Goal: Task Accomplishment & Management: Manage account settings

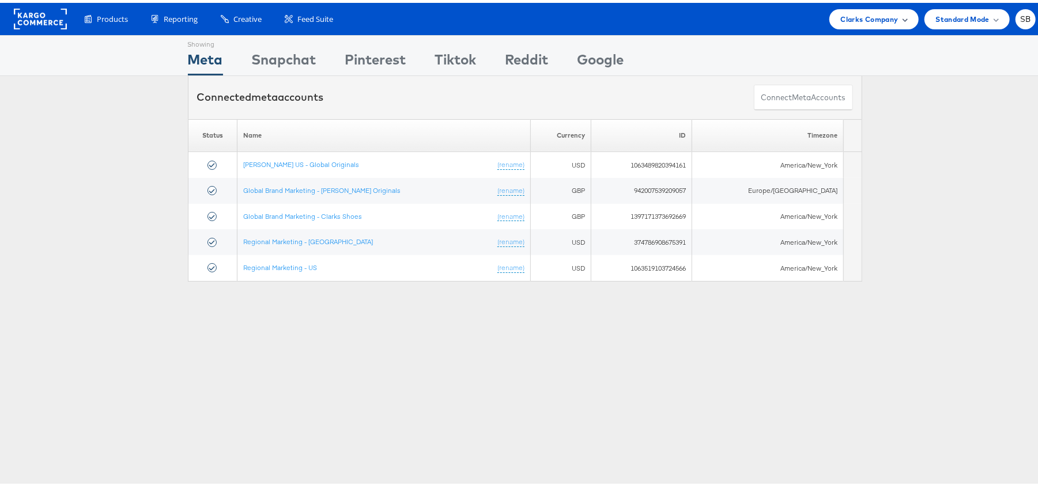
click at [859, 19] on span "Clarks Company" at bounding box center [870, 16] width 58 height 12
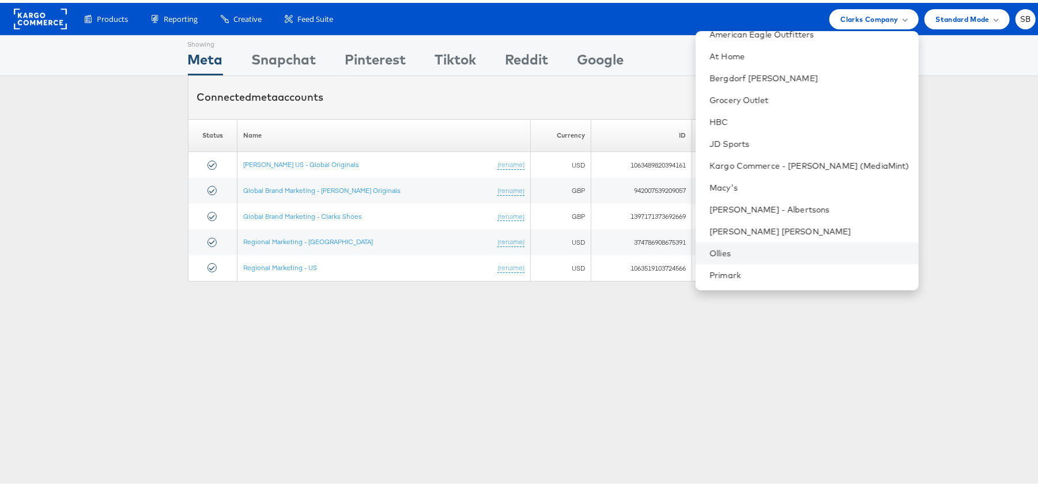
scroll to position [120, 0]
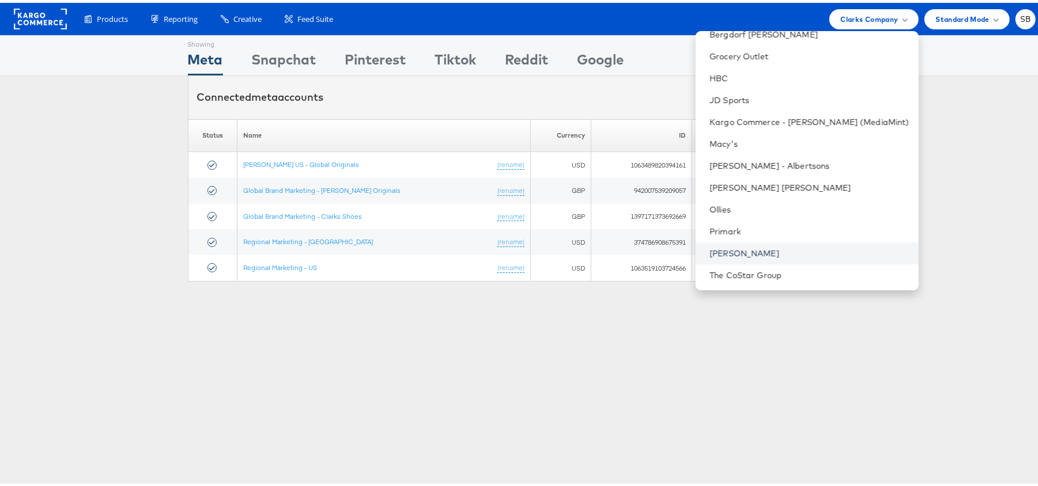
click at [772, 254] on link "[PERSON_NAME]" at bounding box center [810, 251] width 200 height 12
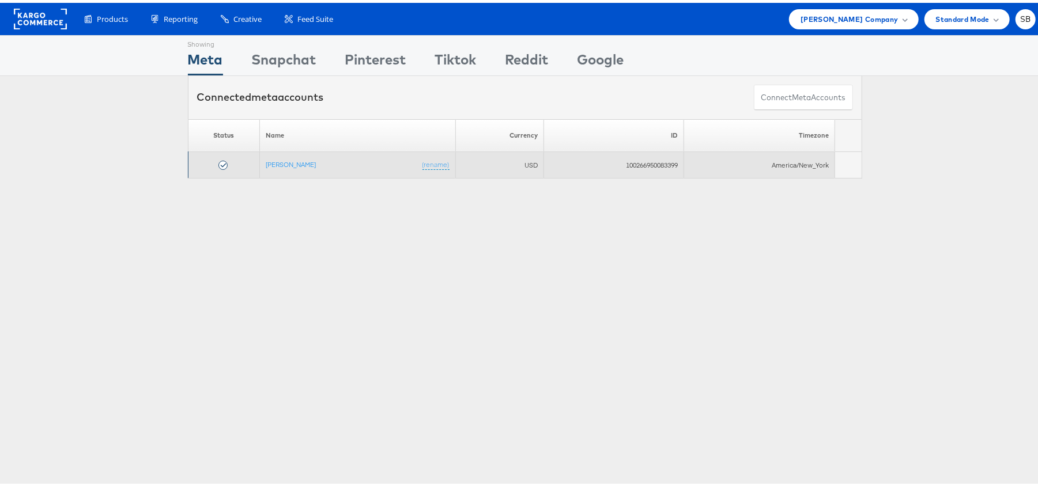
click at [275, 167] on td "Steve Madden (rename)" at bounding box center [357, 162] width 195 height 27
click at [277, 166] on link "[PERSON_NAME]" at bounding box center [291, 161] width 50 height 9
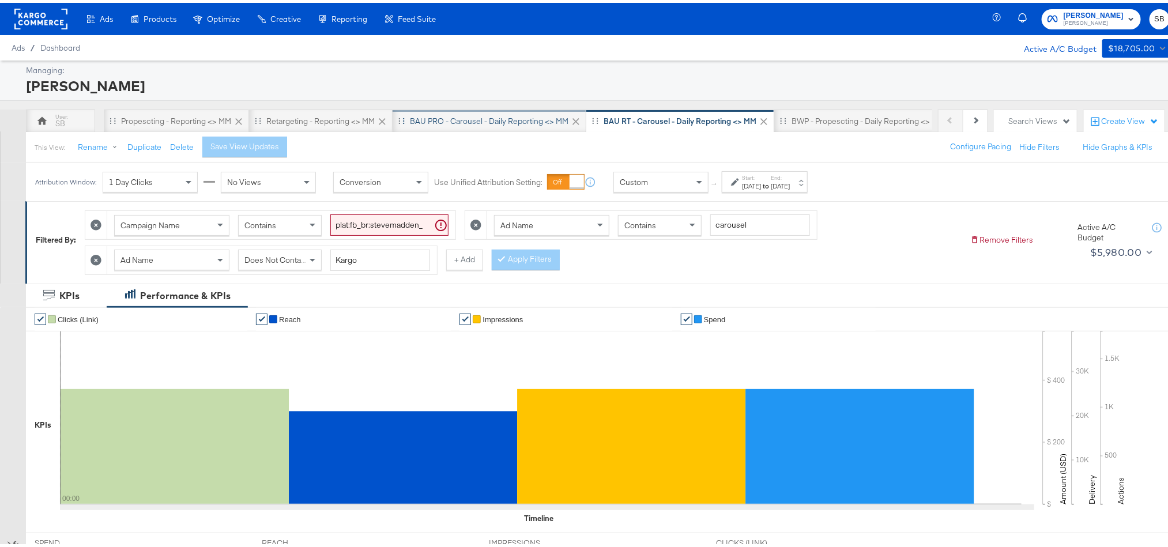
click at [426, 123] on div "BAU PRO - Carousel - Daily Reporting <> MM" at bounding box center [489, 118] width 159 height 11
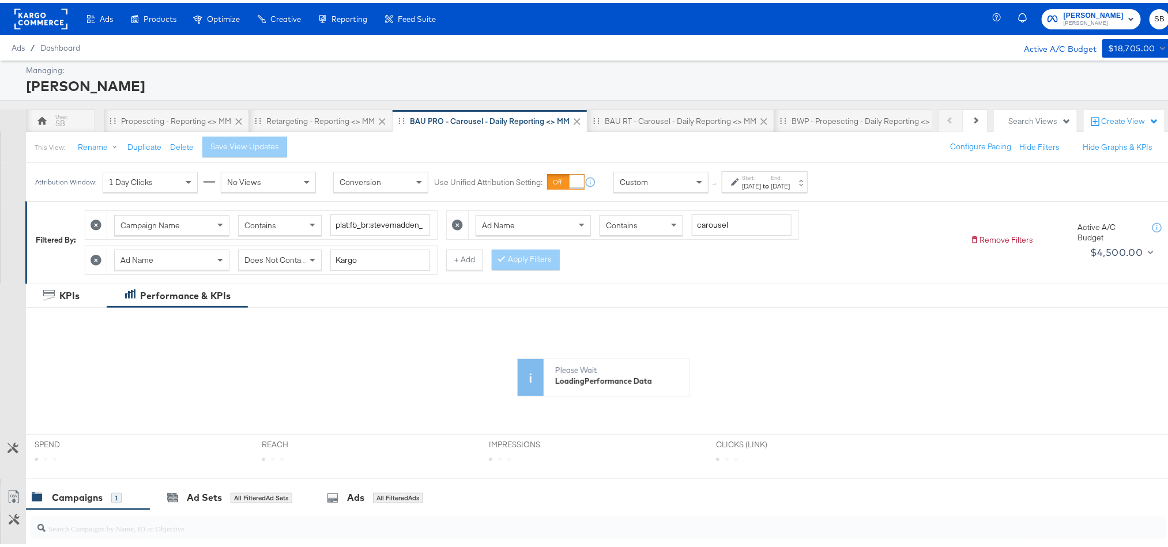
click at [756, 187] on div "Aug 18th 2025" at bounding box center [751, 183] width 19 height 9
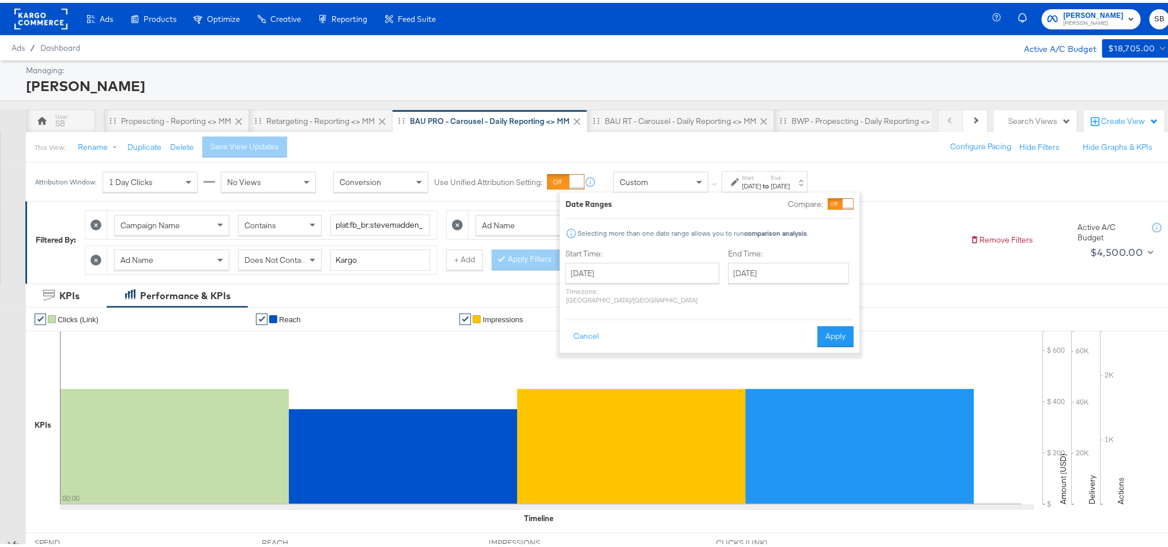
click at [881, 305] on div "KPIs Performance & KPIs" at bounding box center [590, 293] width 1181 height 24
click at [831, 335] on button "Apply" at bounding box center [835, 333] width 36 height 21
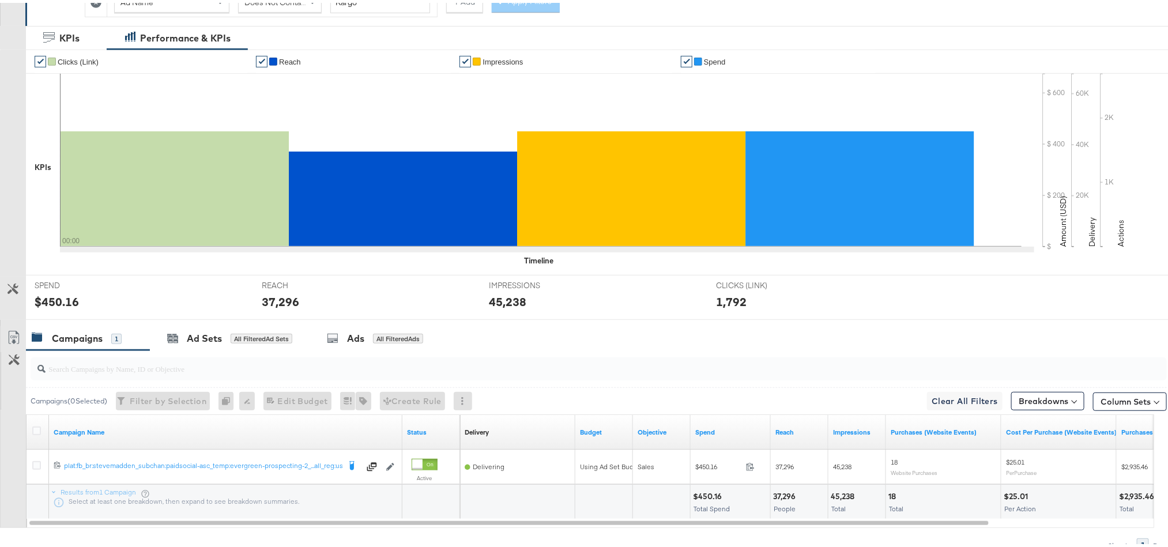
scroll to position [259, 0]
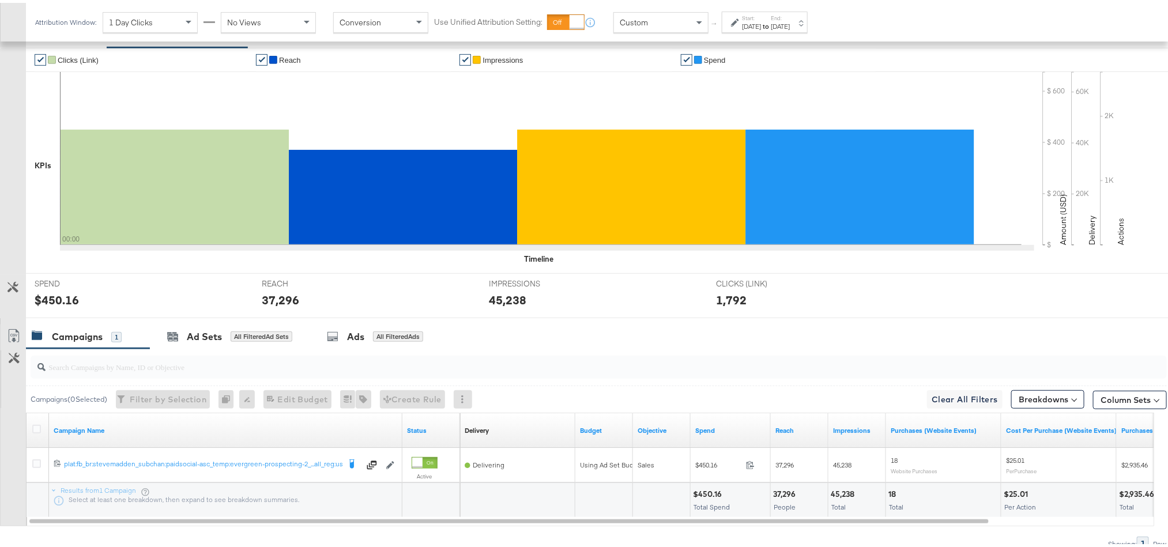
click at [759, 22] on div "Aug 18th 2025" at bounding box center [751, 23] width 19 height 9
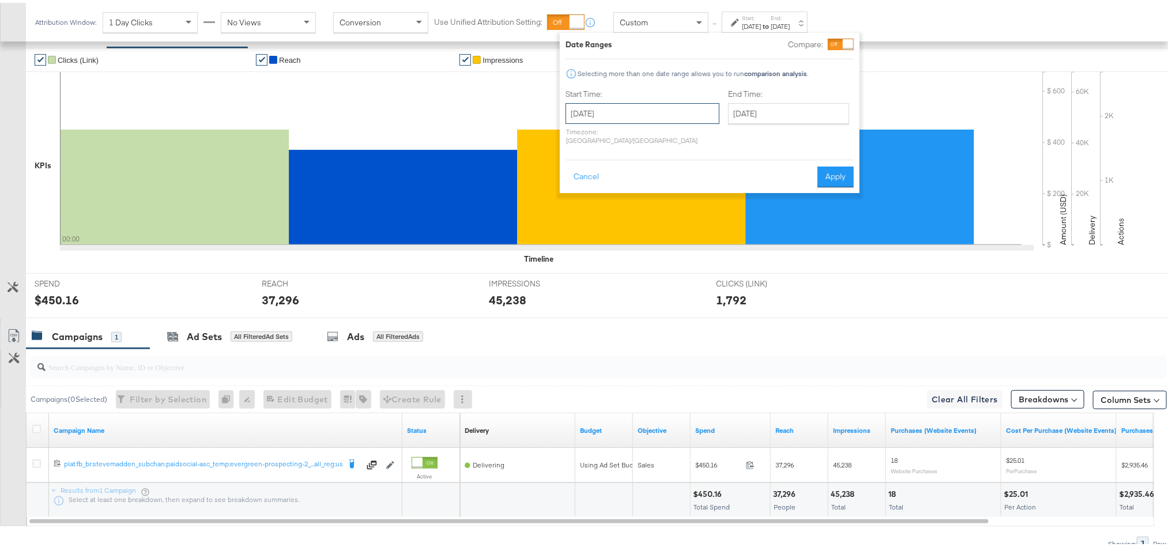
click at [638, 118] on input "August 18th 2025" at bounding box center [642, 110] width 154 height 21
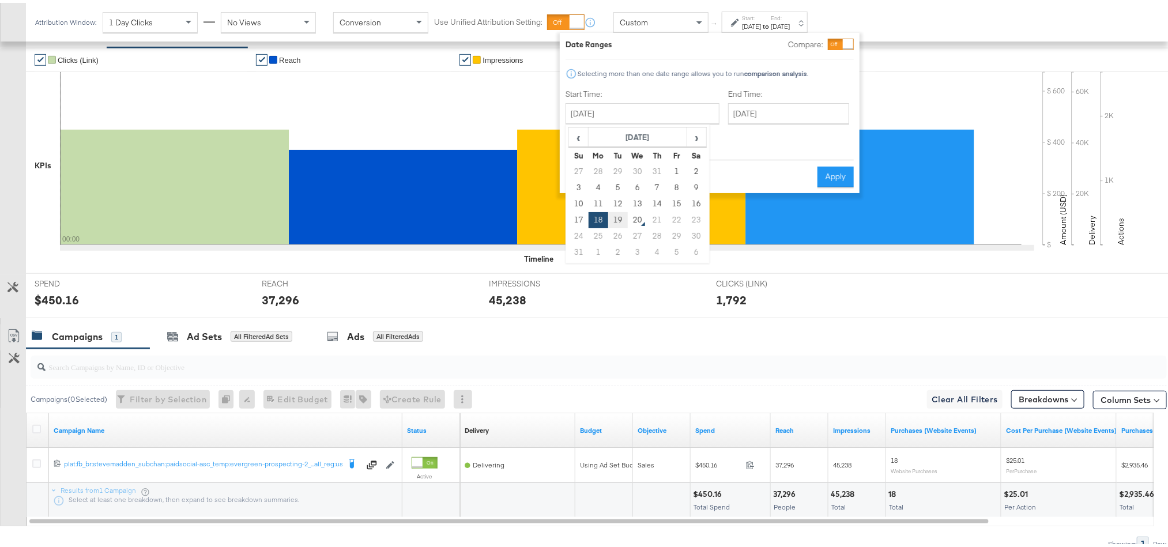
click at [614, 213] on td "19" at bounding box center [618, 217] width 20 height 16
type input "August 19th 2025"
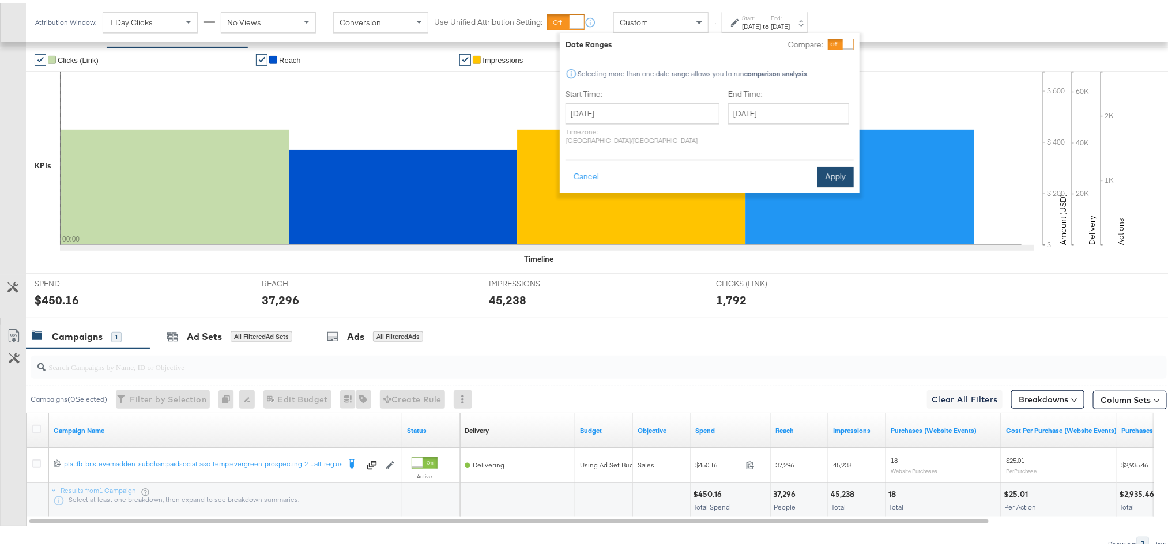
click at [825, 164] on button "Apply" at bounding box center [835, 174] width 36 height 21
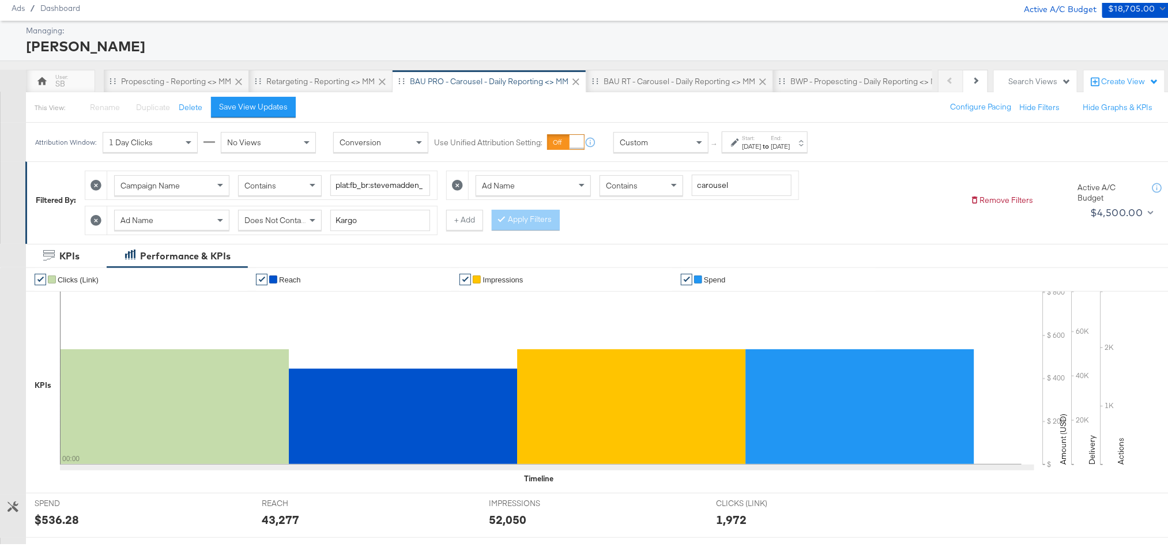
scroll to position [0, 0]
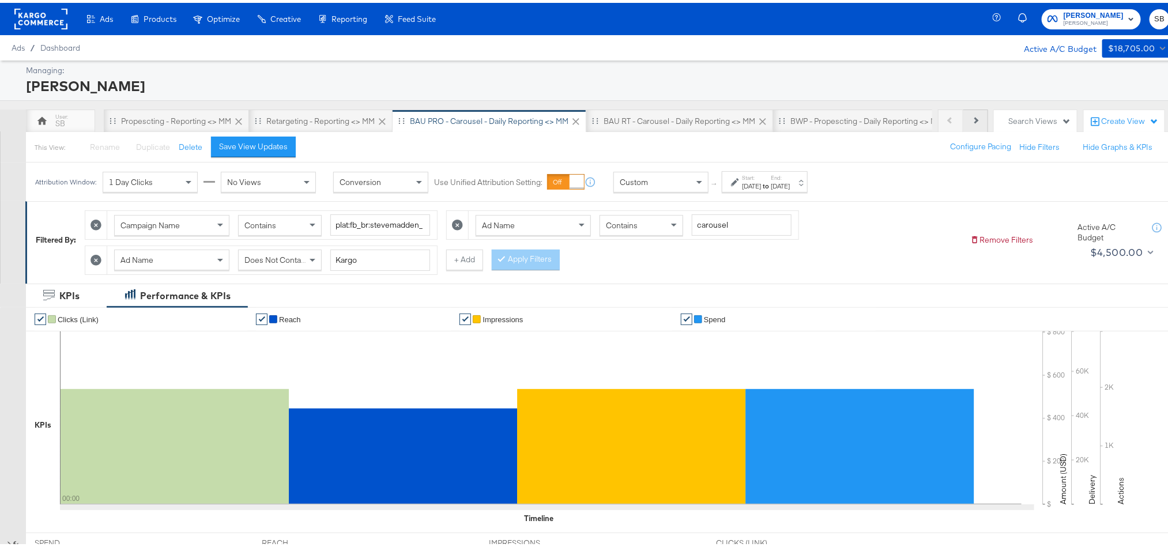
click at [972, 120] on icon at bounding box center [975, 117] width 6 height 6
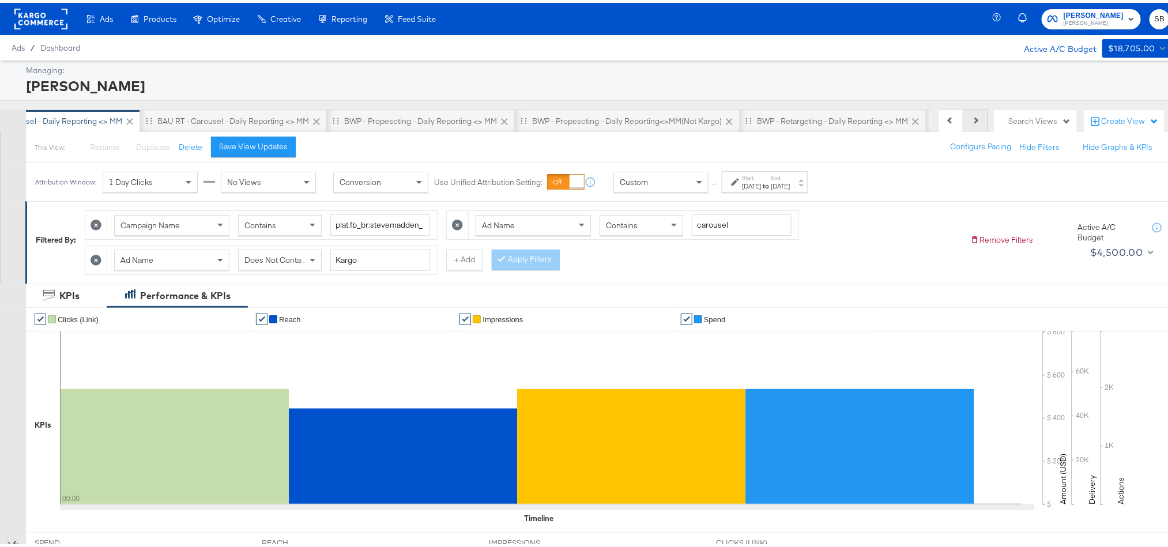
click at [972, 120] on icon at bounding box center [975, 117] width 6 height 6
click at [757, 115] on div "BWP - Retargeting - Daily Reporting<>MM(not kargo)" at bounding box center [710, 118] width 188 height 11
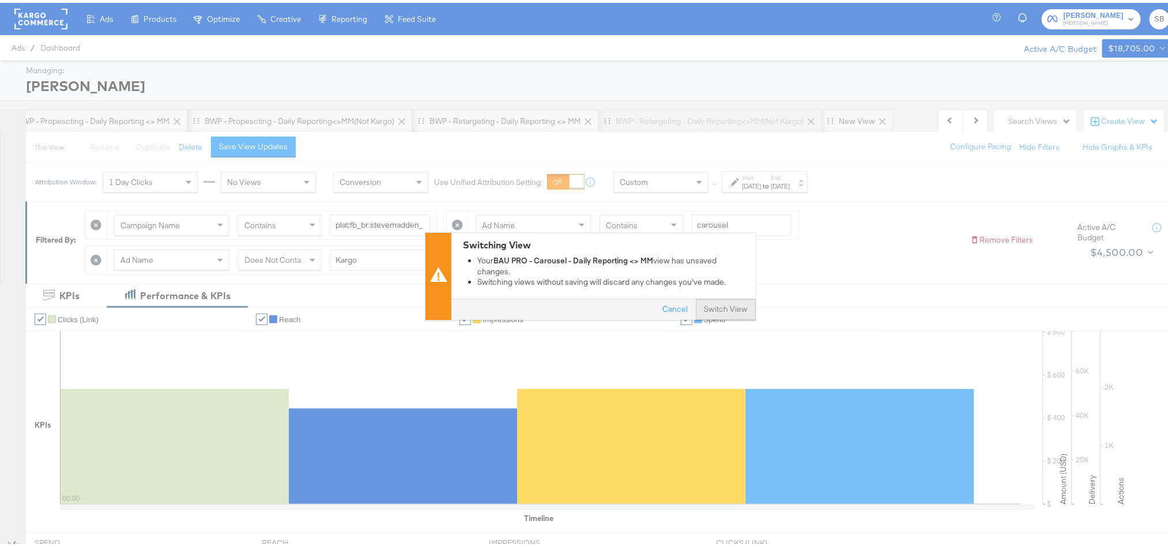
click at [701, 310] on button "Switch View" at bounding box center [726, 307] width 60 height 21
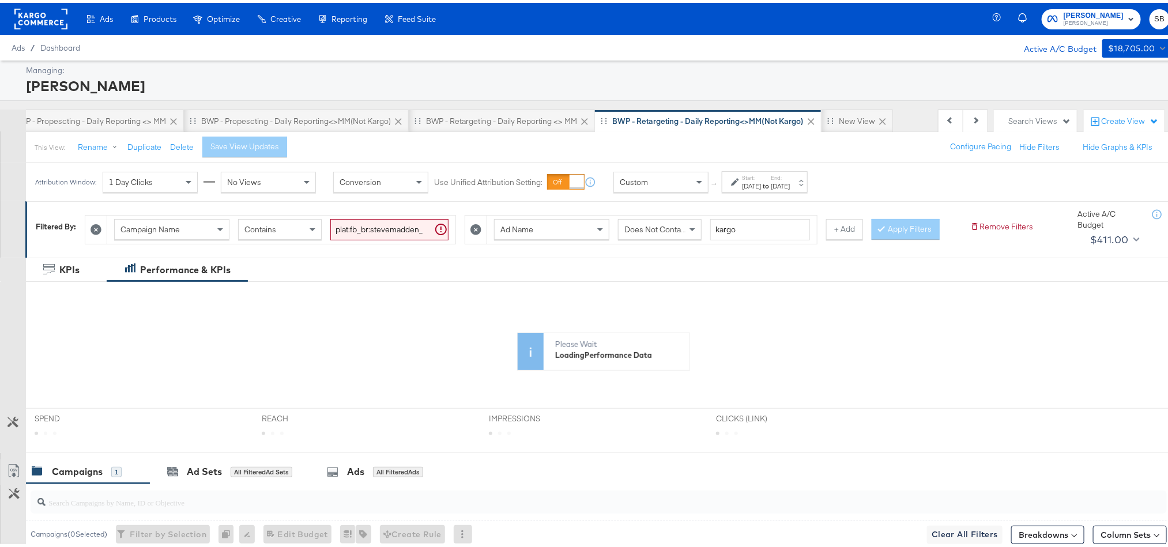
click at [761, 179] on label "Start:" at bounding box center [751, 174] width 19 height 7
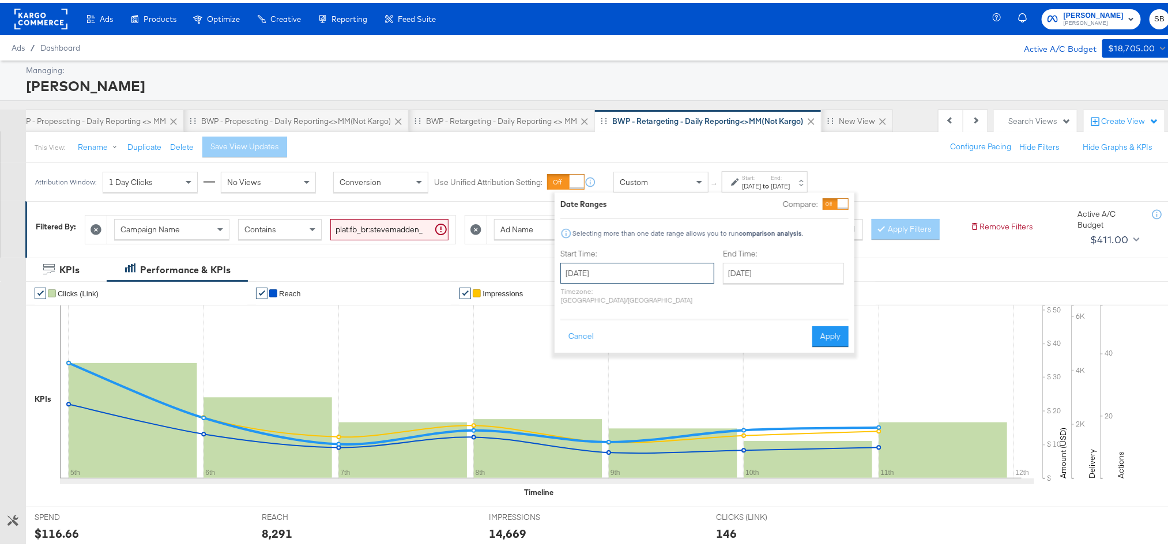
click at [667, 265] on input "June 5th 2025" at bounding box center [637, 270] width 154 height 21
click at [690, 301] on span "›" at bounding box center [691, 293] width 18 height 17
click at [697, 306] on th "Sa" at bounding box center [691, 312] width 20 height 16
click at [696, 303] on span "›" at bounding box center [691, 293] width 18 height 17
click at [586, 372] on td "18" at bounding box center [593, 377] width 20 height 16
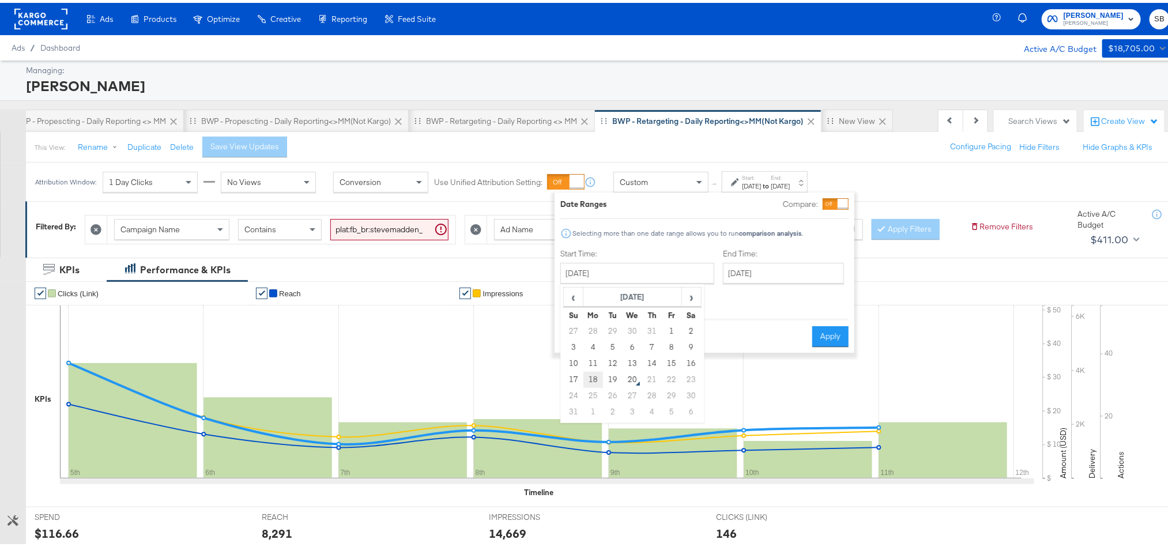
type input "August 18th 2025"
click at [832, 332] on button "Apply" at bounding box center [835, 333] width 36 height 21
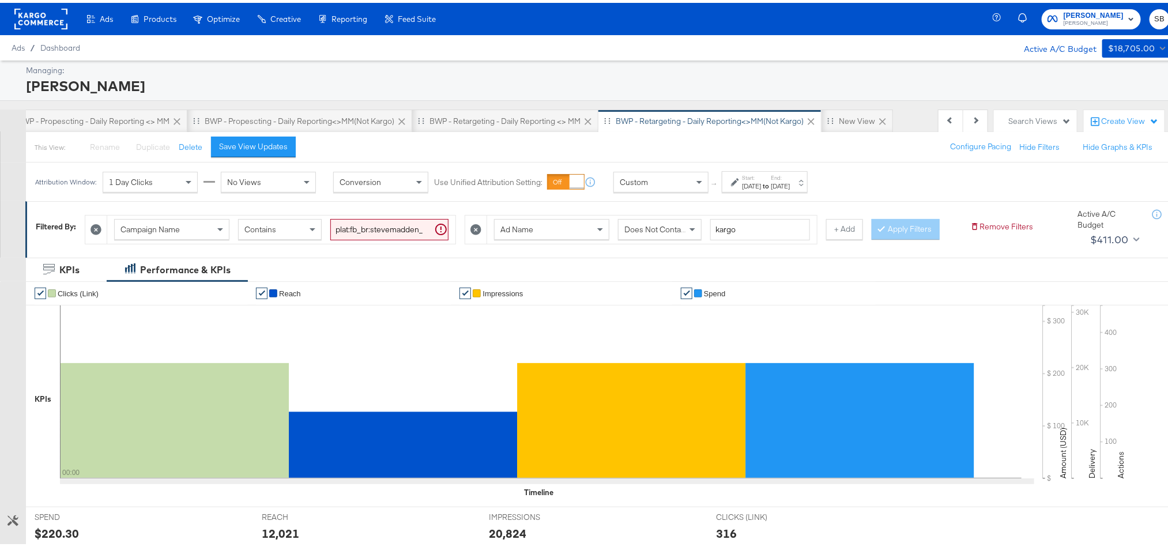
click at [771, 182] on strong "to" at bounding box center [766, 183] width 10 height 9
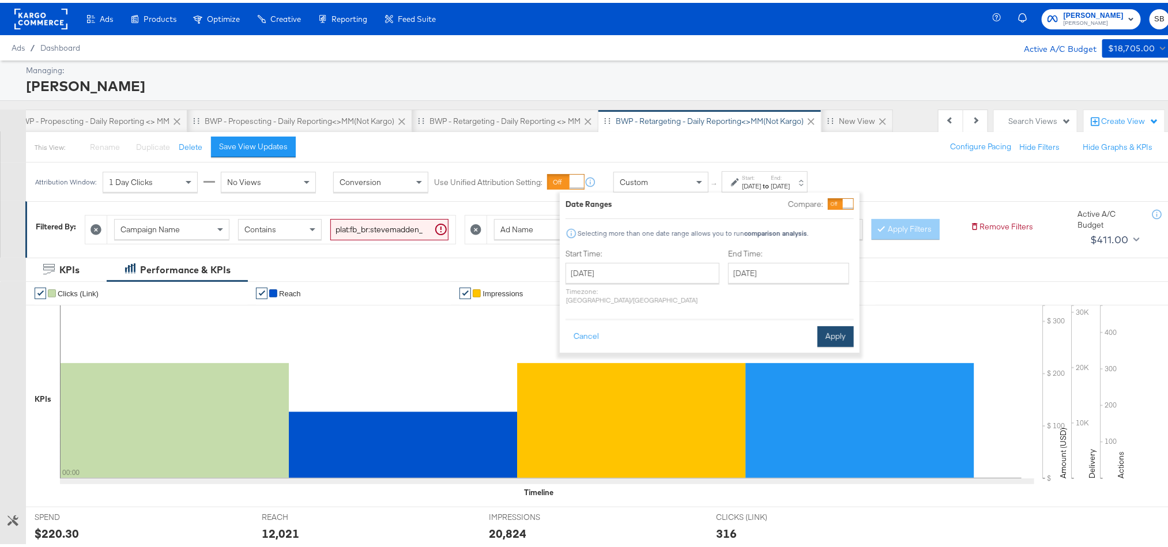
click at [824, 323] on button "Apply" at bounding box center [835, 333] width 36 height 21
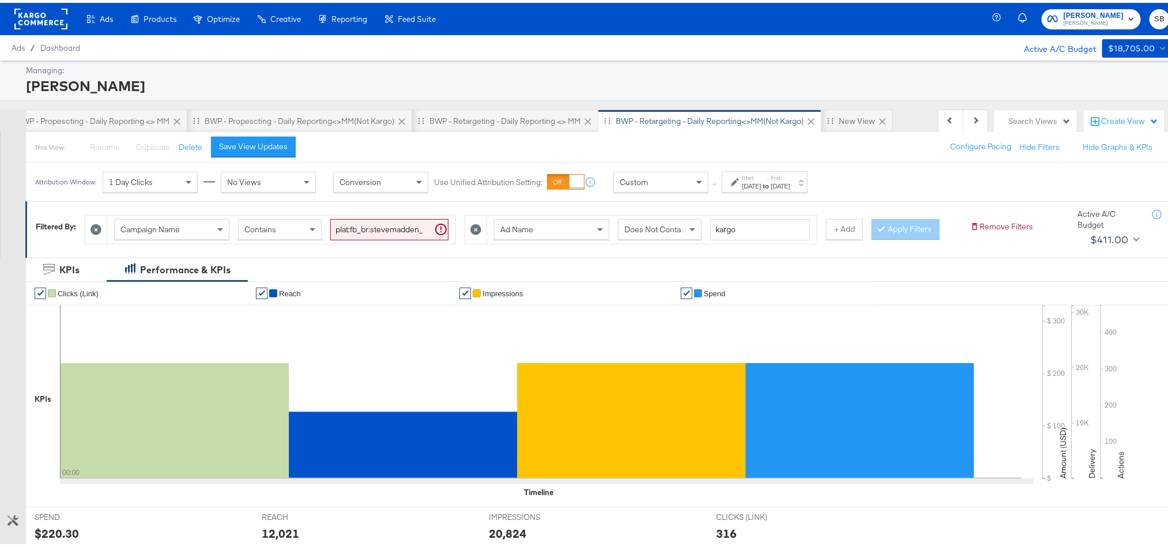
scroll to position [86, 0]
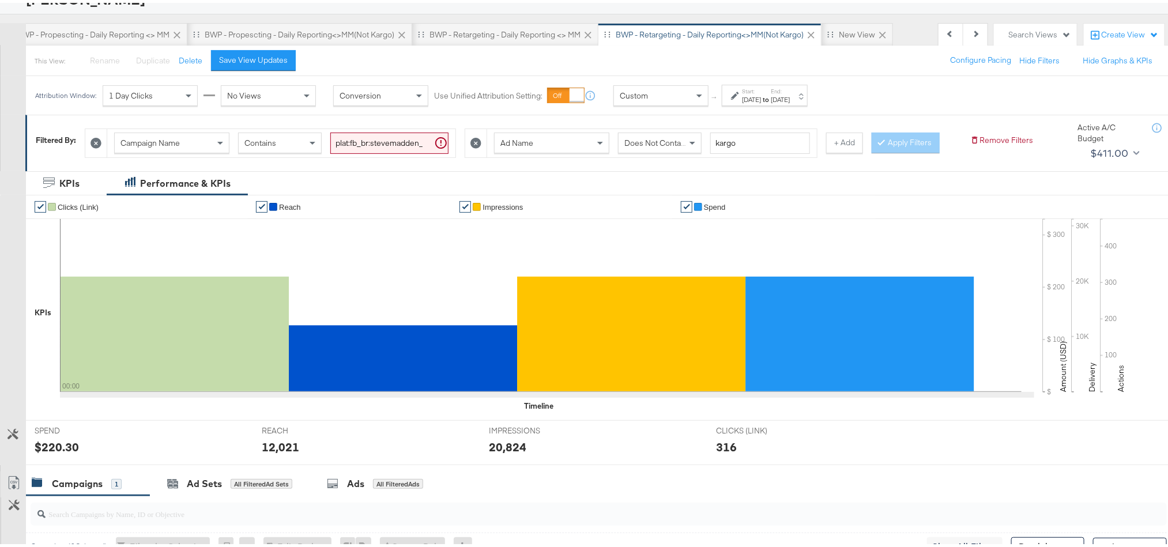
click at [274, 452] on div "12,021" at bounding box center [280, 444] width 37 height 17
copy div "12,021"
click at [786, 86] on div "Start: Aug 18th 2025 to End: Aug 18th 2025" at bounding box center [766, 93] width 48 height 17
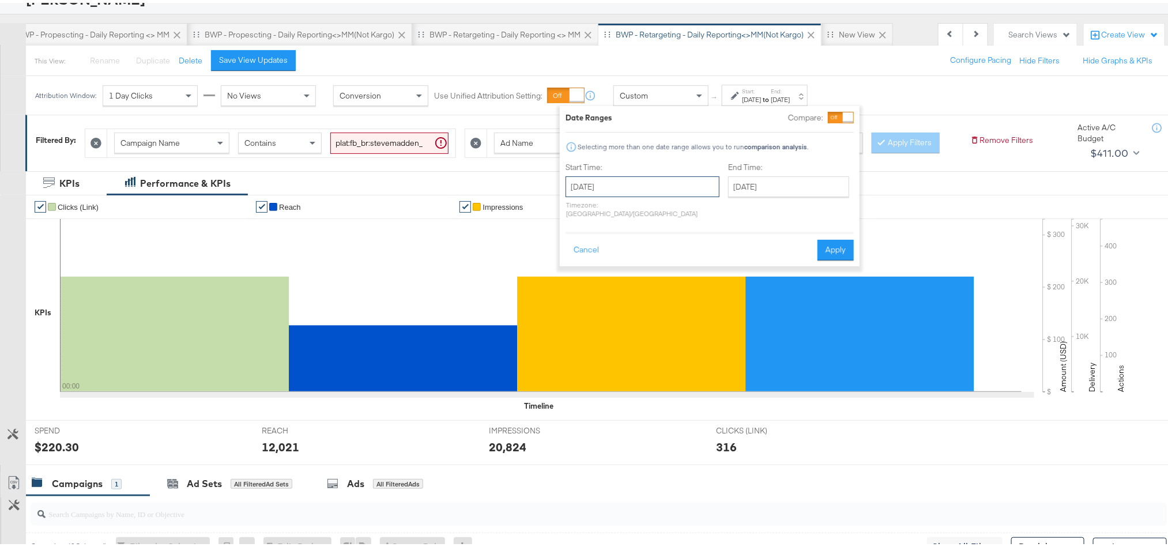
click at [642, 187] on input "August 18th 2025" at bounding box center [642, 184] width 154 height 21
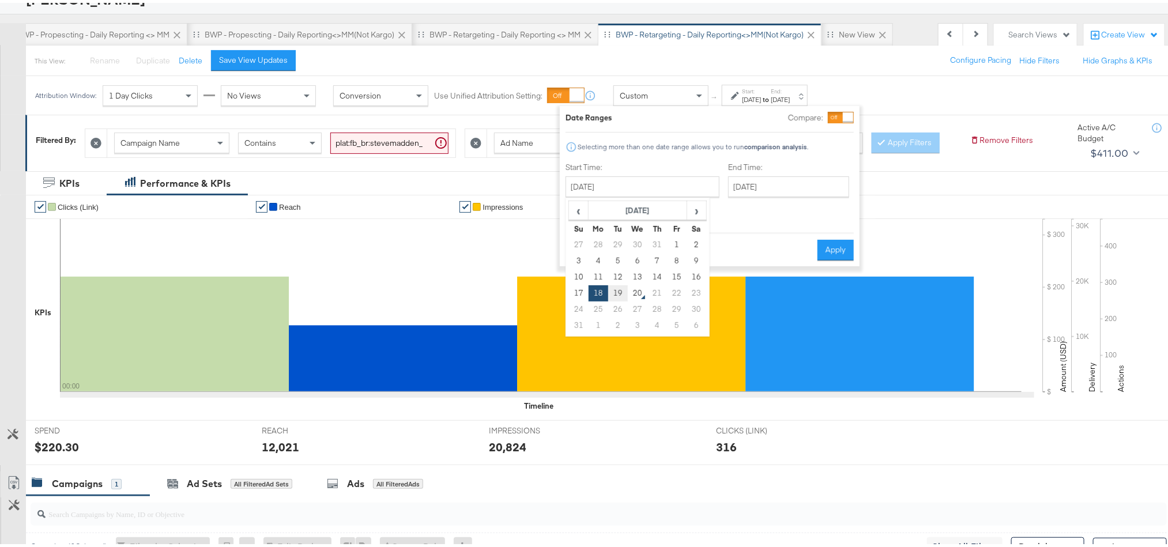
click at [623, 292] on td "19" at bounding box center [618, 290] width 20 height 16
type input "August 19th 2025"
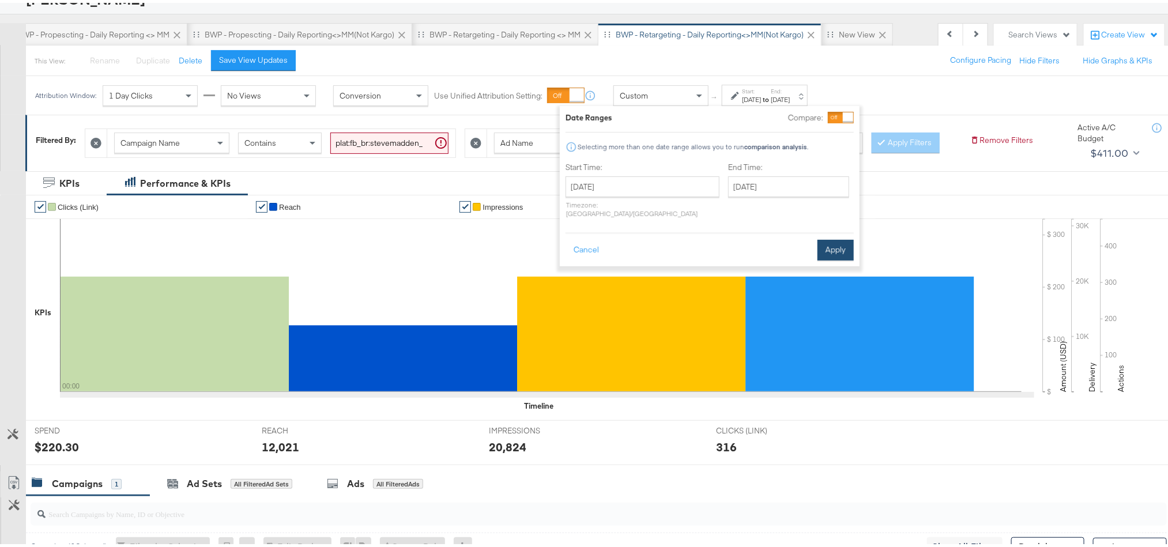
click at [834, 237] on button "Apply" at bounding box center [835, 247] width 36 height 21
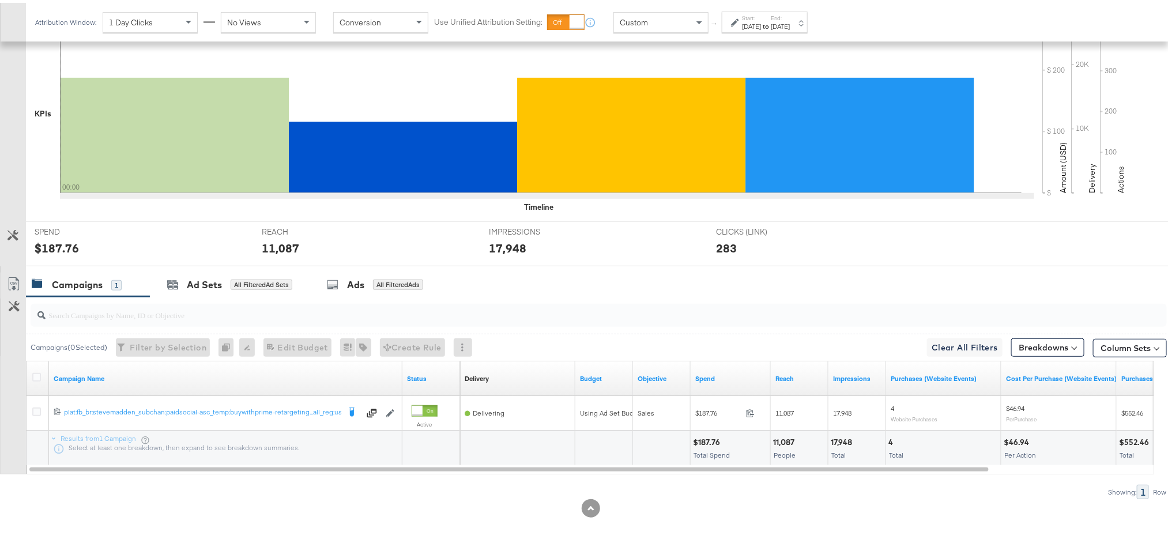
scroll to position [306, 0]
click at [280, 244] on div "11,087" at bounding box center [280, 245] width 37 height 17
copy div "11,087"
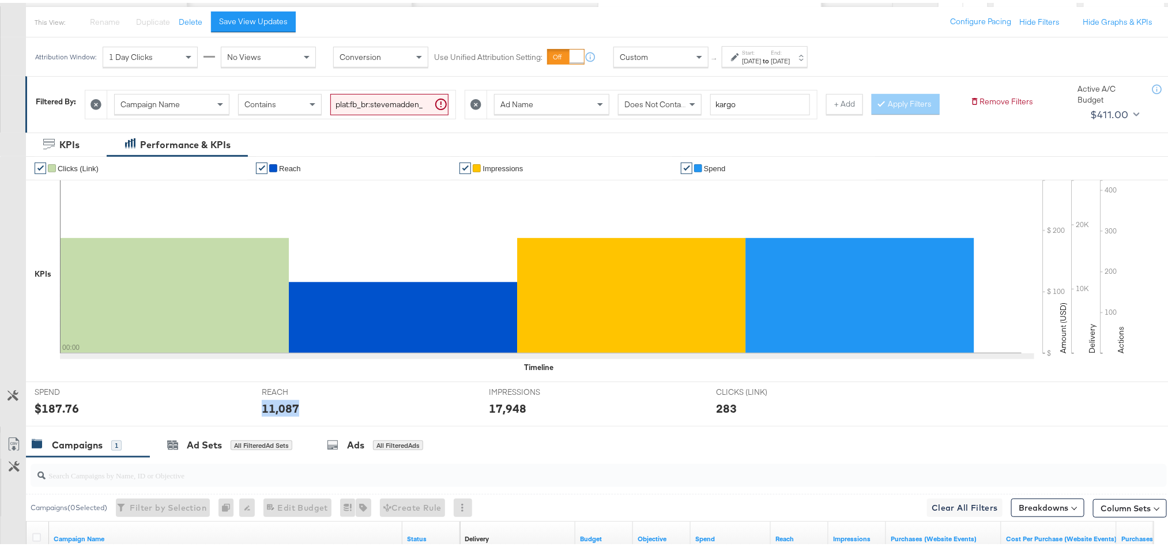
scroll to position [0, 0]
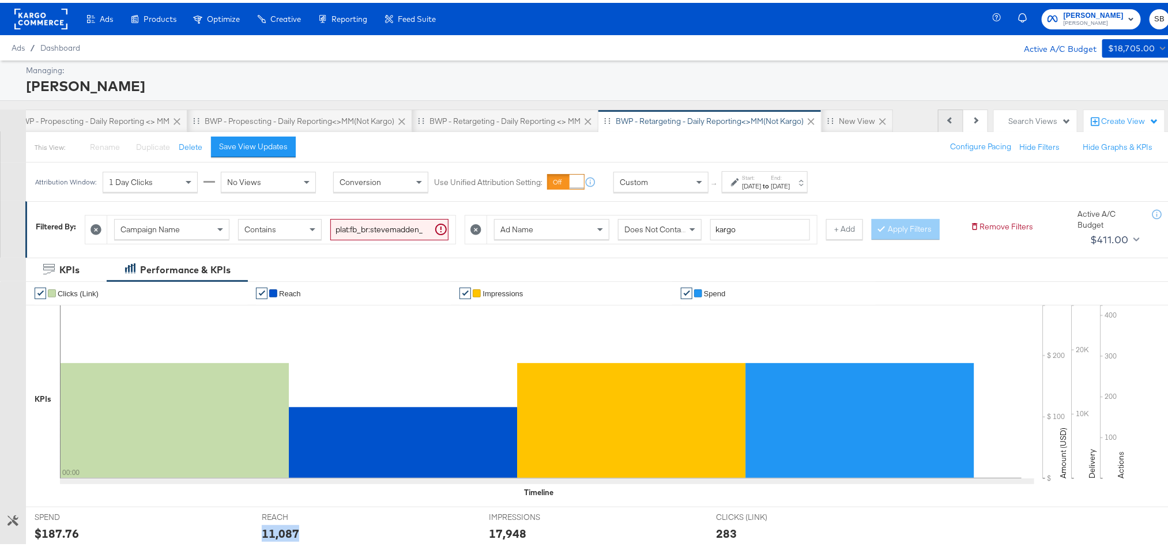
click at [938, 122] on button "Previous" at bounding box center [950, 118] width 25 height 23
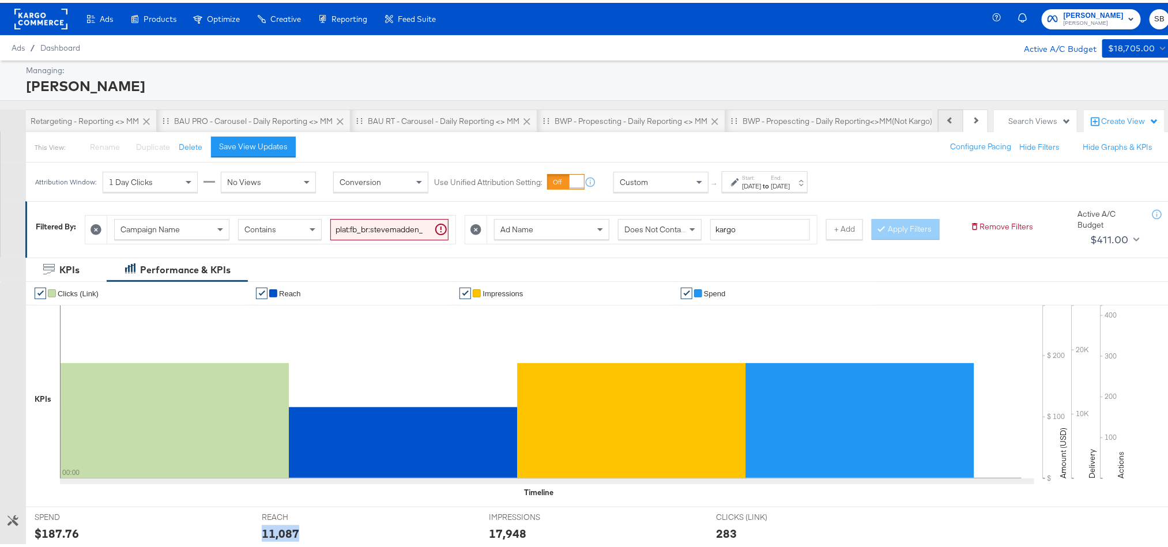
click at [938, 122] on button "Previous" at bounding box center [950, 118] width 25 height 23
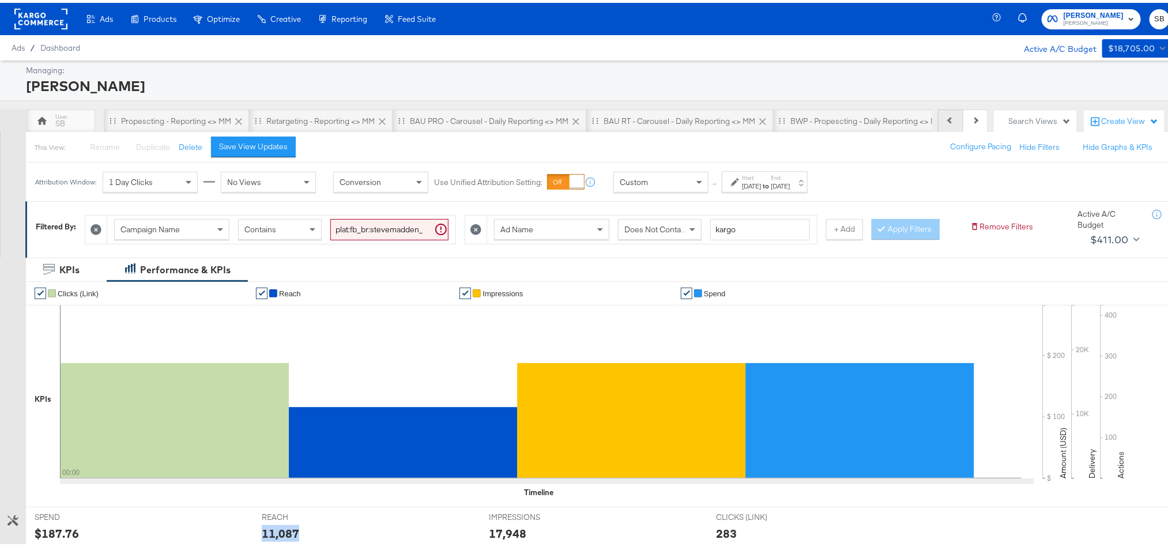
click at [938, 122] on div "Previous Next" at bounding box center [963, 118] width 50 height 23
click at [191, 122] on div "Propescting - Reporting <> MM" at bounding box center [176, 118] width 110 height 11
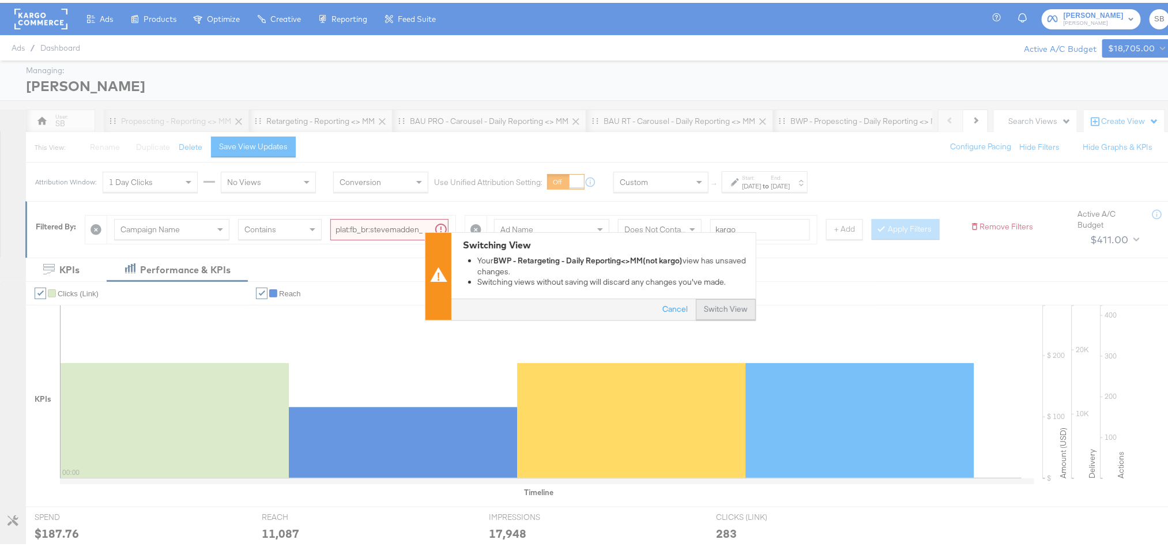
click at [704, 310] on button "Switch View" at bounding box center [726, 307] width 60 height 21
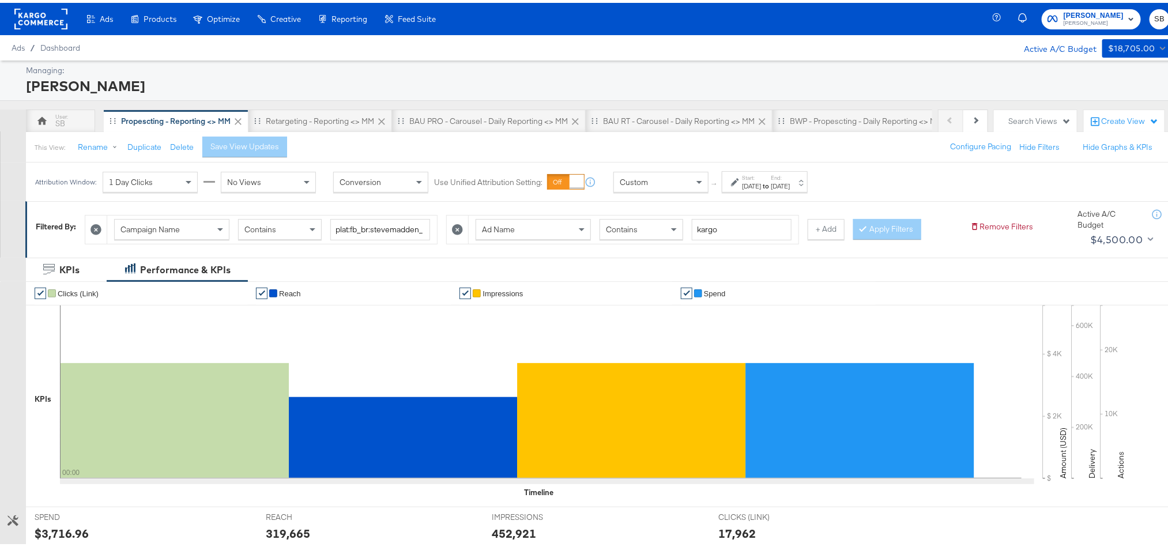
click at [761, 185] on div "Jul 16th 2025" at bounding box center [751, 183] width 19 height 9
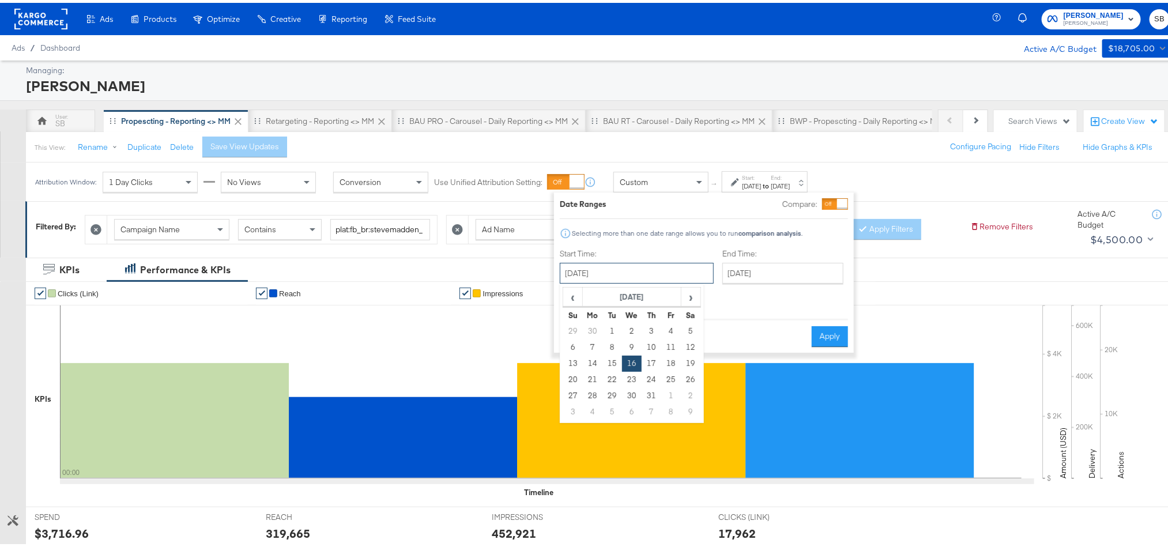
click at [671, 277] on input "July 16th 2025" at bounding box center [637, 270] width 154 height 21
click at [688, 292] on span "›" at bounding box center [691, 293] width 18 height 17
click at [594, 379] on td "18" at bounding box center [593, 377] width 20 height 16
type input "August 18th 2025"
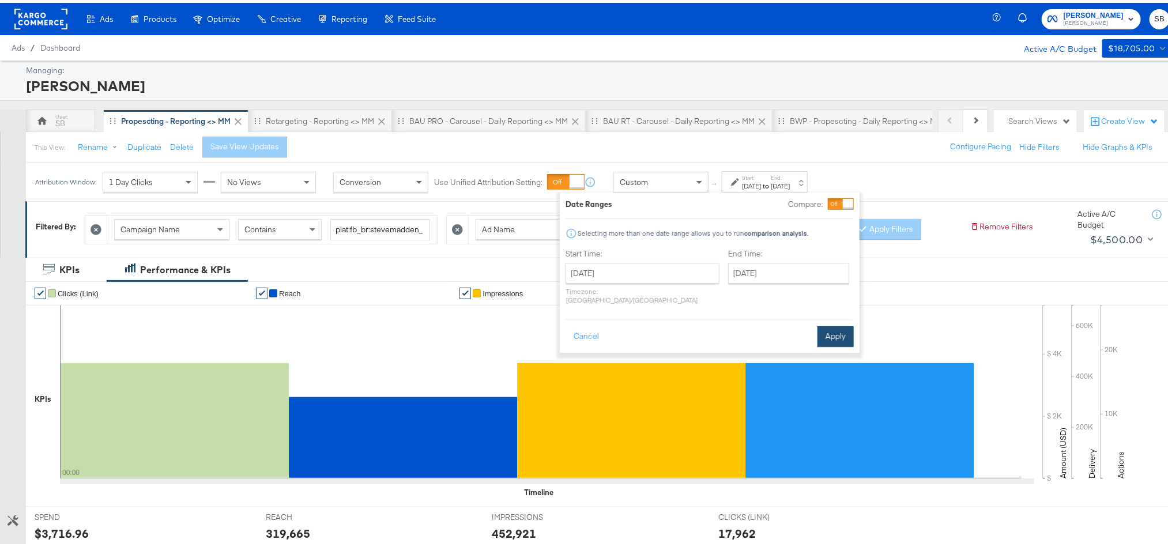
click at [838, 323] on button "Apply" at bounding box center [835, 333] width 36 height 21
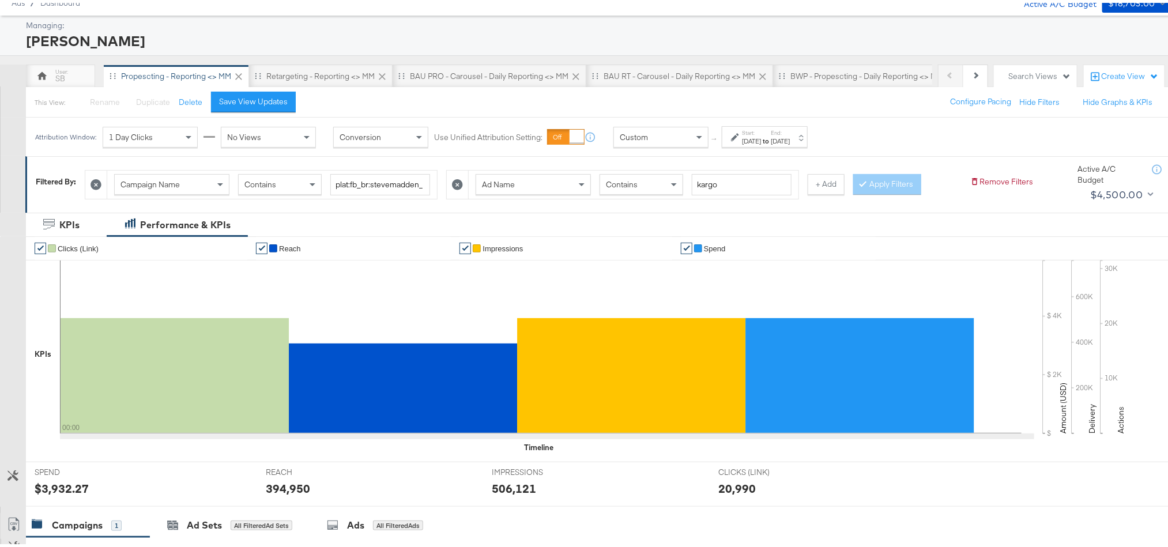
scroll to position [86, 0]
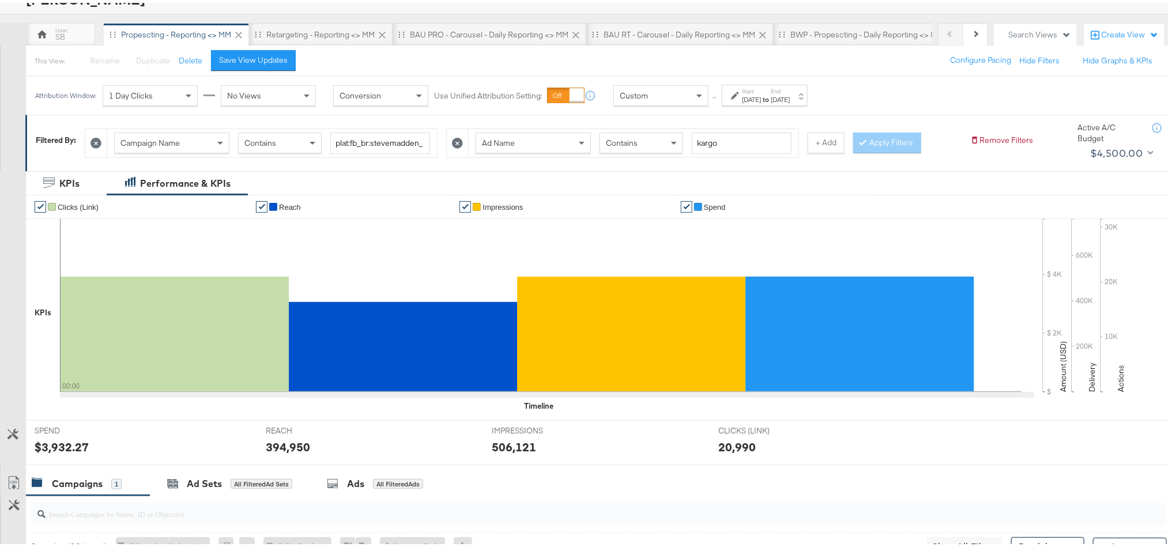
click at [269, 448] on div "394,950" at bounding box center [288, 444] width 44 height 17
copy div "394,950"
click at [761, 87] on label "Start:" at bounding box center [751, 88] width 19 height 7
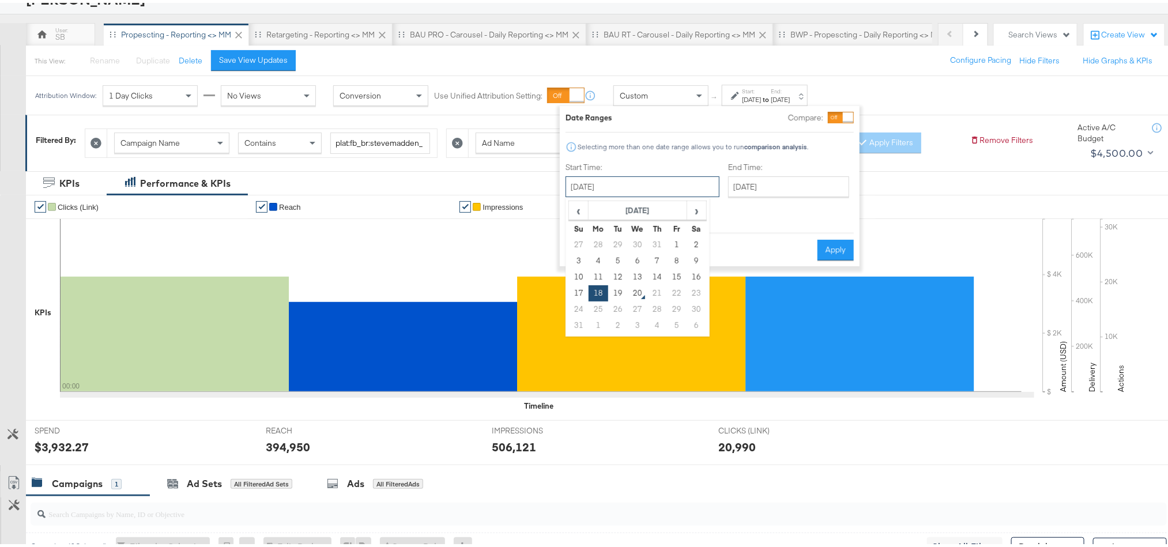
click at [651, 184] on input "August 18th 2025" at bounding box center [642, 184] width 154 height 21
click at [618, 293] on td "19" at bounding box center [618, 290] width 20 height 16
type input "August 19th 2025"
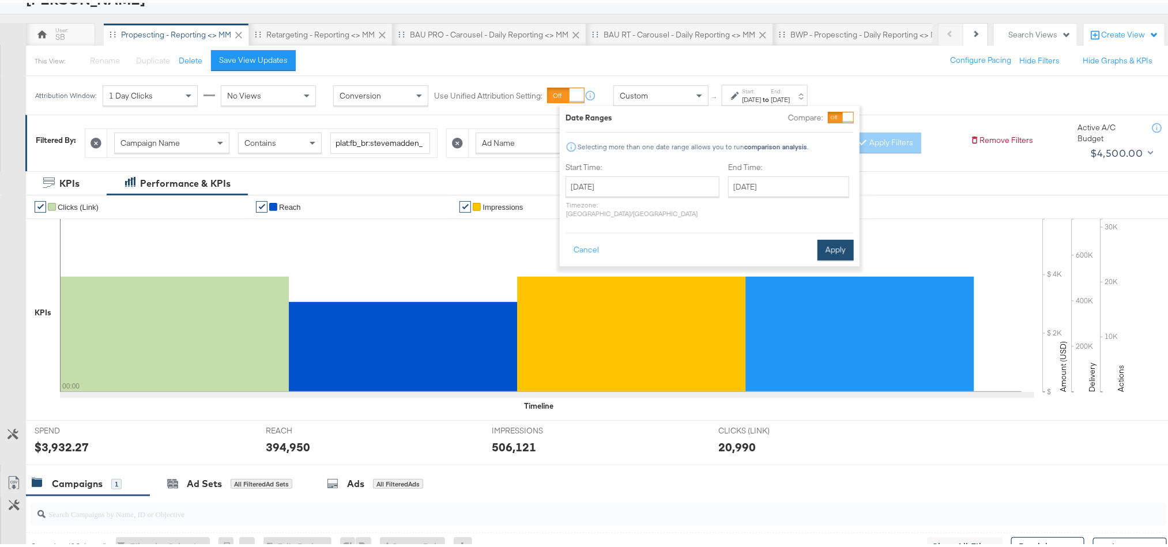
click at [846, 237] on button "Apply" at bounding box center [835, 247] width 36 height 21
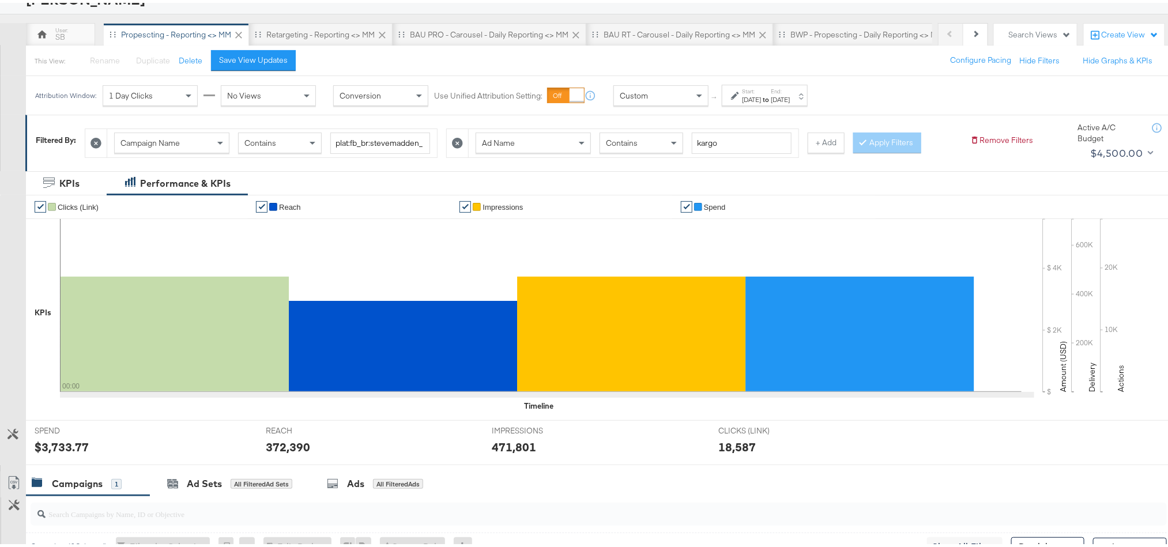
click at [278, 447] on div "372,390" at bounding box center [288, 444] width 44 height 17
copy div "372,390"
click at [507, 452] on div "471,801" at bounding box center [514, 444] width 44 height 17
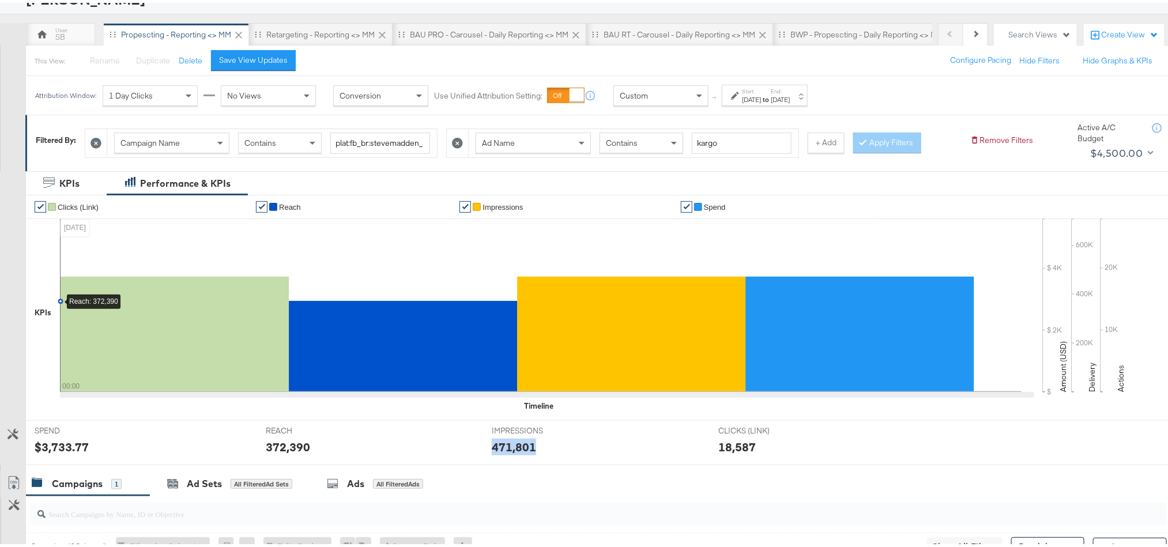
copy div "471,801"
click at [335, 39] on div "Retargeting - Reporting <> MM" at bounding box center [321, 31] width 144 height 23
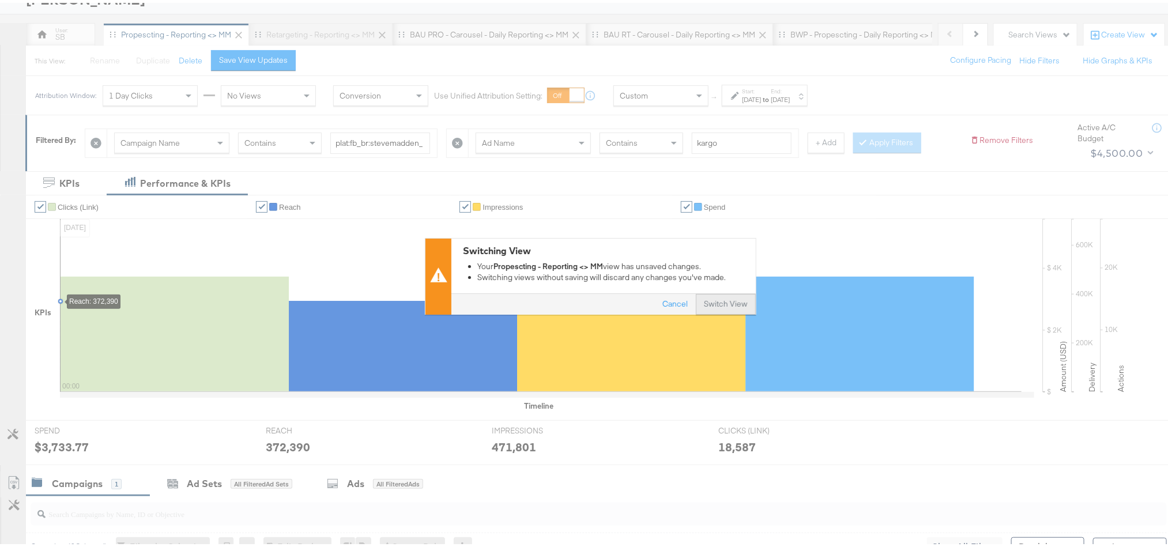
click at [709, 305] on button "Switch View" at bounding box center [726, 301] width 60 height 21
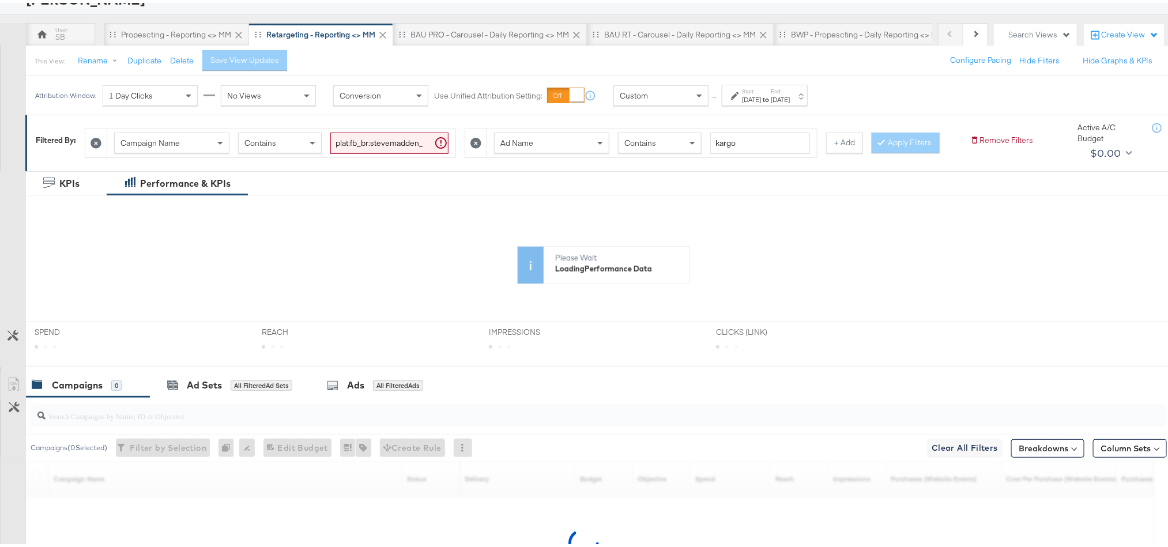
click at [761, 99] on div "Jul 16th 2025" at bounding box center [751, 96] width 19 height 9
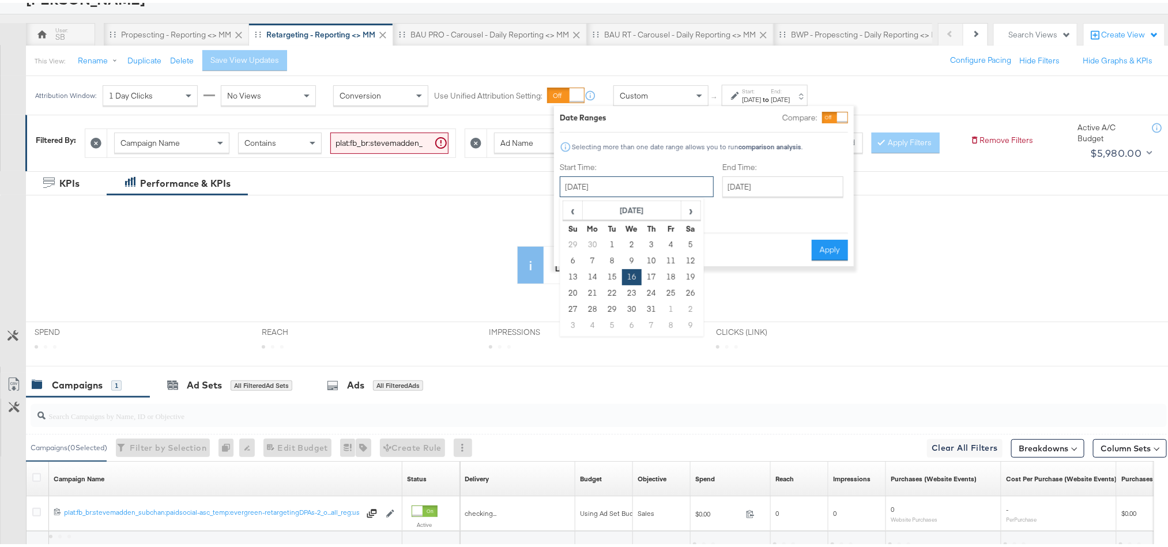
click at [669, 182] on input "July 16th 2025" at bounding box center [637, 184] width 154 height 21
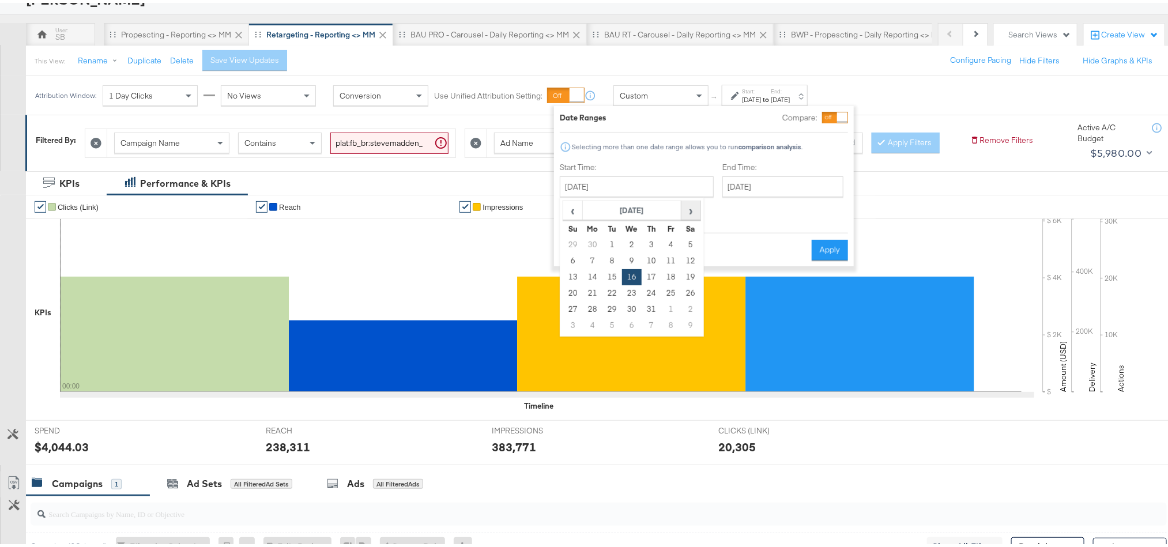
click at [697, 208] on span "›" at bounding box center [691, 207] width 18 height 17
click at [592, 291] on td "18" at bounding box center [593, 290] width 20 height 16
type input "August 18th 2025"
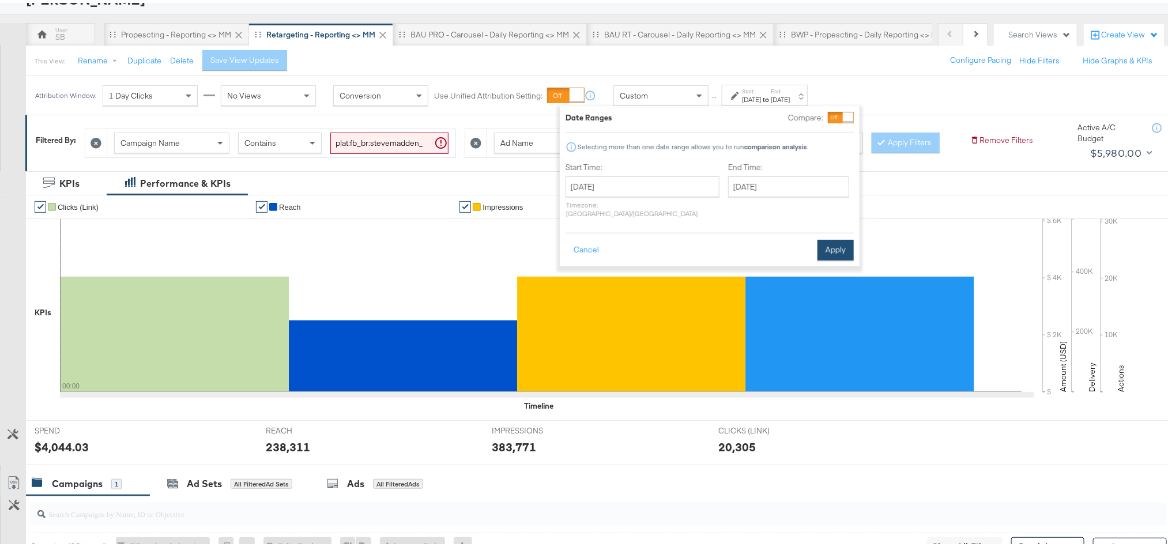
click at [831, 239] on button "Apply" at bounding box center [835, 247] width 36 height 21
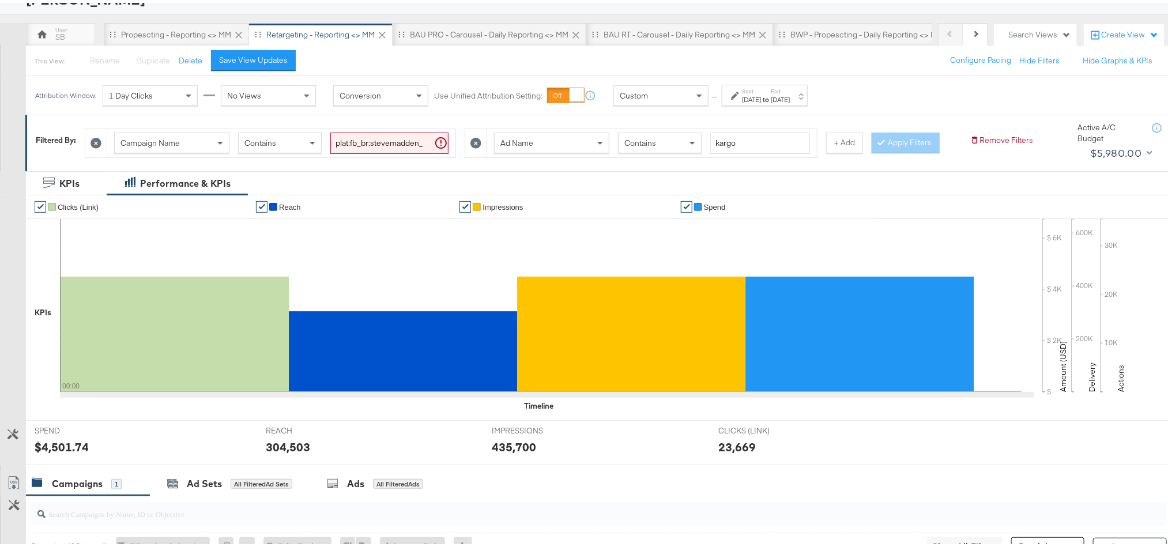
click at [285, 452] on div "304,503" at bounding box center [288, 444] width 44 height 17
copy div "304,503"
click at [761, 94] on div "Aug 18th 2025" at bounding box center [751, 96] width 19 height 9
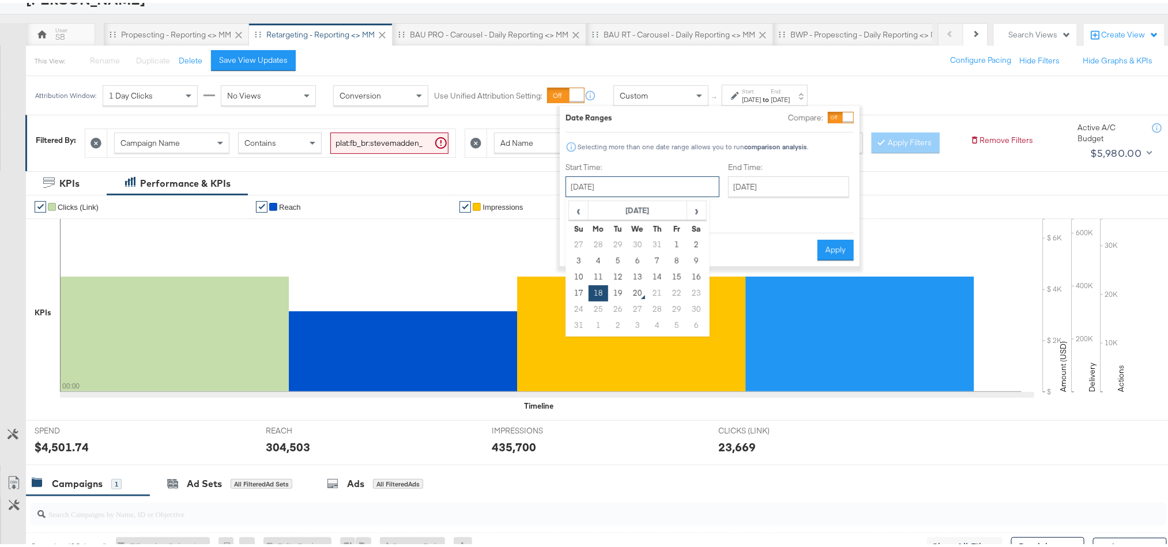
click at [647, 191] on input "August 18th 2025" at bounding box center [642, 184] width 154 height 21
click at [613, 294] on td "19" at bounding box center [618, 290] width 20 height 16
type input "August 19th 2025"
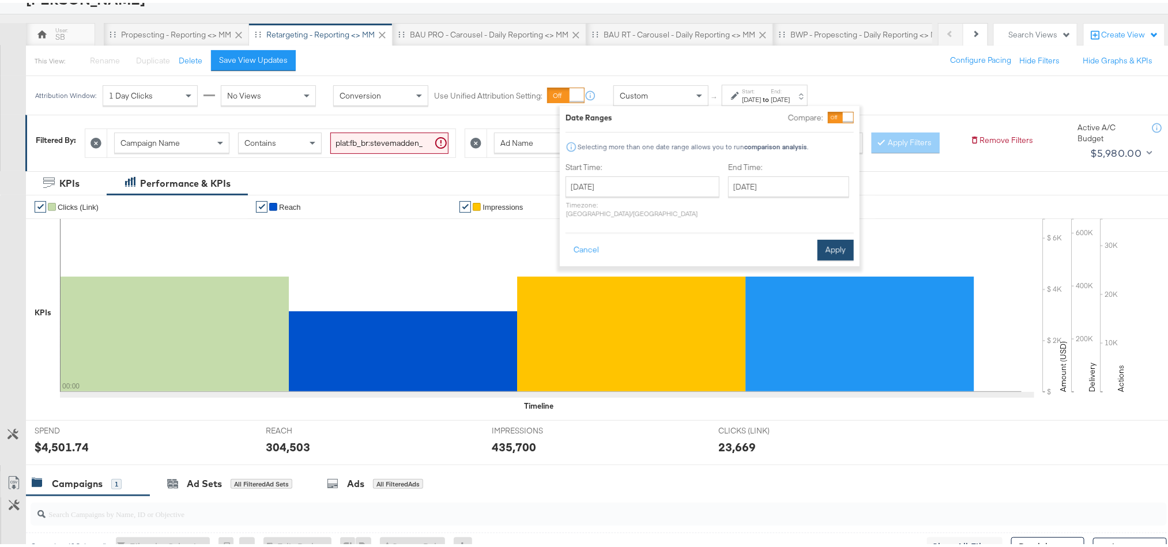
click at [839, 242] on button "Apply" at bounding box center [835, 247] width 36 height 21
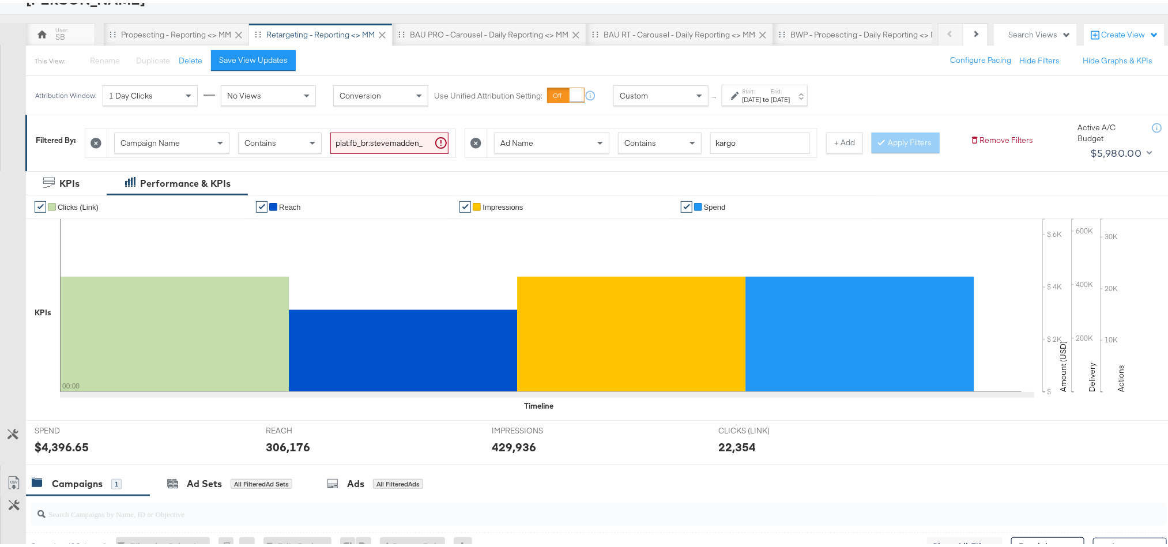
click at [286, 452] on div "306,176" at bounding box center [288, 444] width 44 height 17
copy div "306,176"
click at [518, 452] on div "429,936" at bounding box center [514, 444] width 44 height 17
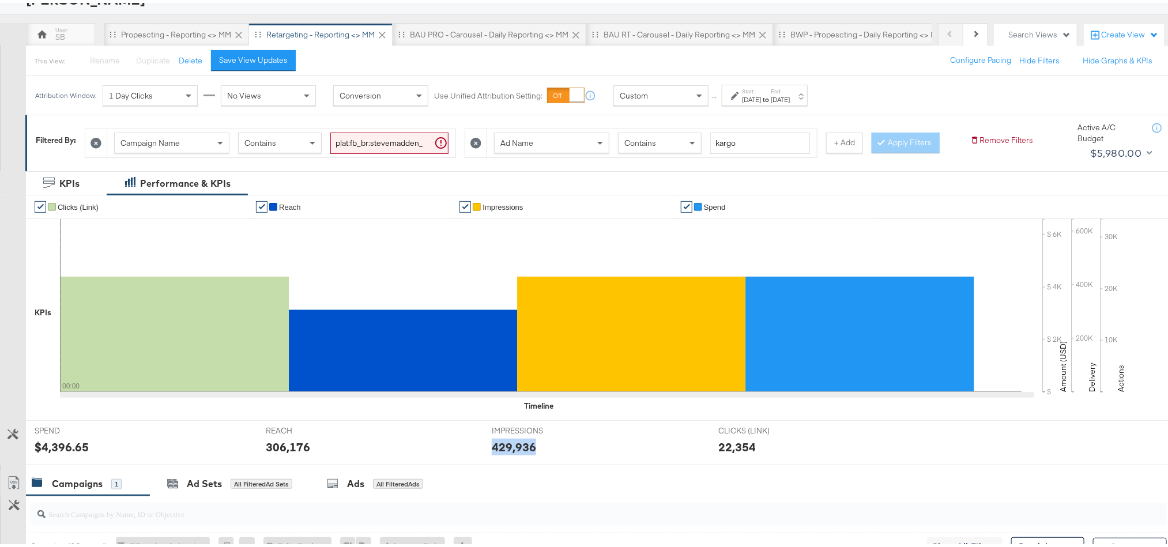
copy div "429,936"
click at [457, 37] on div "BAU PRO - Carousel - Daily Reporting <> MM" at bounding box center [489, 32] width 159 height 11
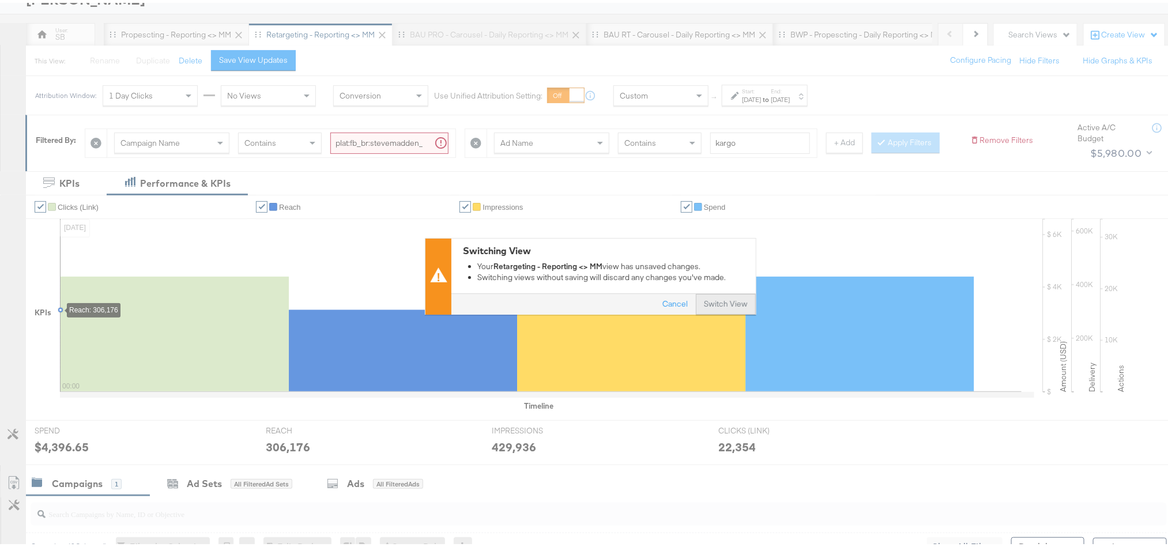
click at [722, 299] on button "Switch View" at bounding box center [726, 301] width 60 height 21
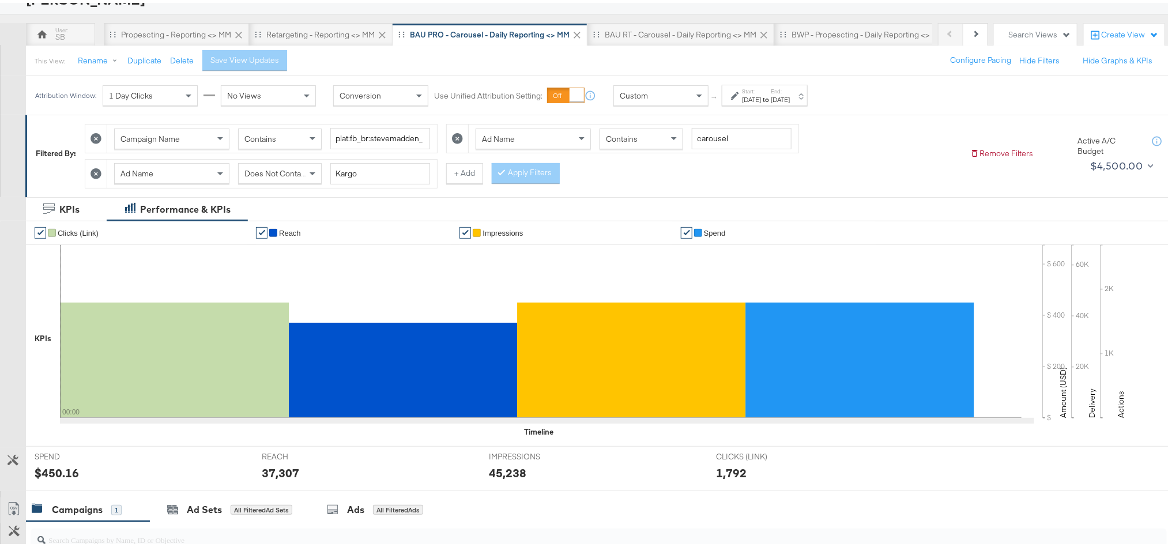
click at [748, 100] on div "Aug 18th 2025" at bounding box center [751, 96] width 19 height 9
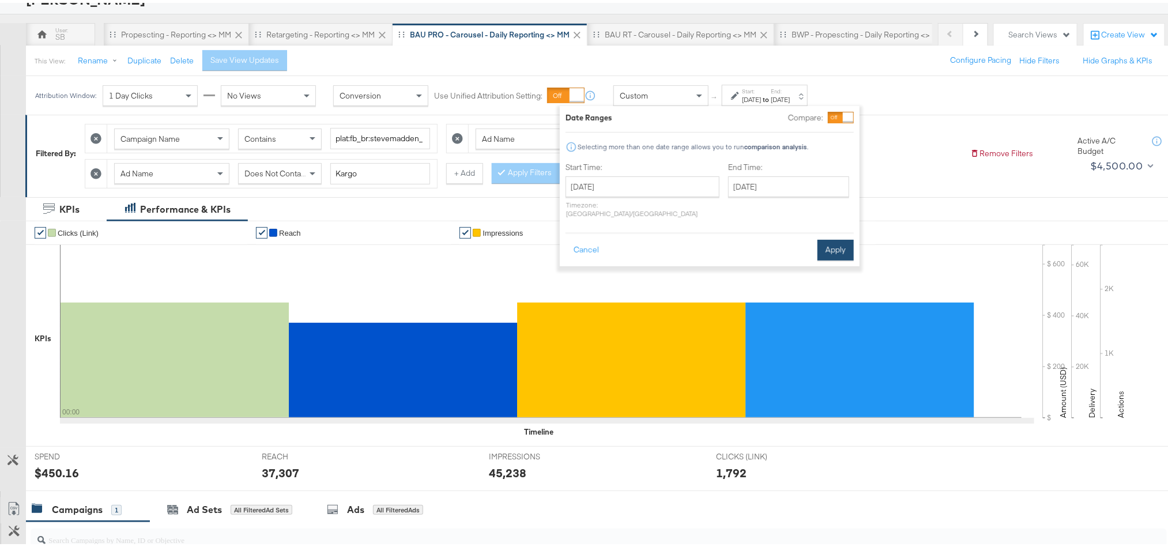
click at [830, 237] on button "Apply" at bounding box center [835, 247] width 36 height 21
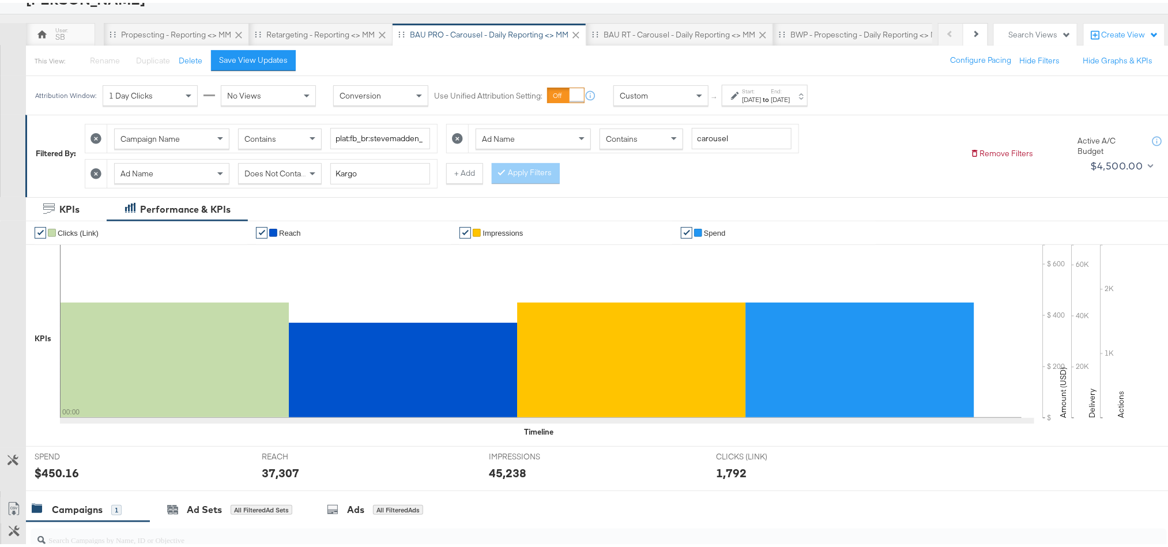
click at [282, 474] on div "37,307" at bounding box center [280, 470] width 37 height 17
copy div "37,307"
click at [756, 90] on label "Start:" at bounding box center [751, 88] width 19 height 7
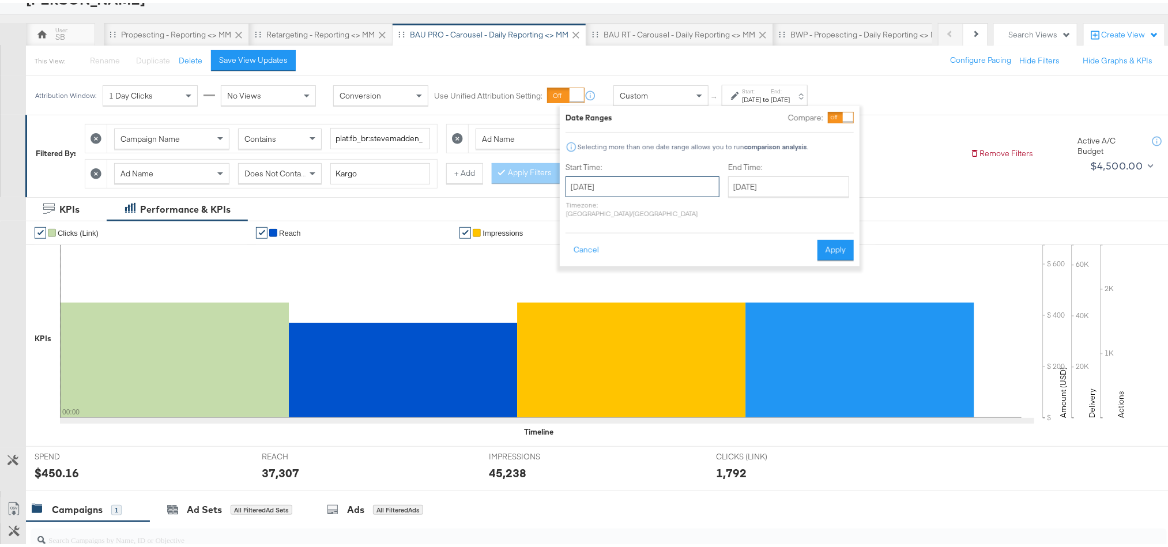
click at [633, 184] on input "August 18th 2025" at bounding box center [642, 184] width 154 height 21
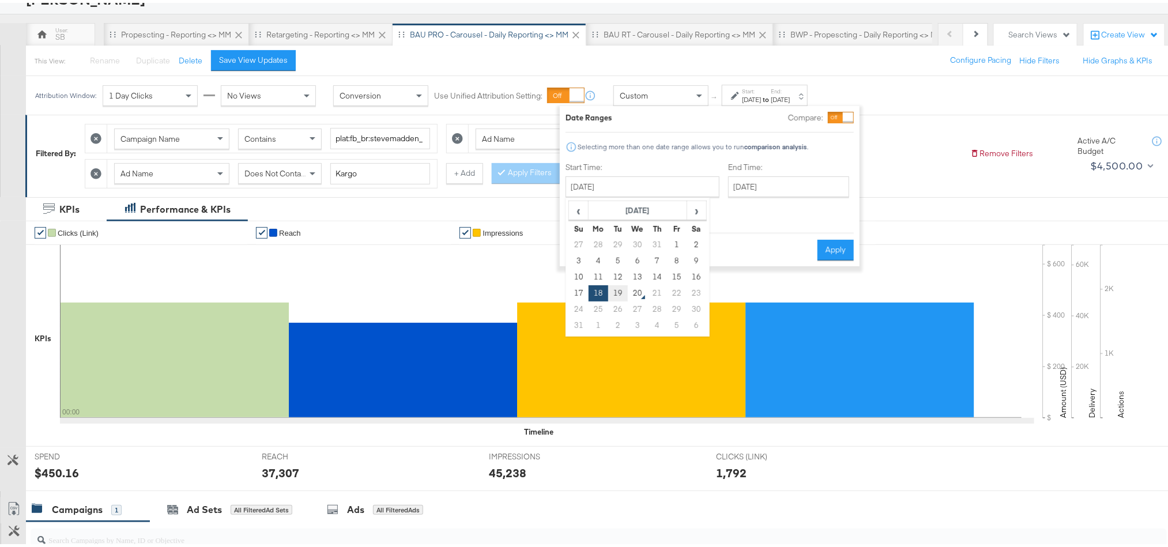
click at [620, 288] on td "19" at bounding box center [618, 290] width 20 height 16
type input "August 19th 2025"
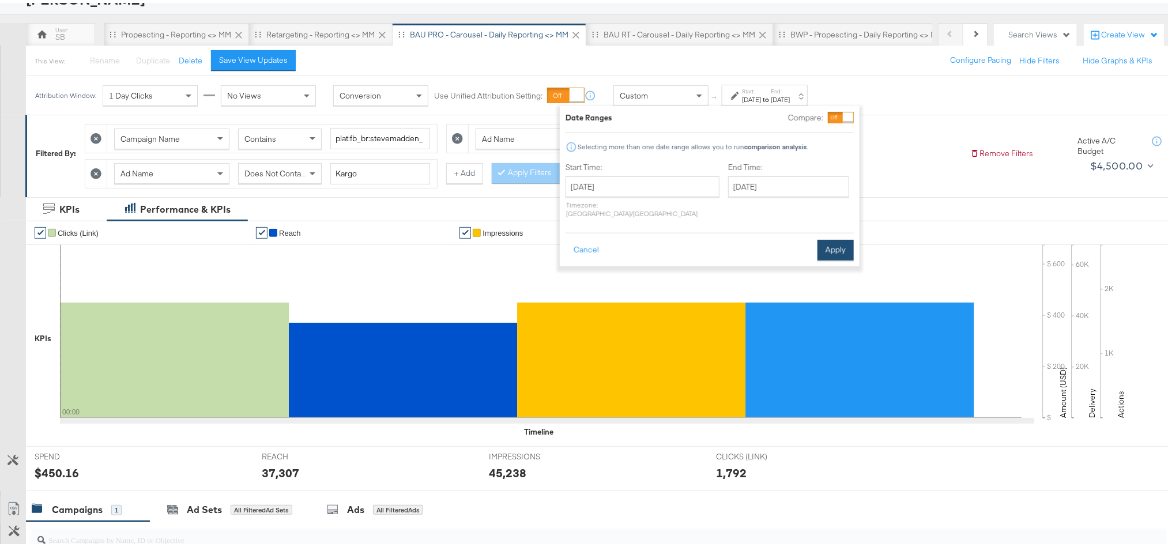
click at [846, 237] on button "Apply" at bounding box center [835, 247] width 36 height 21
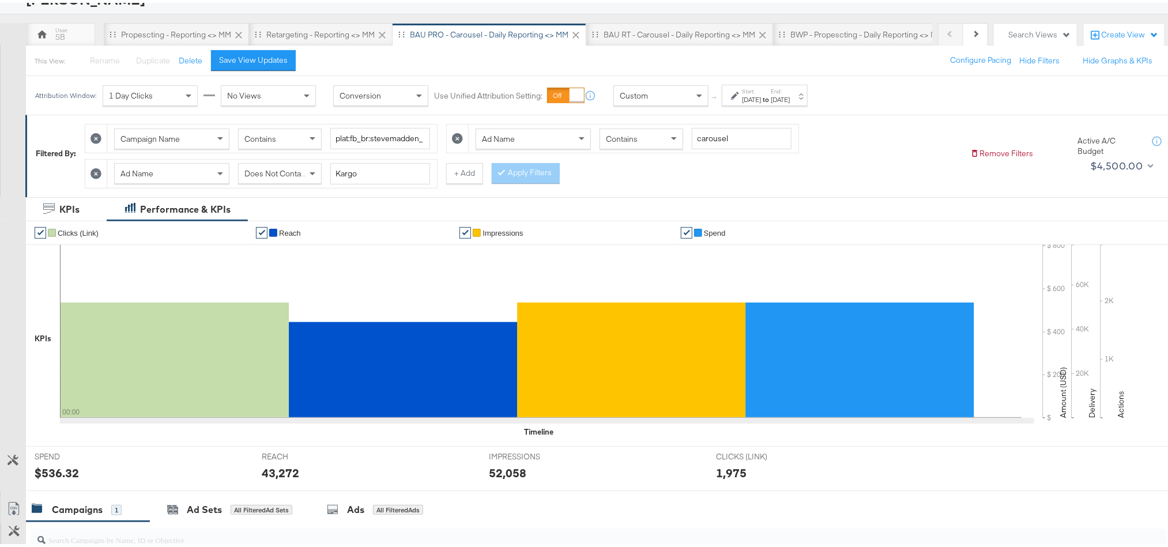
click at [275, 478] on div "43,272" at bounding box center [280, 470] width 37 height 17
copy div "43,272"
click at [623, 33] on div "BAU RT - Carousel - Daily Reporting <> MM" at bounding box center [680, 32] width 152 height 11
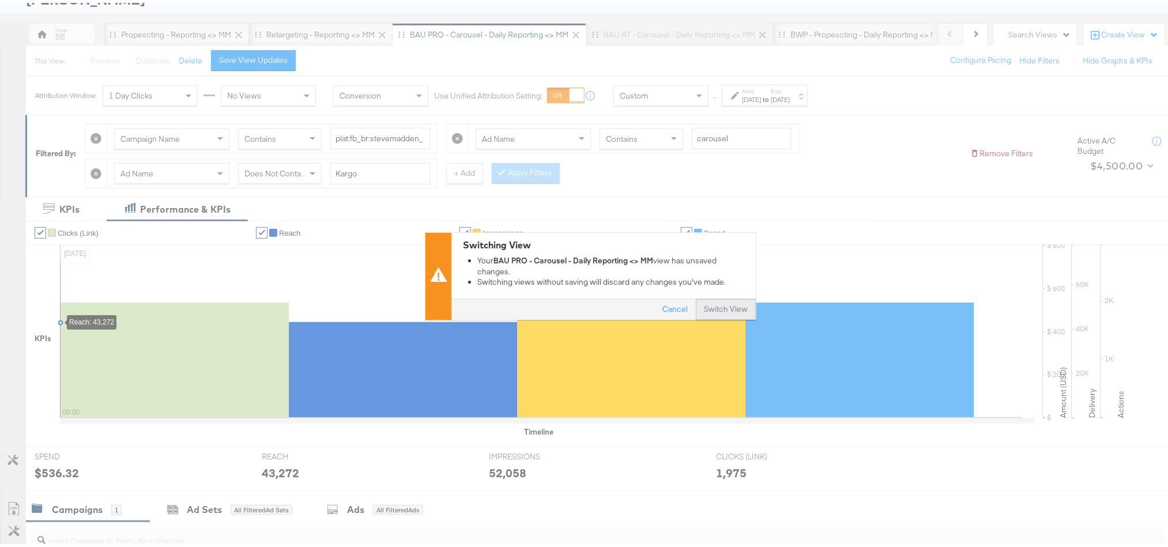
click at [711, 307] on button "Switch View" at bounding box center [726, 307] width 60 height 21
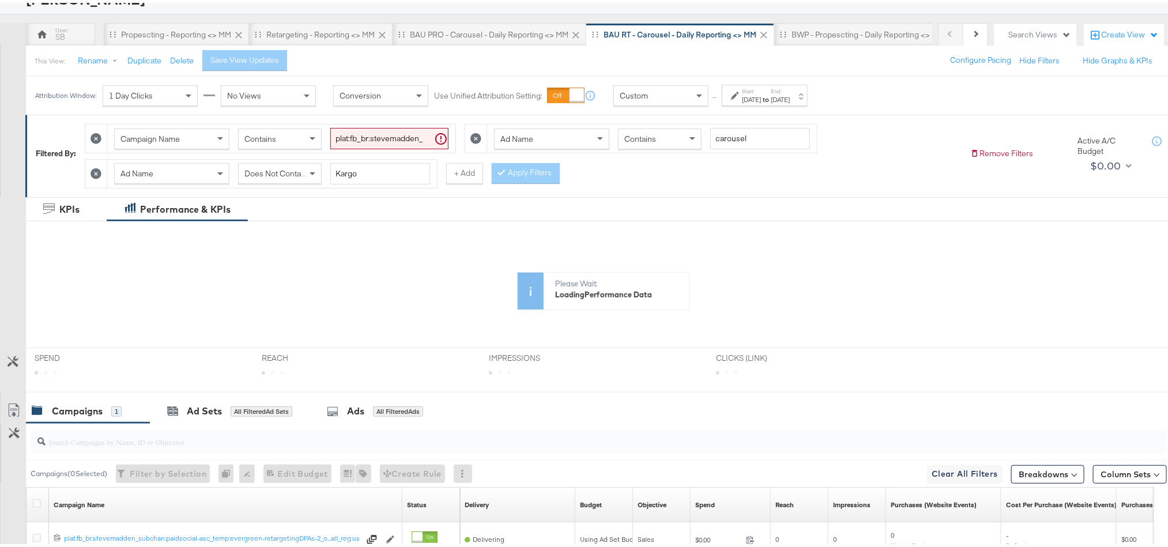
click at [761, 97] on div "Jun 28th 2025" at bounding box center [751, 96] width 19 height 9
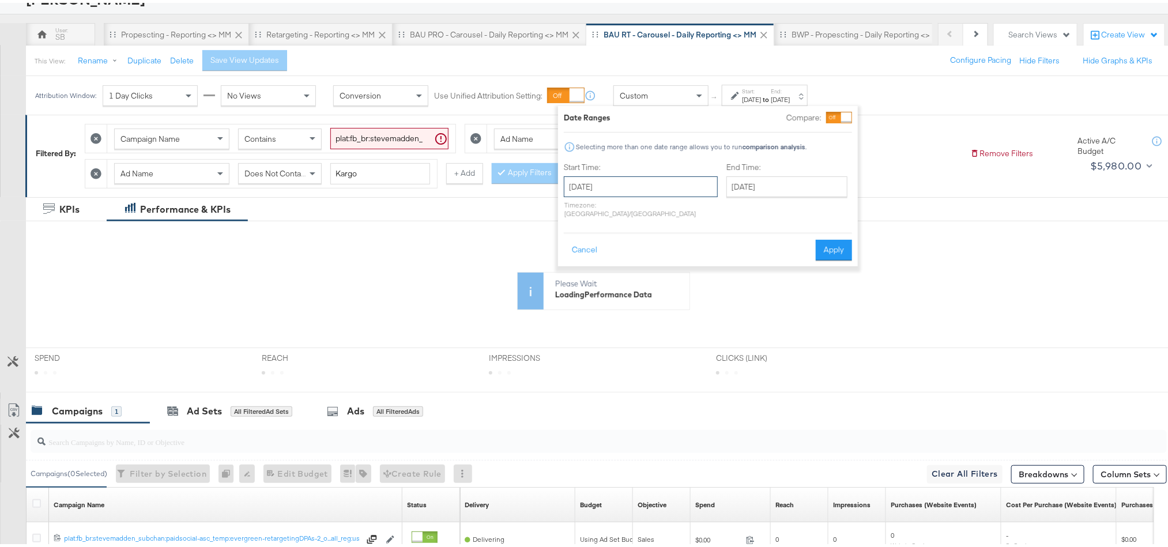
click at [666, 183] on input "June 28th 2025" at bounding box center [641, 184] width 154 height 21
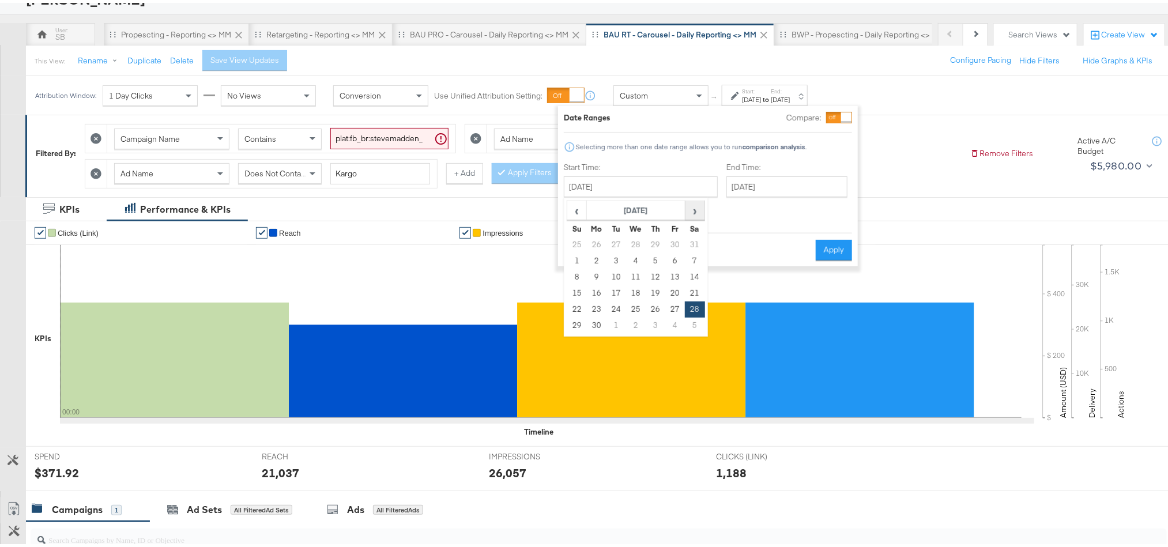
click at [690, 212] on span "›" at bounding box center [695, 207] width 18 height 17
click at [601, 285] on td "18" at bounding box center [597, 290] width 20 height 16
type input "August 18th 2025"
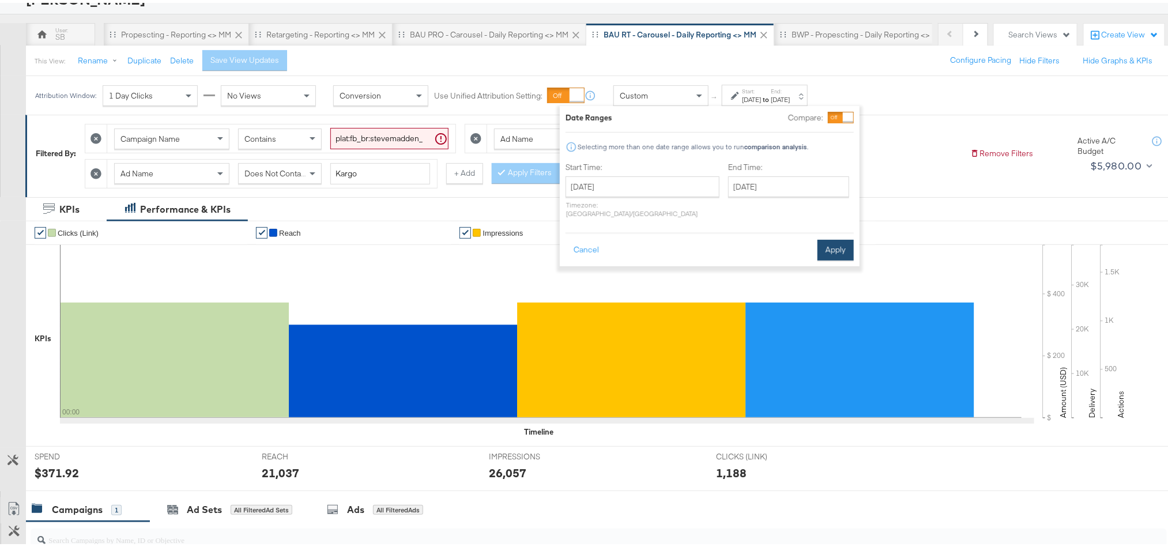
click at [849, 239] on button "Apply" at bounding box center [835, 247] width 36 height 21
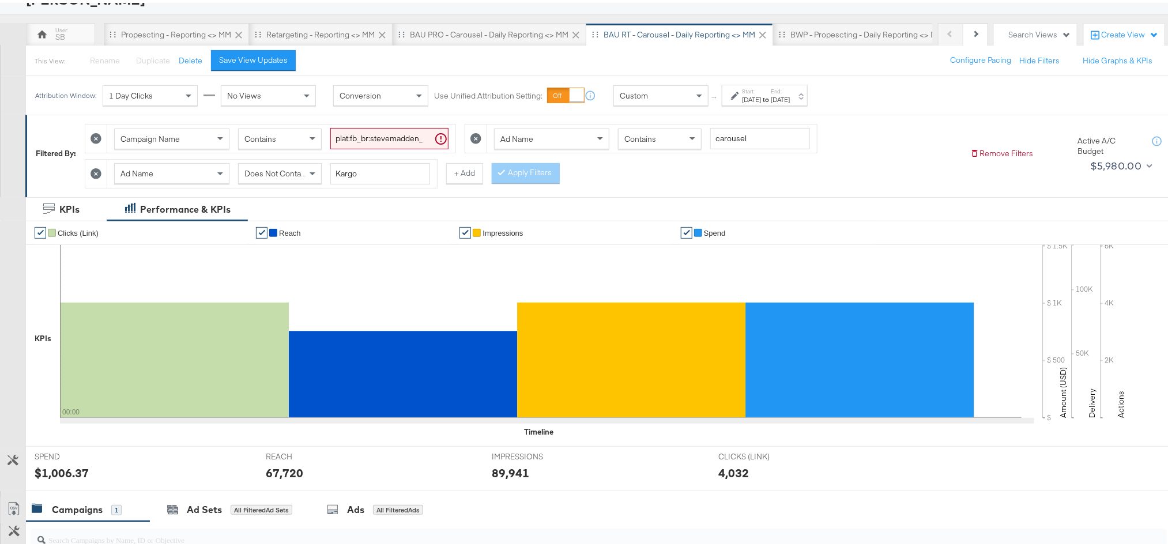
click at [278, 476] on div "67,720" at bounding box center [284, 470] width 37 height 17
click at [790, 92] on label "End:" at bounding box center [780, 88] width 19 height 7
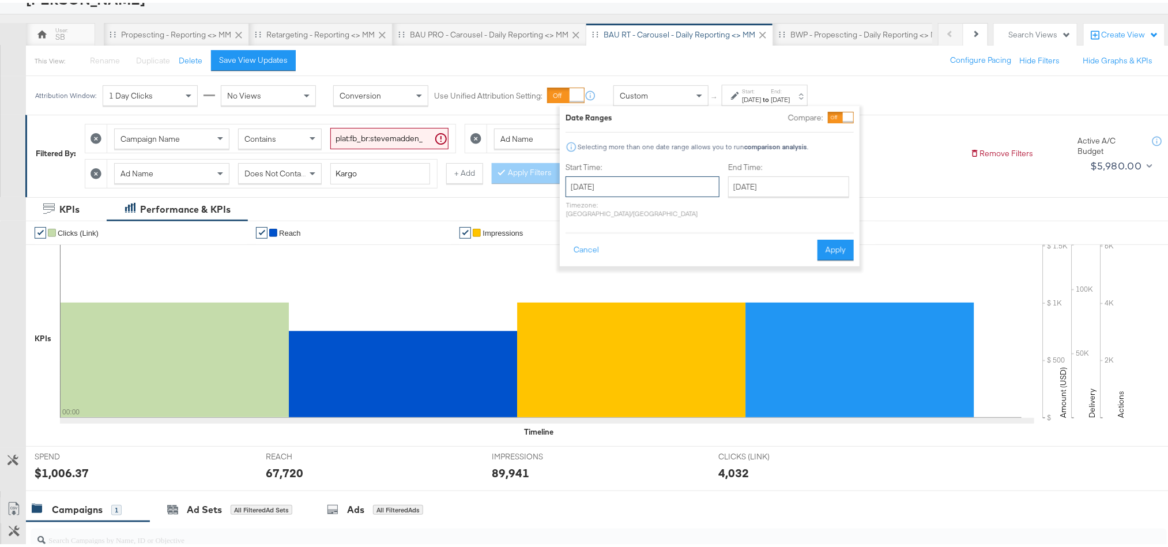
click at [604, 185] on input "August 18th 2025" at bounding box center [642, 184] width 154 height 21
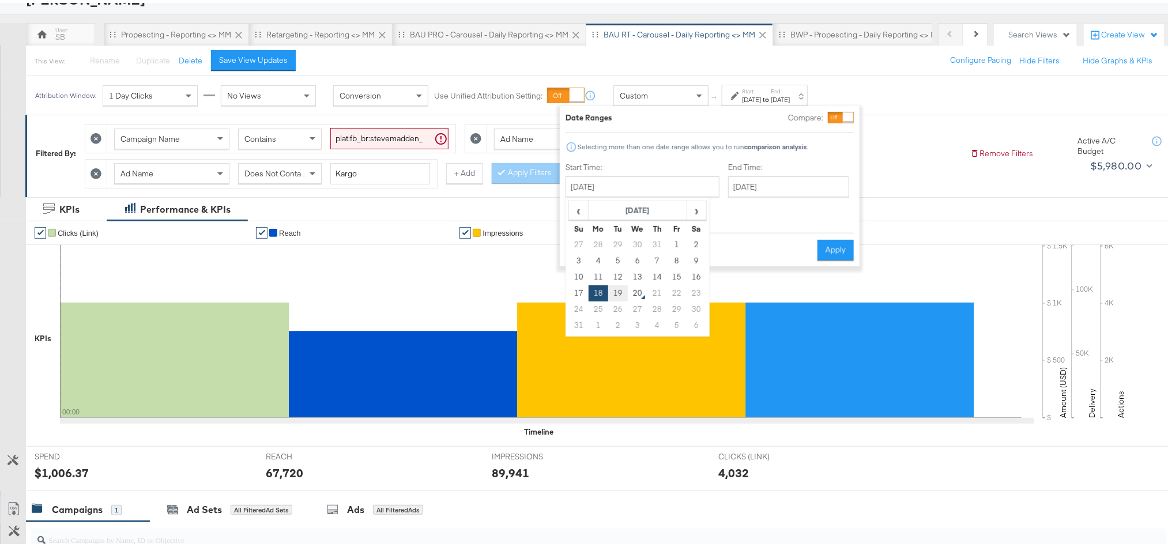
click at [614, 296] on td "19" at bounding box center [618, 290] width 20 height 16
type input "August 19th 2025"
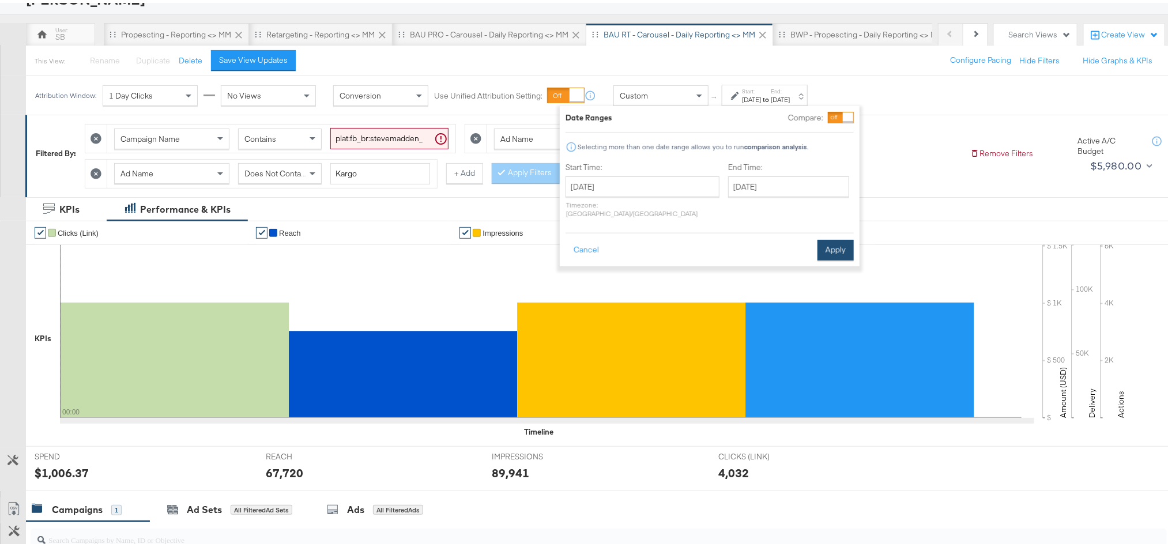
click at [832, 244] on button "Apply" at bounding box center [835, 247] width 36 height 21
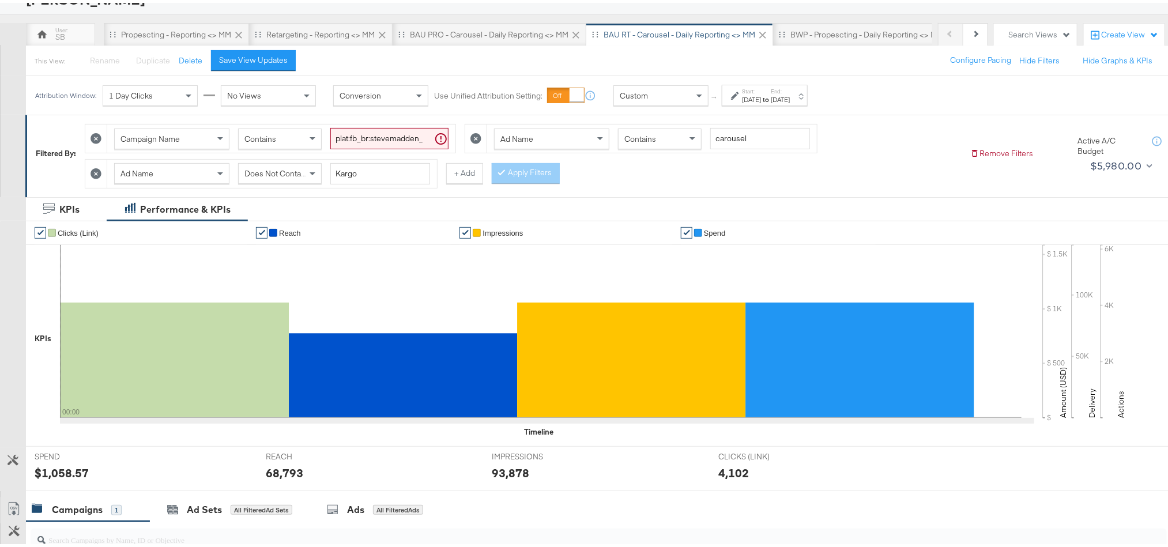
click at [278, 474] on div "68,793" at bounding box center [284, 470] width 37 height 17
click at [838, 26] on div "BWP - Propescting - Daily Reporting <> MM" at bounding box center [867, 31] width 188 height 23
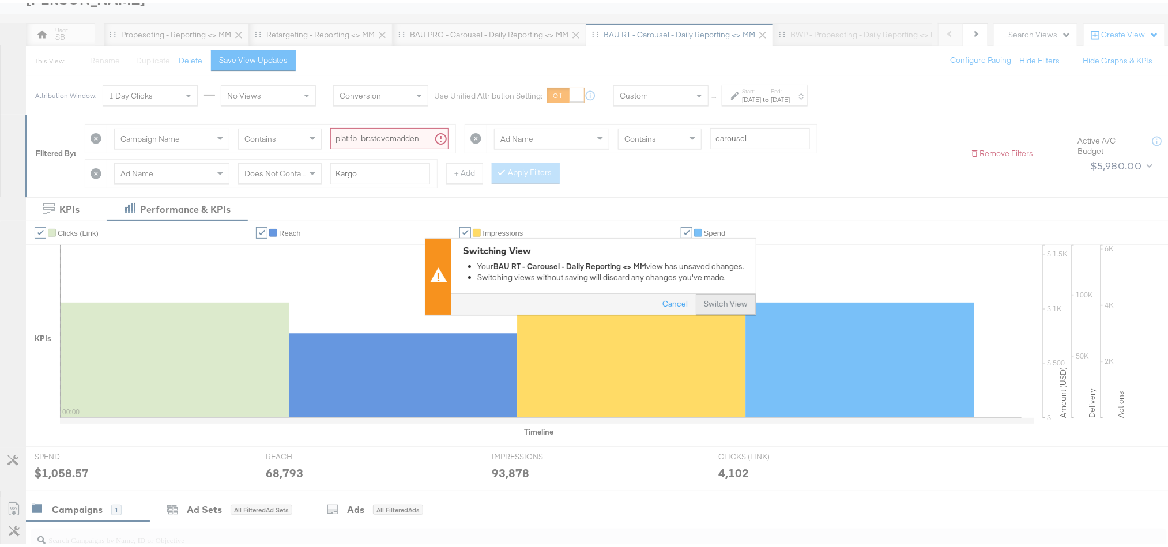
click at [713, 301] on button "Switch View" at bounding box center [726, 301] width 60 height 21
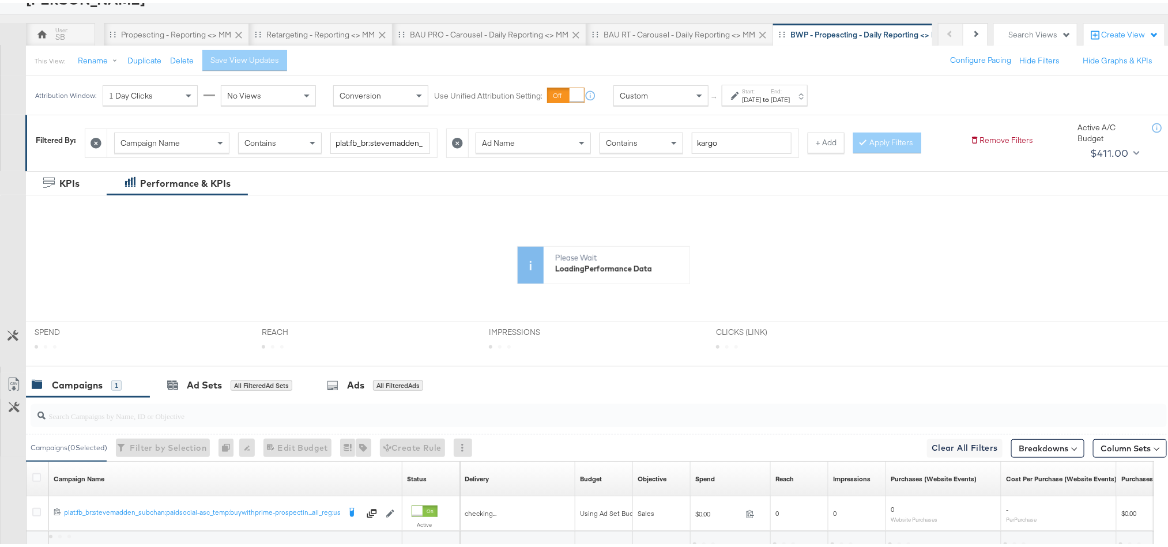
click at [790, 99] on div "Jun 11th 2025" at bounding box center [780, 96] width 19 height 9
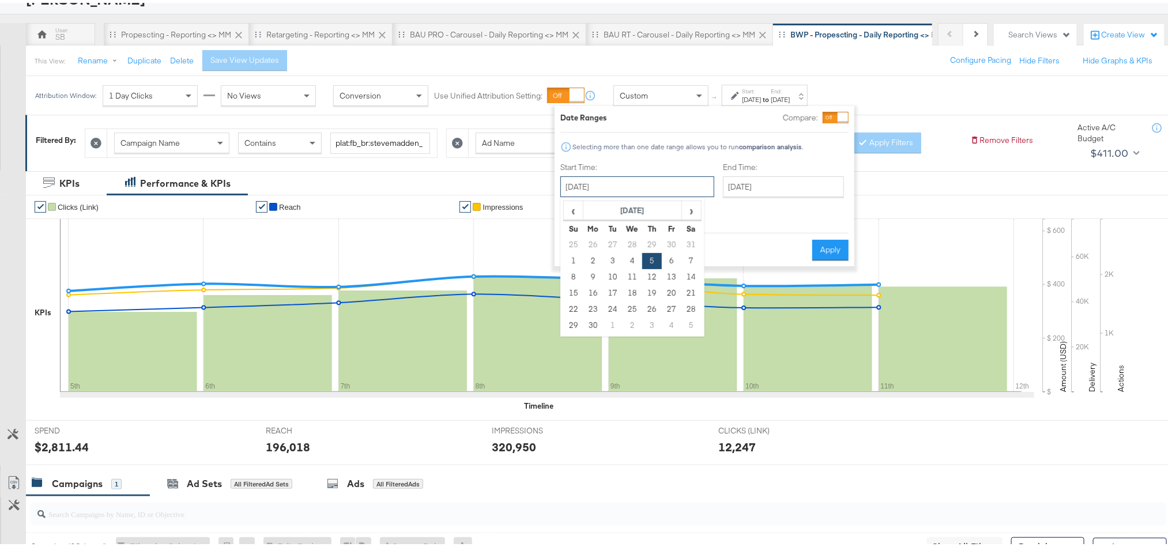
click at [659, 184] on input "June 5th 2025" at bounding box center [637, 184] width 154 height 21
click at [693, 206] on span "›" at bounding box center [691, 207] width 18 height 17
click at [590, 286] on td "18" at bounding box center [593, 290] width 20 height 16
type input "August 18th 2025"
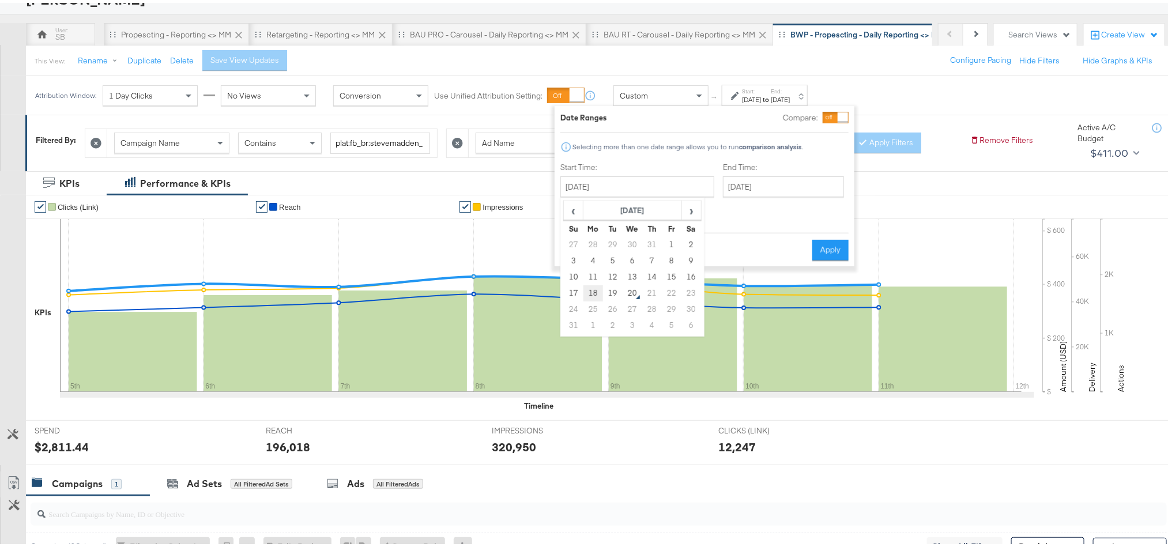
type input "August 18th 2025"
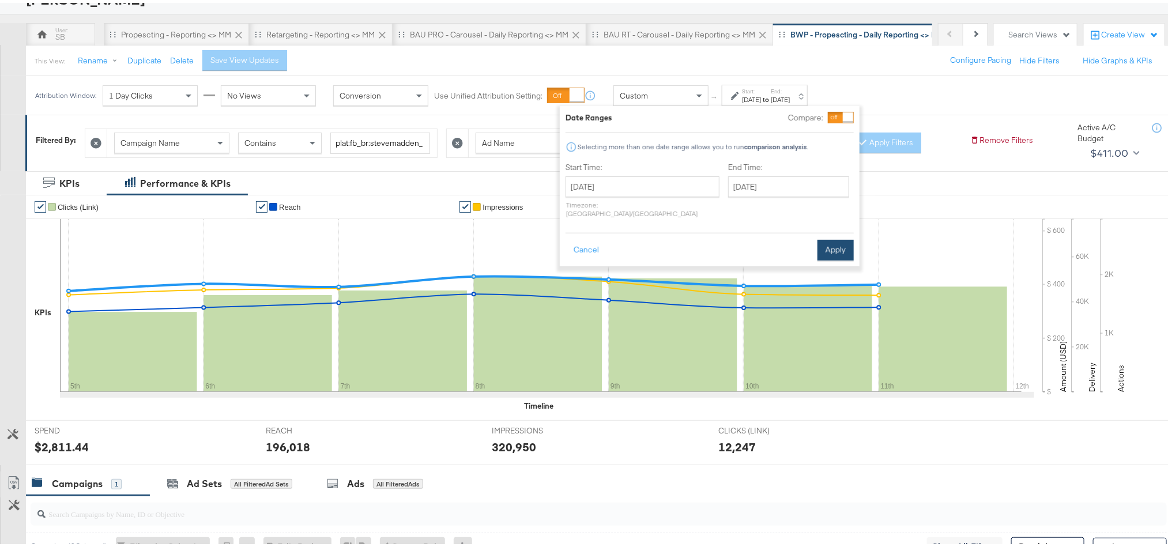
click at [835, 239] on button "Apply" at bounding box center [835, 247] width 36 height 21
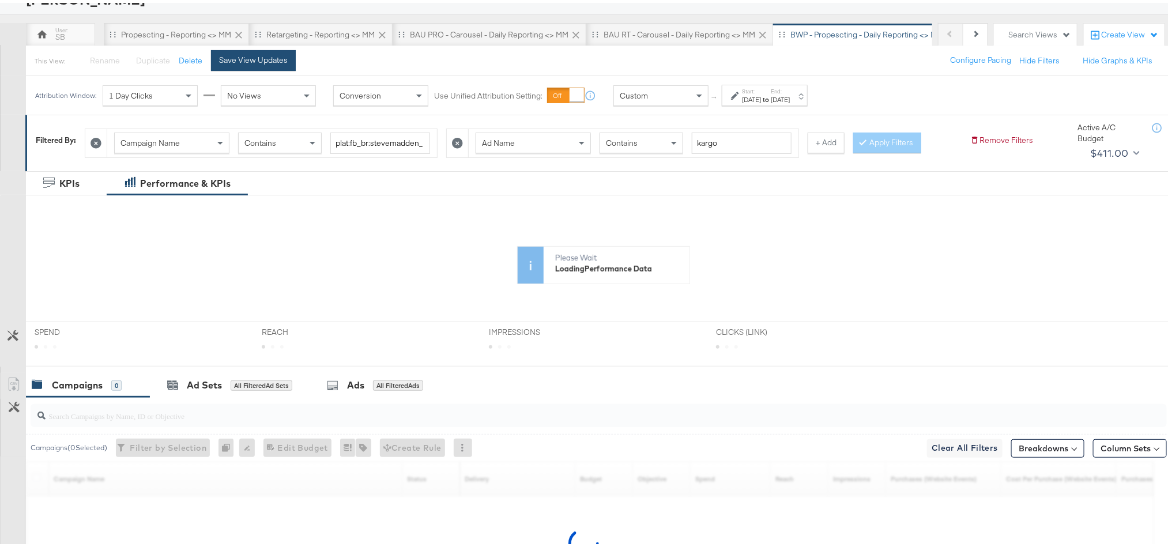
click at [262, 66] on button "Save View Updates" at bounding box center [253, 57] width 85 height 21
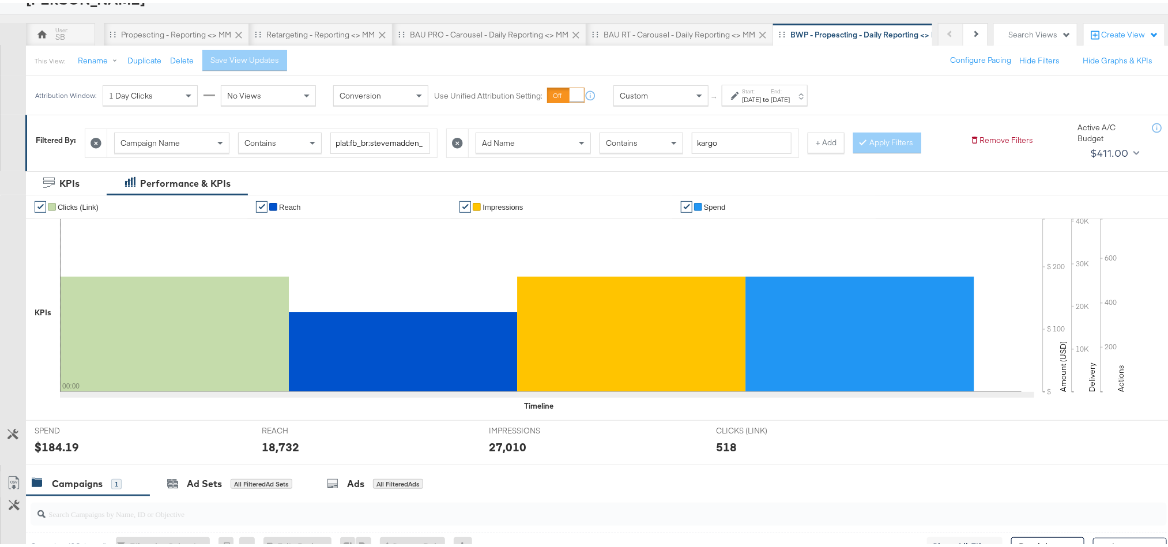
click at [281, 448] on div "18,732" at bounding box center [280, 444] width 37 height 17
click at [790, 97] on div "Aug 18th 2025" at bounding box center [780, 96] width 19 height 9
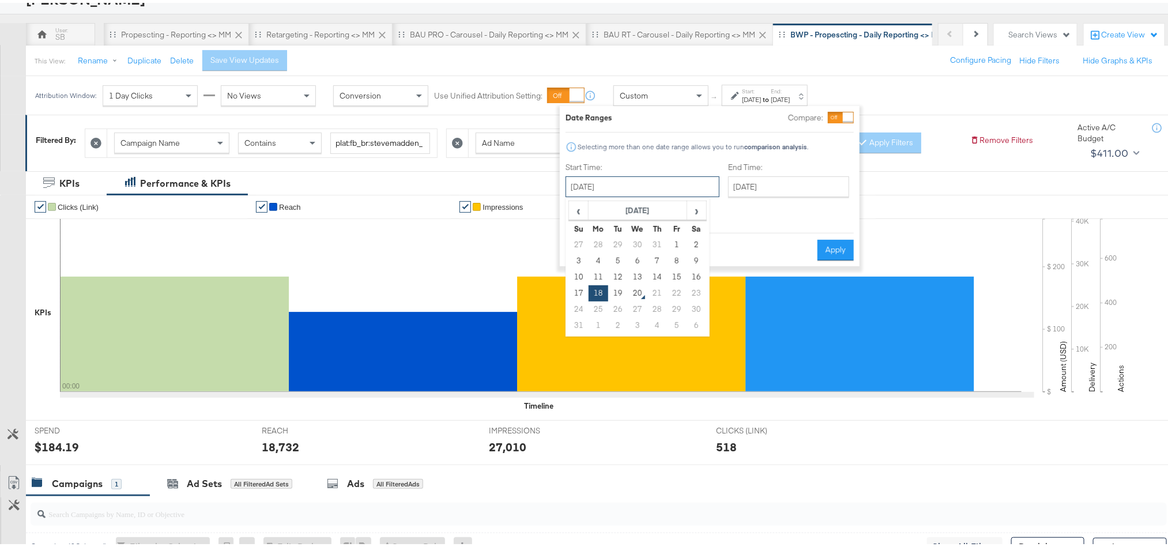
click at [607, 176] on input "August 18th 2025" at bounding box center [642, 184] width 154 height 21
click at [621, 292] on td "19" at bounding box center [618, 290] width 20 height 16
type input "August 19th 2025"
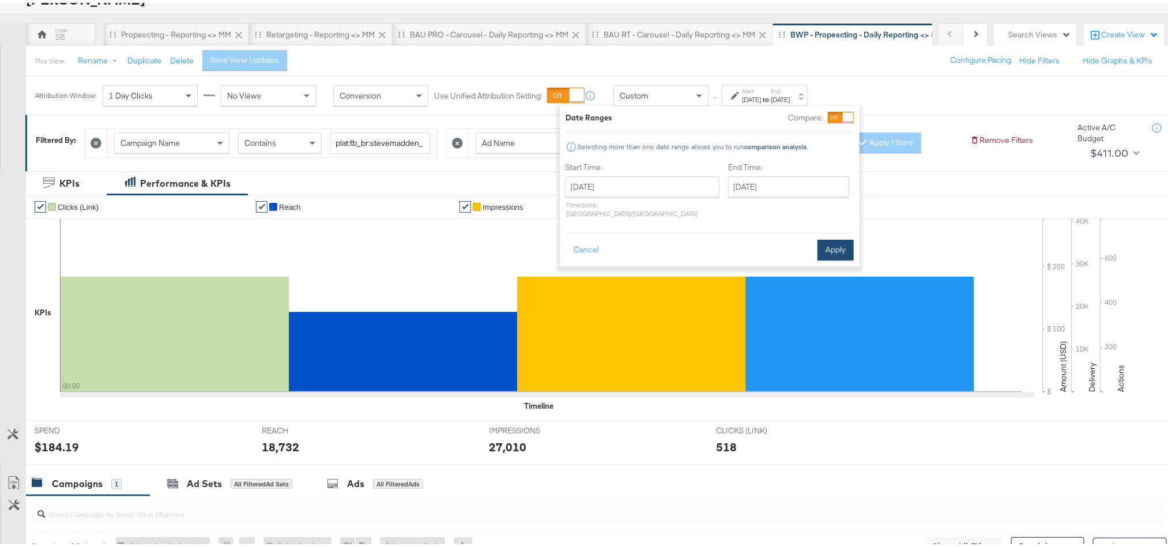
click at [839, 237] on button "Apply" at bounding box center [835, 247] width 36 height 21
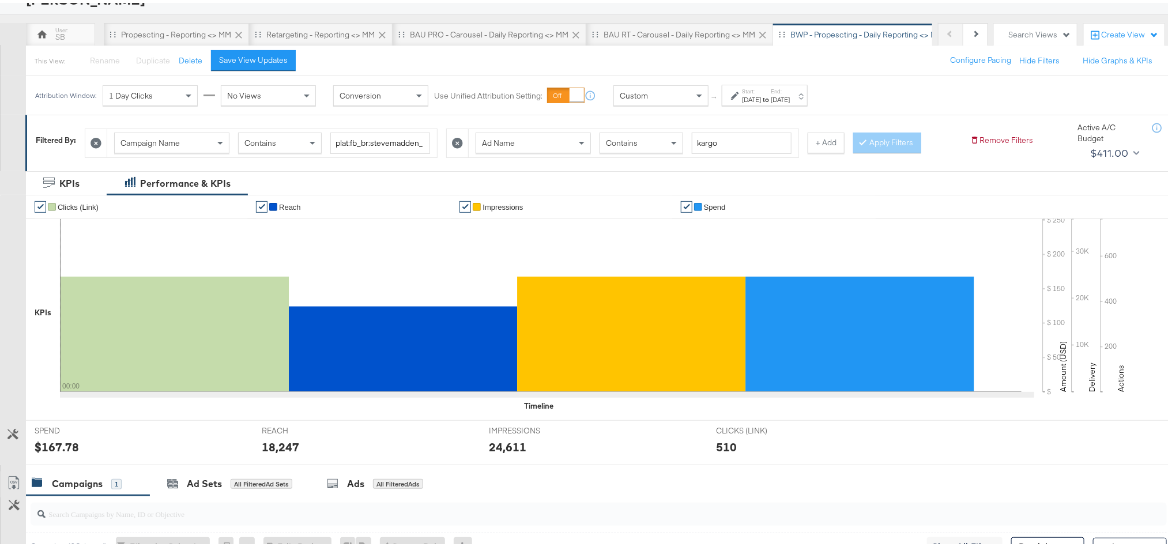
click at [275, 447] on div "18,247" at bounding box center [280, 444] width 37 height 17
click at [967, 26] on button "Next" at bounding box center [975, 31] width 25 height 23
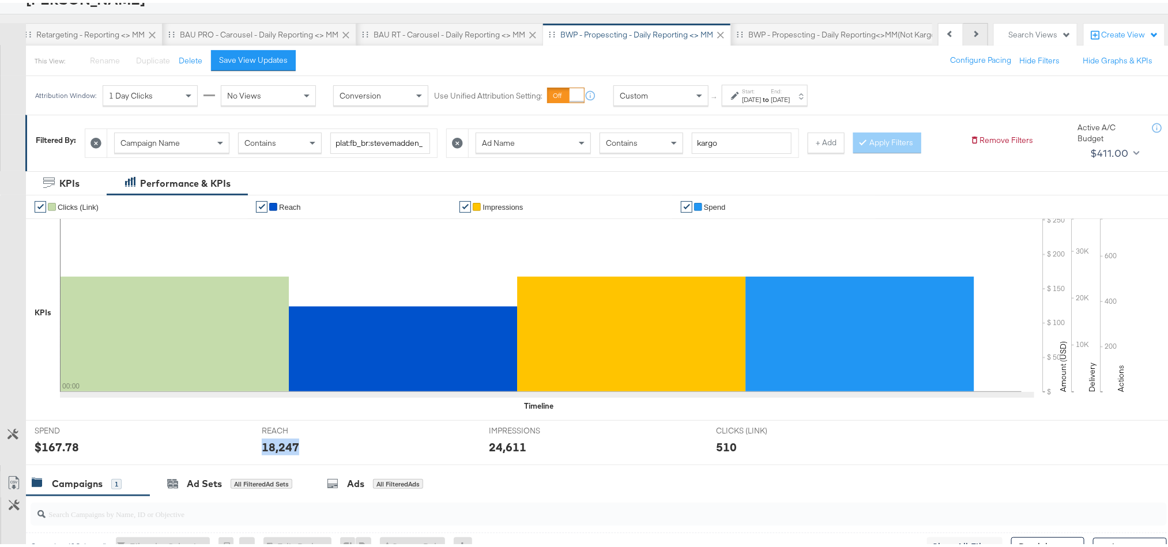
click at [967, 26] on button "Next" at bounding box center [975, 31] width 25 height 23
click at [756, 26] on div "BWP - Propescting - Daily Reporting<>MM(not kargo)" at bounding box center [728, 31] width 225 height 23
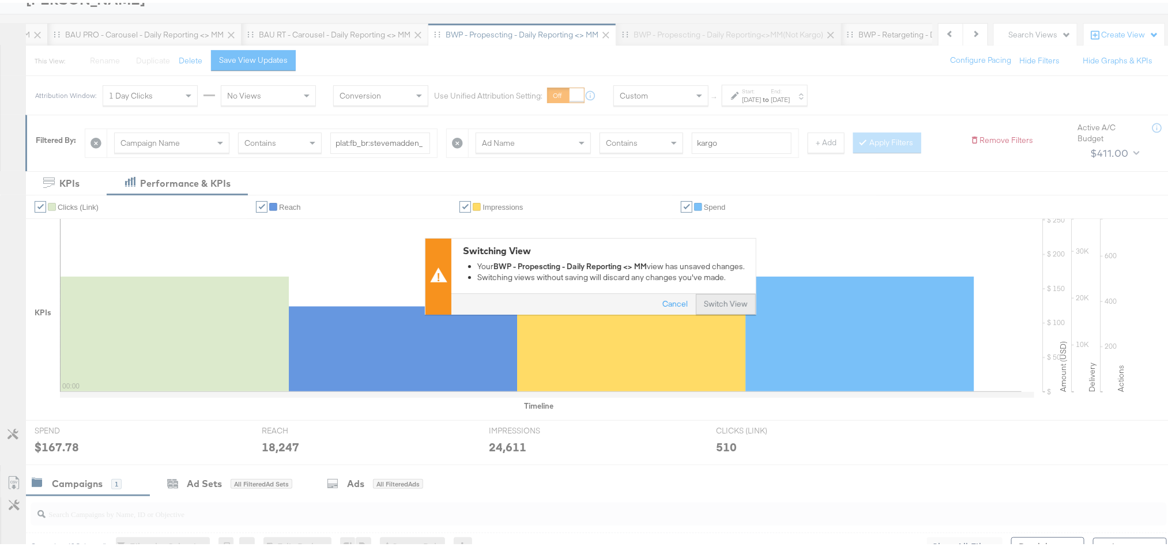
click at [709, 307] on button "Switch View" at bounding box center [726, 301] width 60 height 21
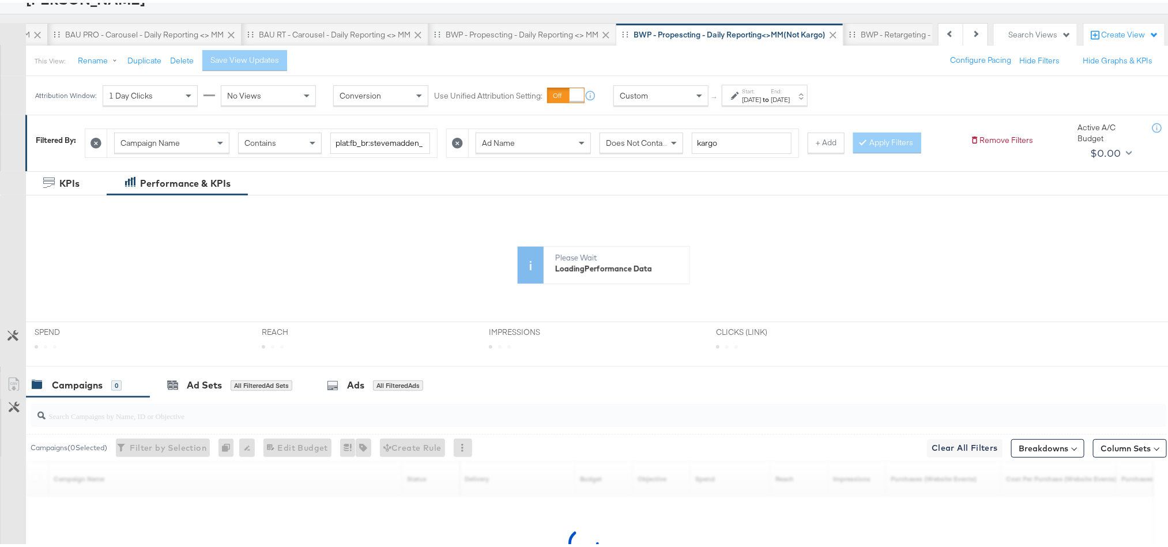
click at [806, 103] on div "Start: Aug 4th 2025 to End: Aug 4th 2025" at bounding box center [765, 92] width 86 height 21
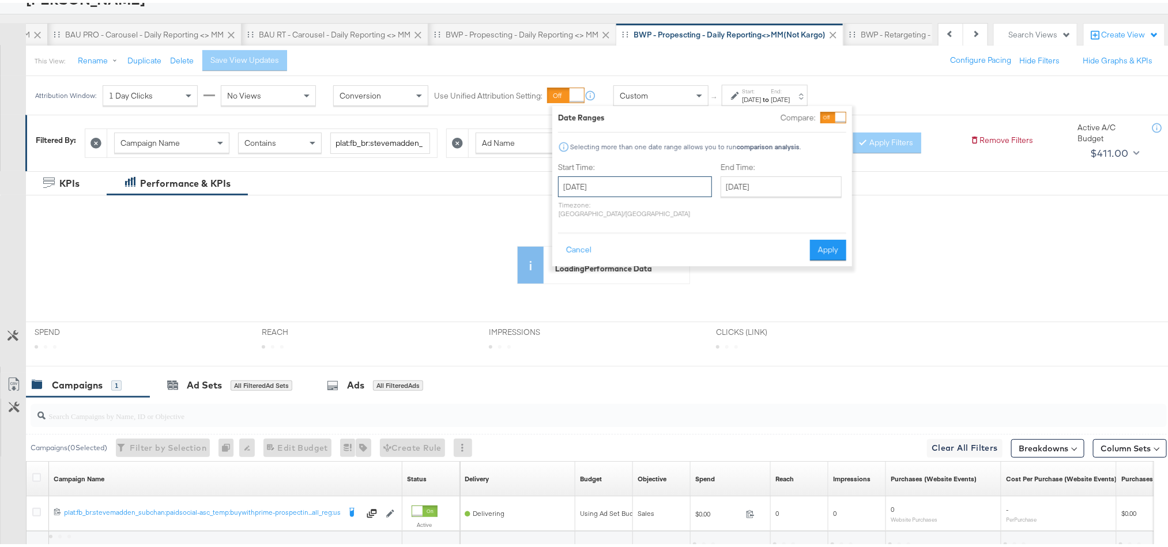
click at [636, 189] on input "August 4th 2025" at bounding box center [635, 184] width 154 height 21
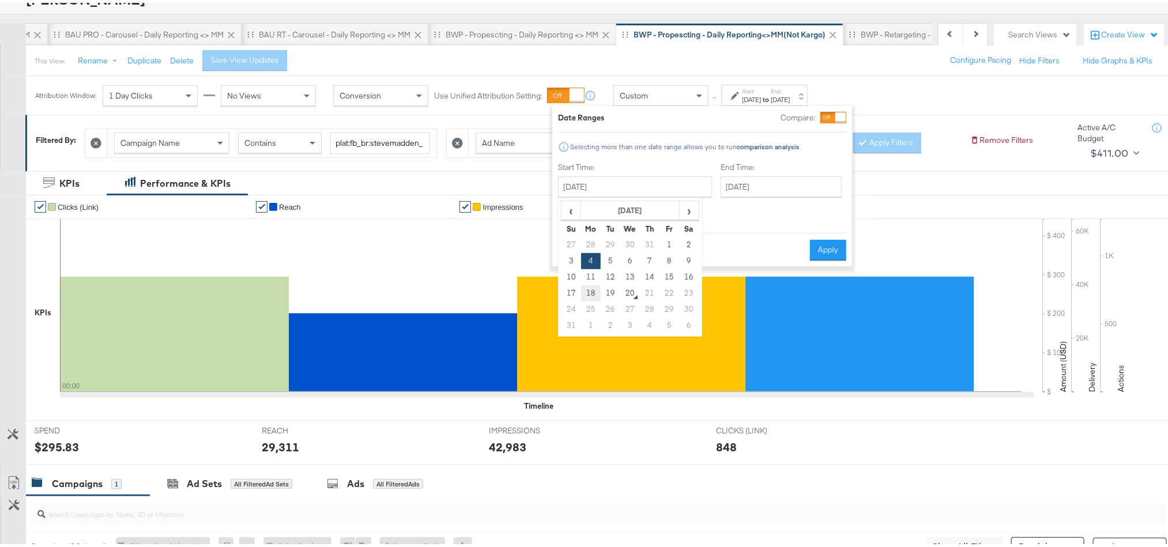
click at [593, 292] on td "18" at bounding box center [591, 290] width 20 height 16
type input "August 18th 2025"
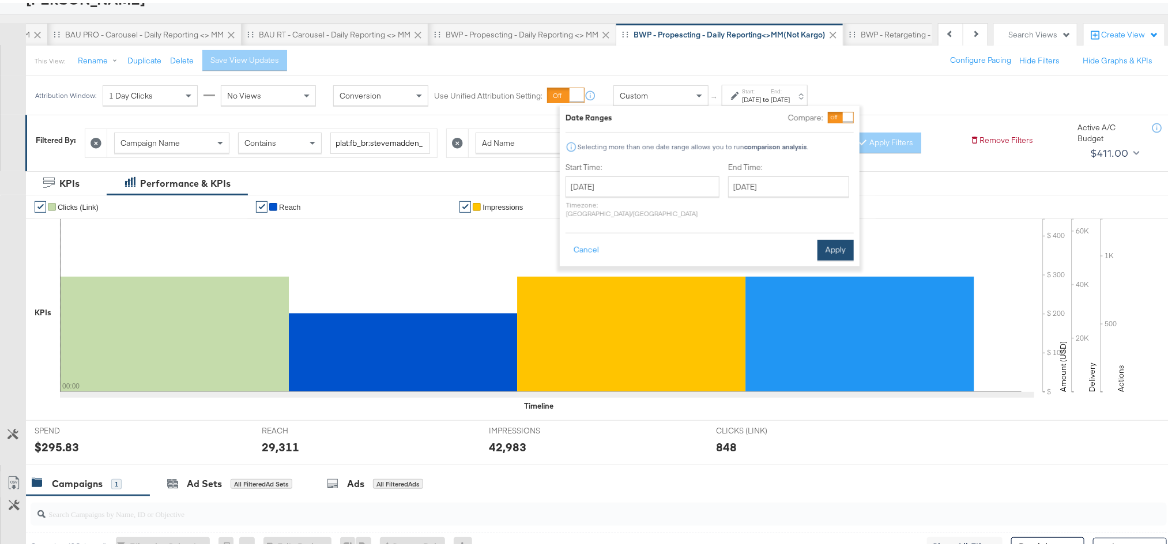
click at [831, 237] on button "Apply" at bounding box center [835, 247] width 36 height 21
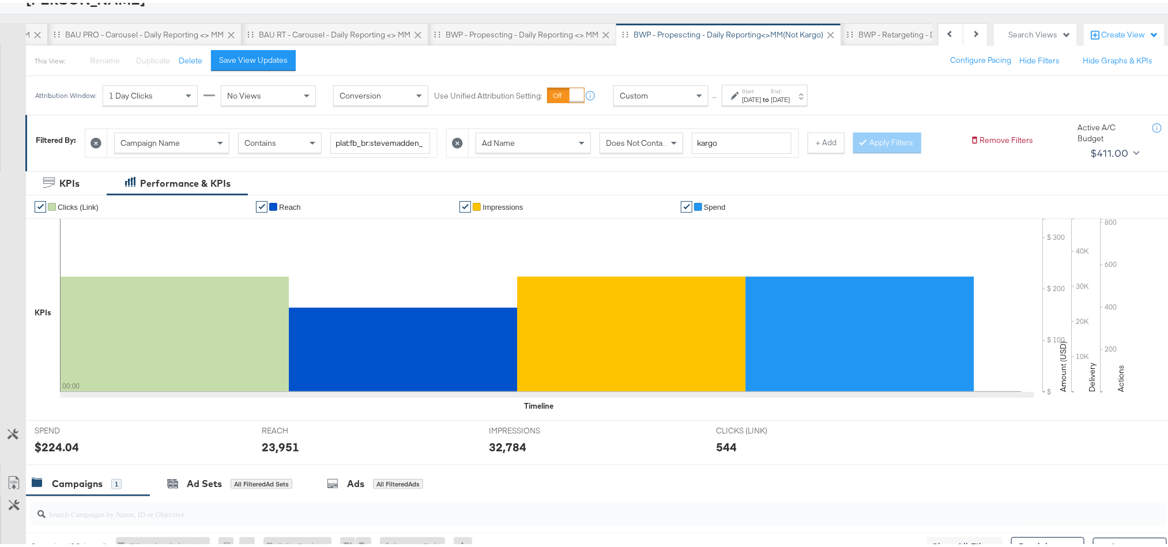
click at [275, 444] on div "23,951" at bounding box center [280, 444] width 37 height 17
click at [761, 101] on div "Aug 18th 2025" at bounding box center [751, 96] width 19 height 9
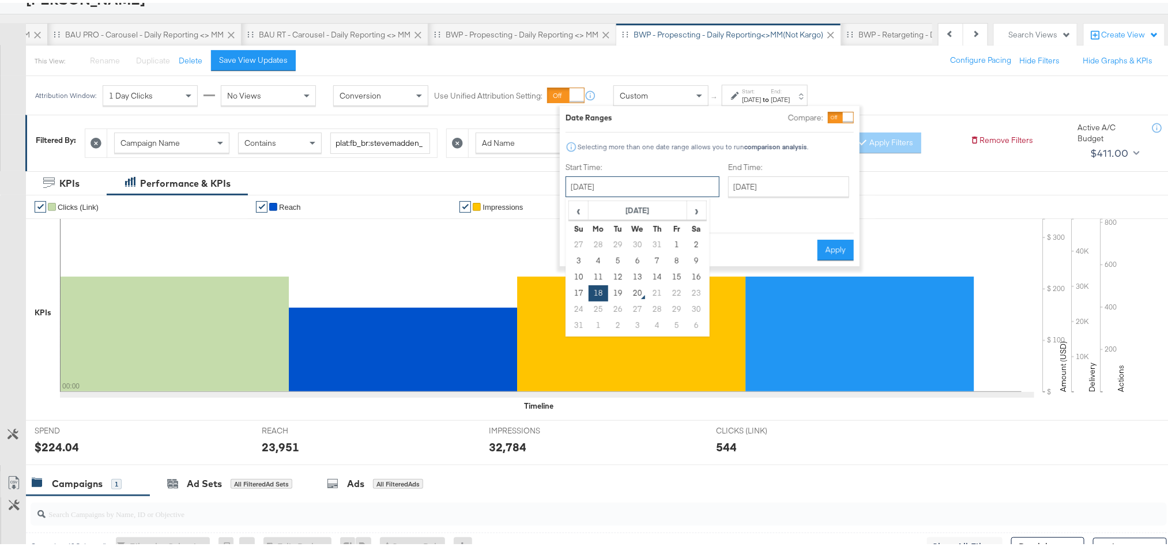
click at [667, 180] on input "August 18th 2025" at bounding box center [642, 184] width 154 height 21
click at [618, 286] on td "19" at bounding box center [618, 290] width 20 height 16
type input "August 19th 2025"
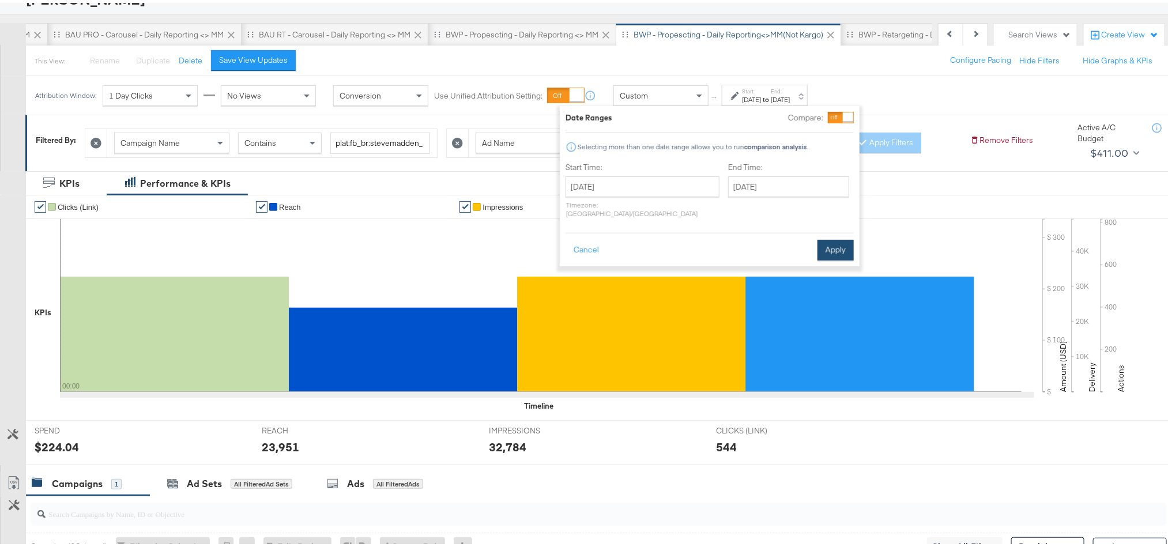
click at [820, 237] on button "Apply" at bounding box center [835, 247] width 36 height 21
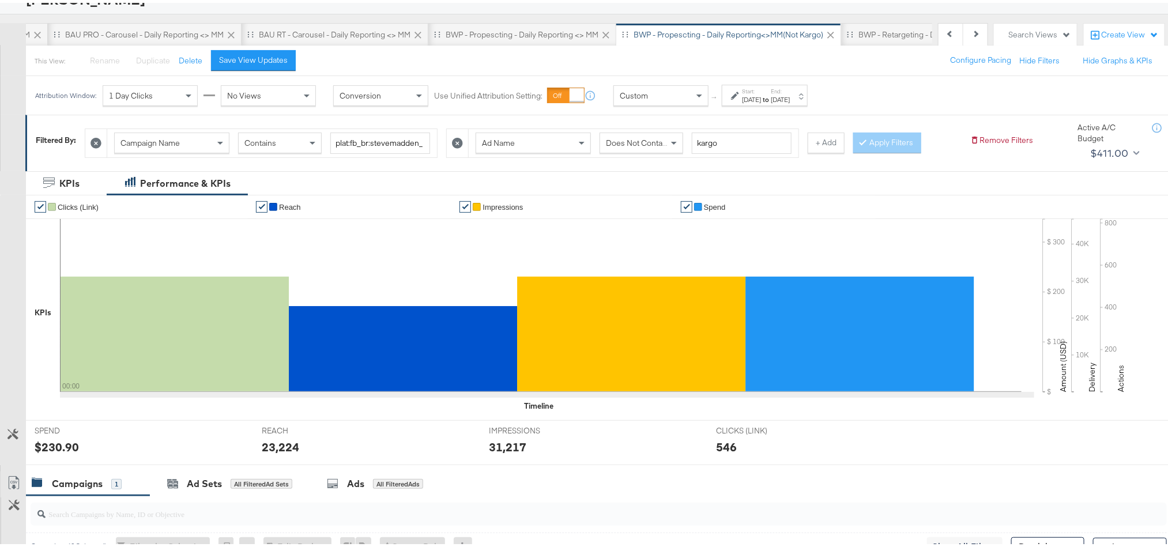
click at [286, 451] on div "23,224" at bounding box center [280, 444] width 37 height 17
click at [278, 450] on div "23,224" at bounding box center [280, 444] width 37 height 17
click at [278, 448] on div "23,224" at bounding box center [280, 444] width 37 height 17
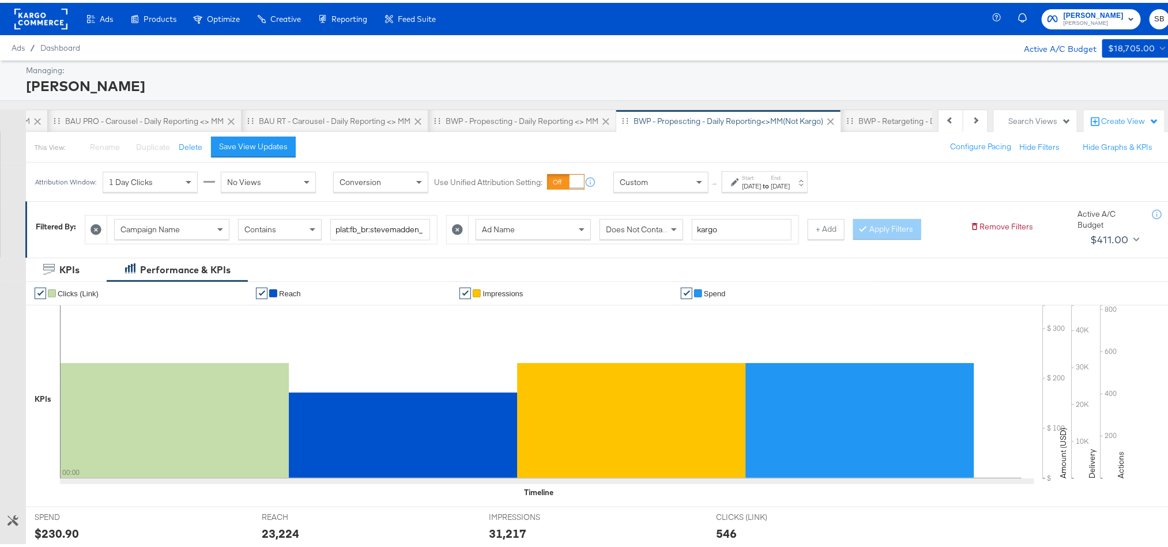
click at [54, 14] on rect at bounding box center [40, 16] width 53 height 21
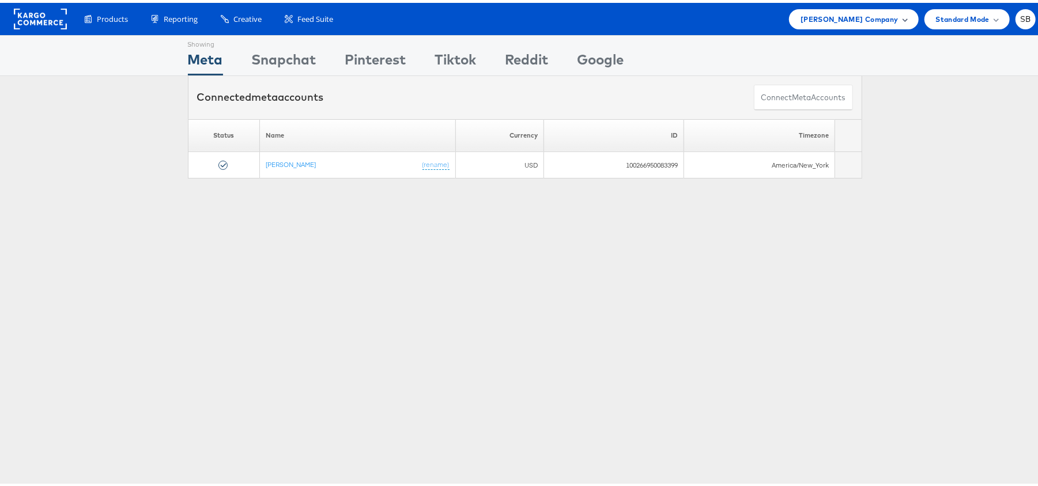
click at [847, 8] on div "Steve Madden Company" at bounding box center [853, 16] width 129 height 20
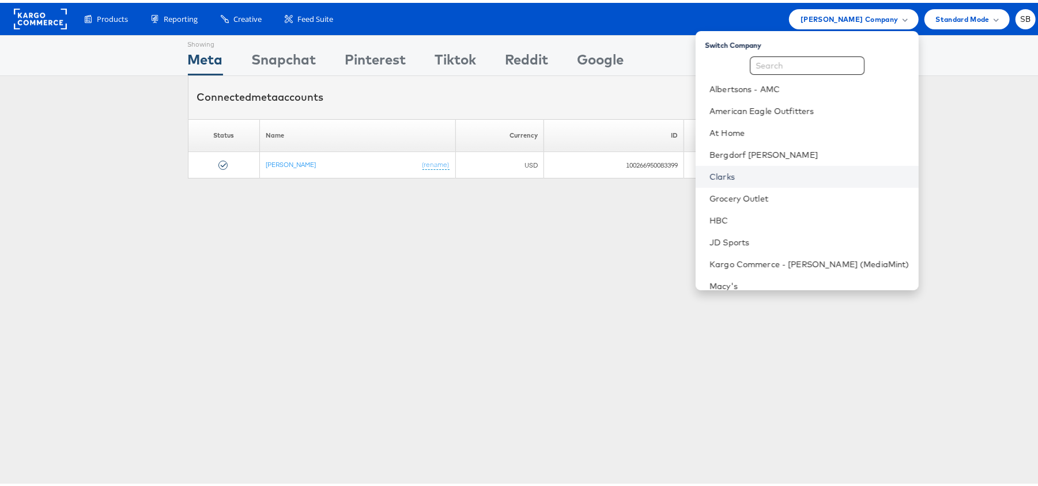
click at [756, 178] on link "Clarks" at bounding box center [810, 174] width 200 height 12
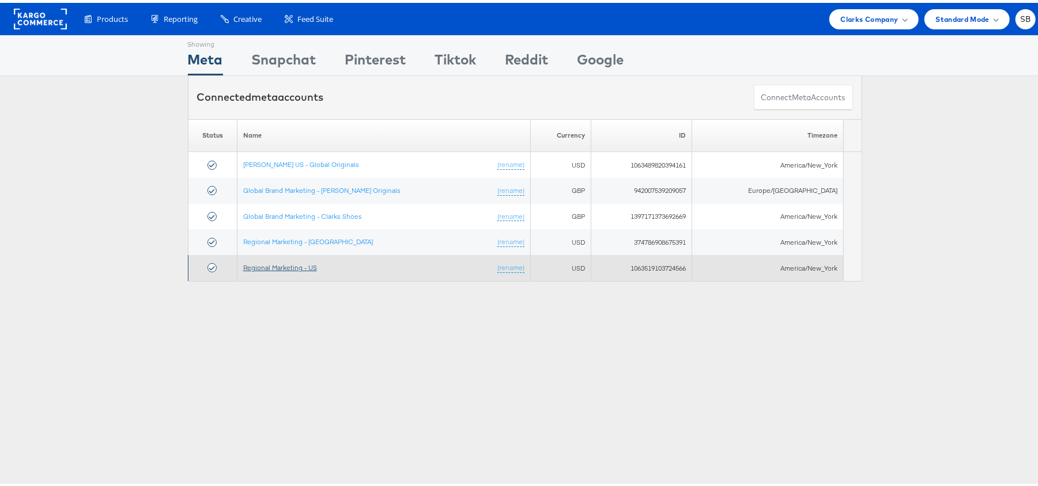
click at [289, 267] on link "Regional Marketing - US" at bounding box center [280, 265] width 74 height 9
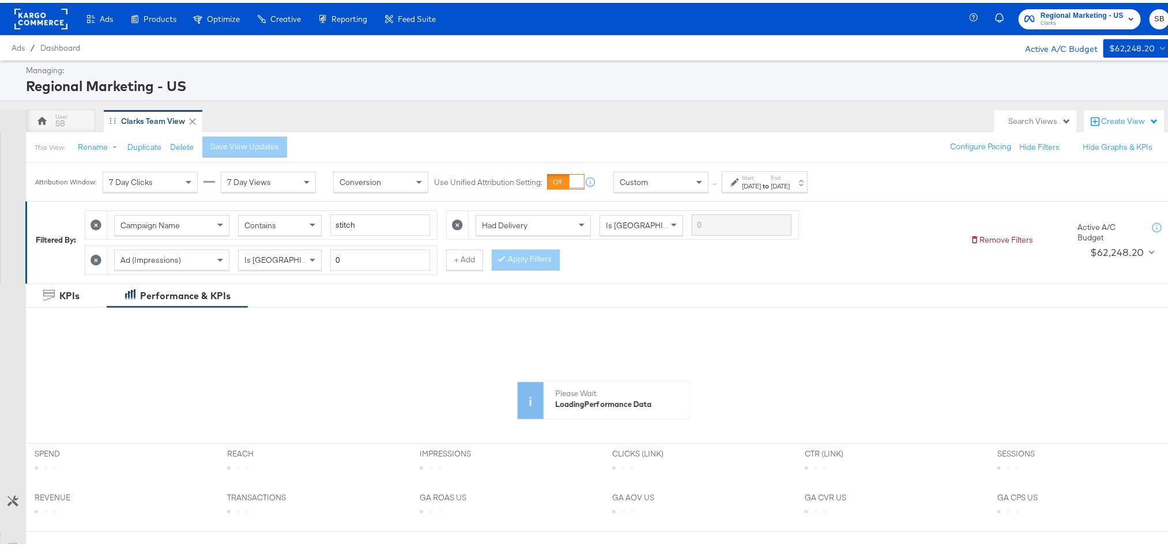
click at [757, 192] on div "Attribution Window: 7 Day Clicks 7 Day Views Conversion Use Unified Attribution…" at bounding box center [424, 179] width 796 height 39
click at [779, 171] on div "Start: Jul 27th 2025 to End: Aug 19th 2025" at bounding box center [765, 178] width 86 height 21
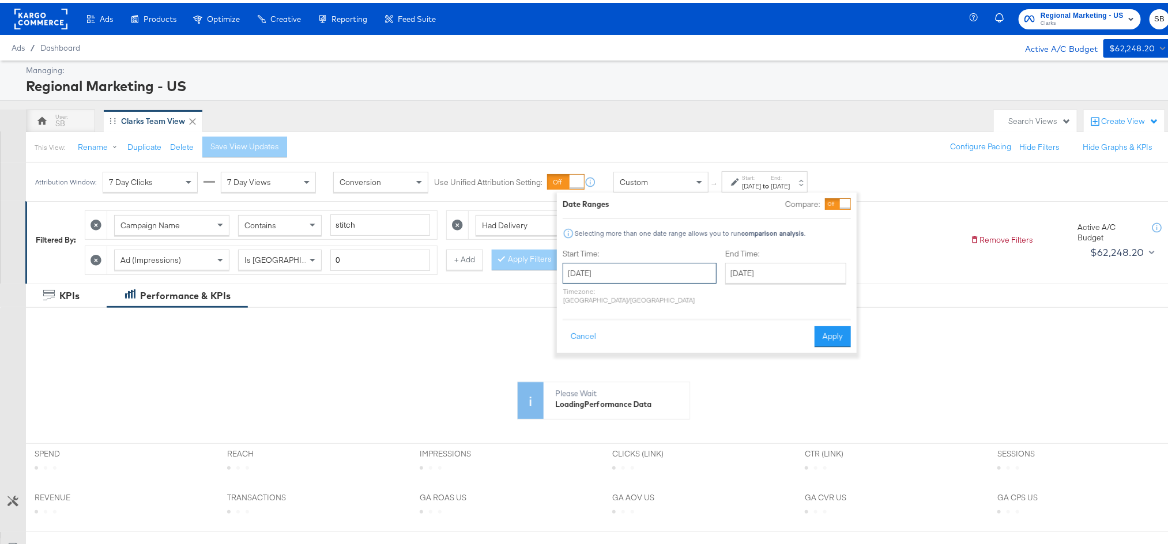
click at [638, 268] on input "July 27th 2025" at bounding box center [640, 270] width 154 height 21
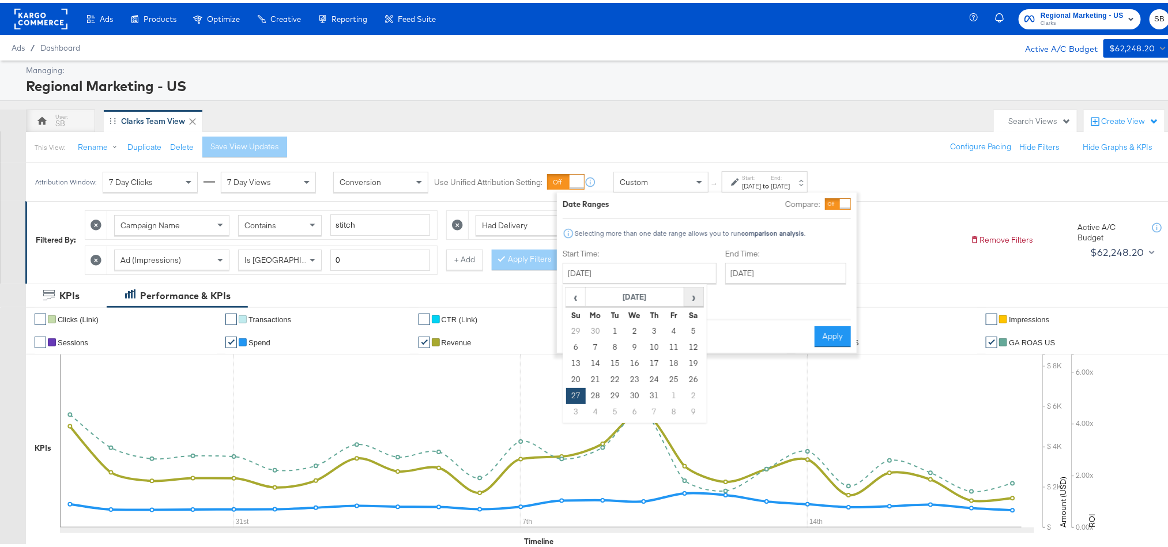
click at [689, 294] on span "›" at bounding box center [694, 293] width 18 height 17
click at [571, 295] on span "‹" at bounding box center [576, 293] width 18 height 17
click at [678, 367] on td "15" at bounding box center [674, 361] width 20 height 16
type input "August 15th 2025"
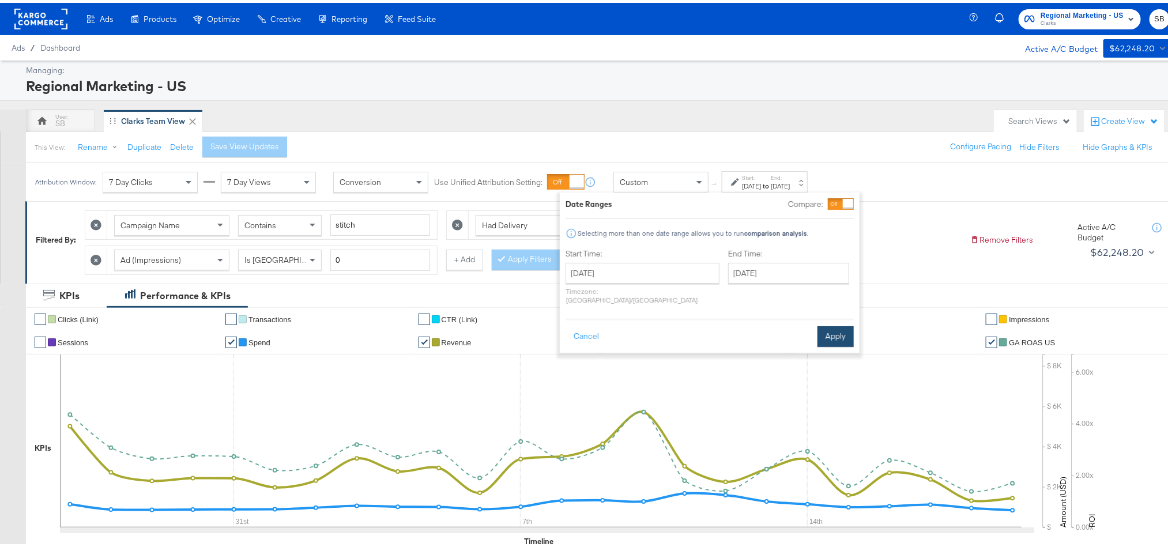
click at [832, 329] on button "Apply" at bounding box center [835, 333] width 36 height 21
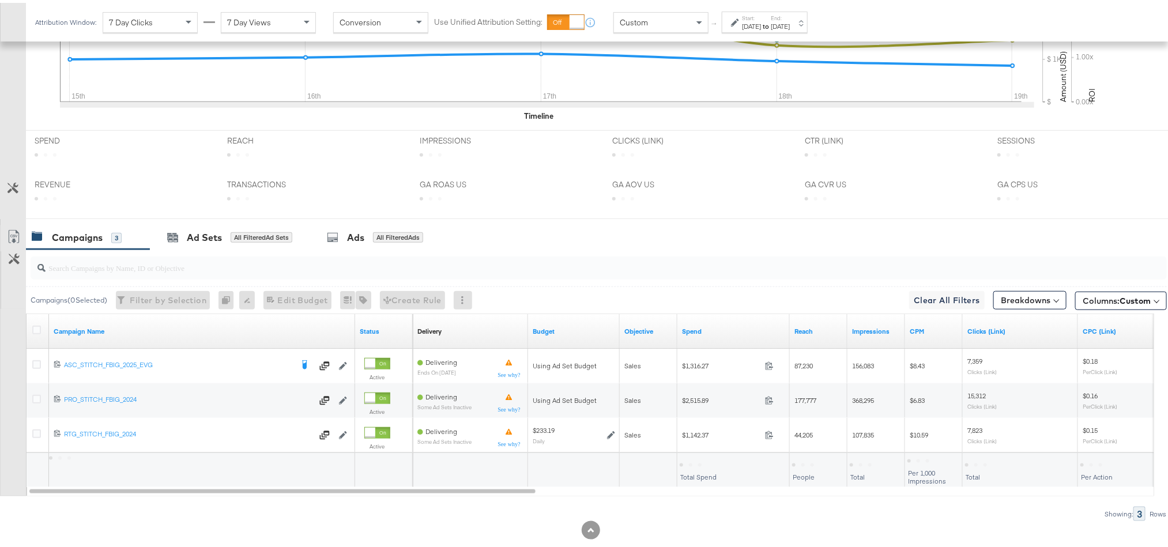
scroll to position [432, 0]
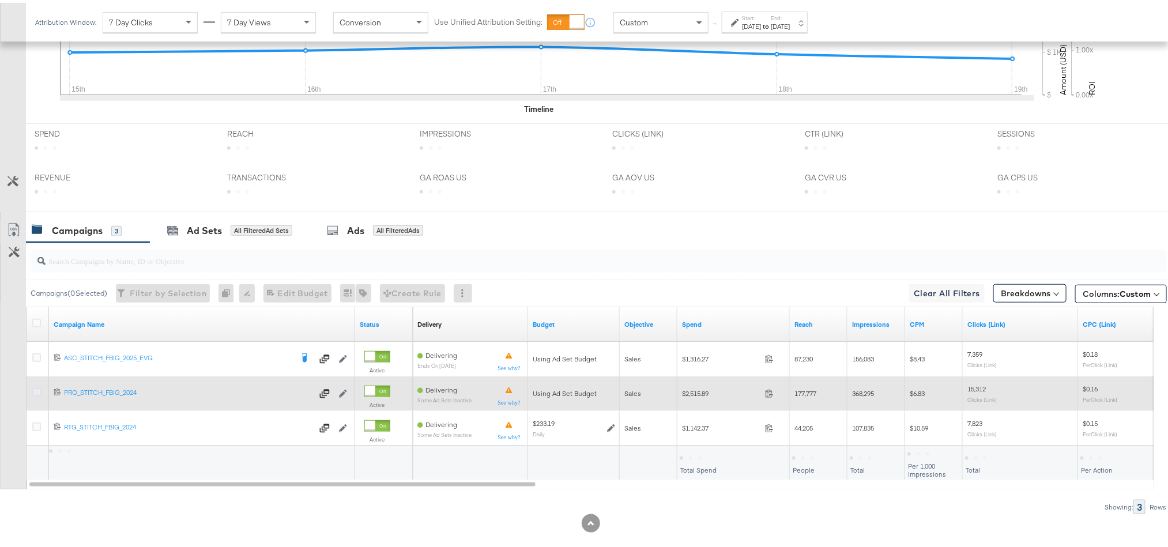
click at [36, 394] on icon at bounding box center [36, 389] width 9 height 9
click at [0, 0] on input "checkbox" at bounding box center [0, 0] width 0 height 0
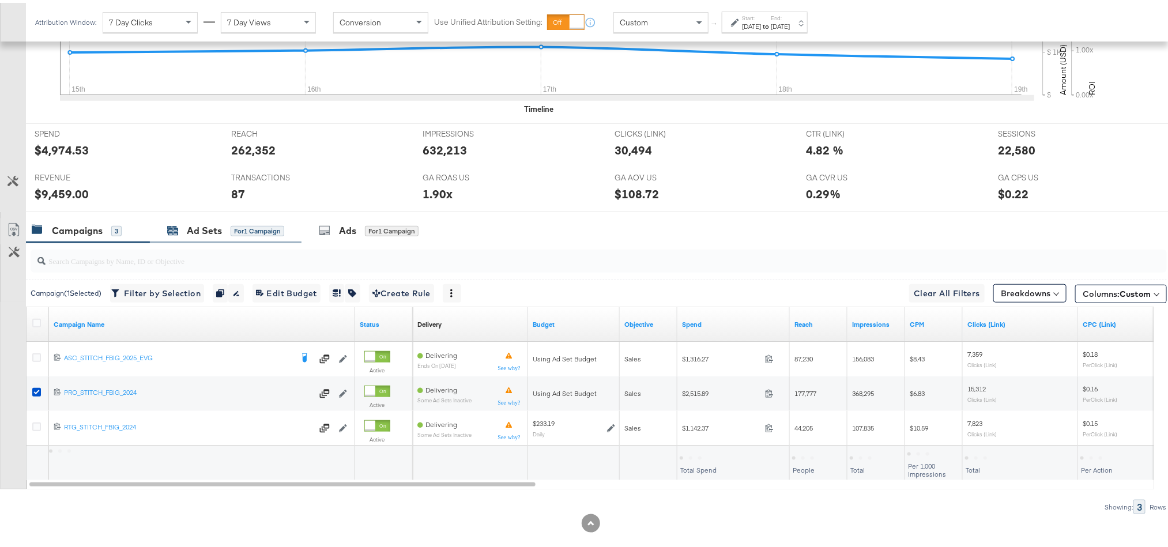
click at [183, 235] on div "Ad Sets for 1 Campaign" at bounding box center [225, 227] width 117 height 13
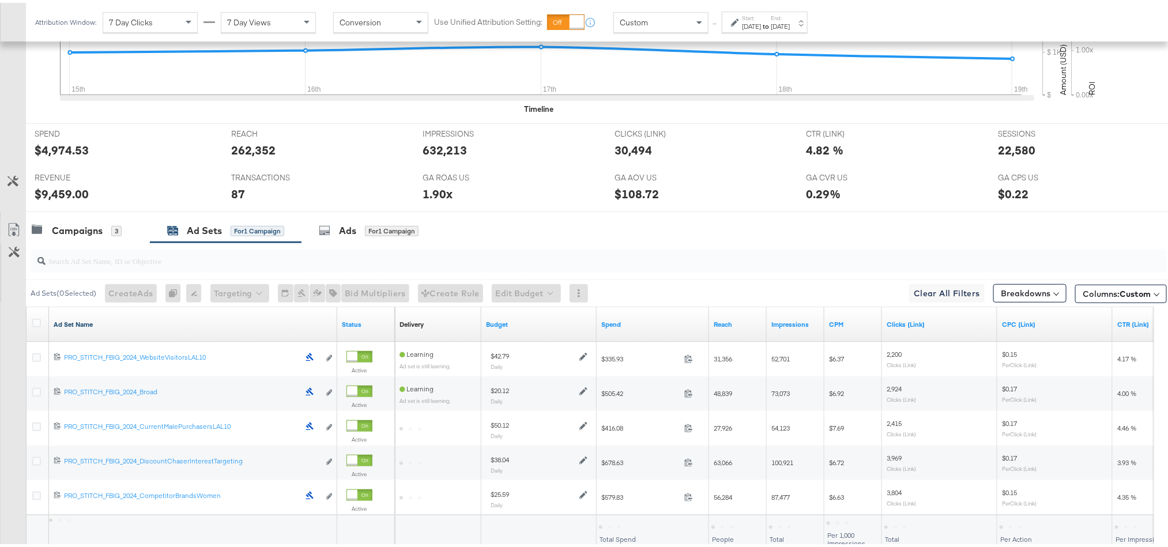
click at [84, 323] on link "Ad Set Name" at bounding box center [193, 321] width 279 height 9
click at [84, 323] on link "Ad Set Name ↓" at bounding box center [193, 321] width 279 height 9
click at [38, 325] on icon at bounding box center [36, 320] width 9 height 9
click at [0, 0] on input "checkbox" at bounding box center [0, 0] width 0 height 0
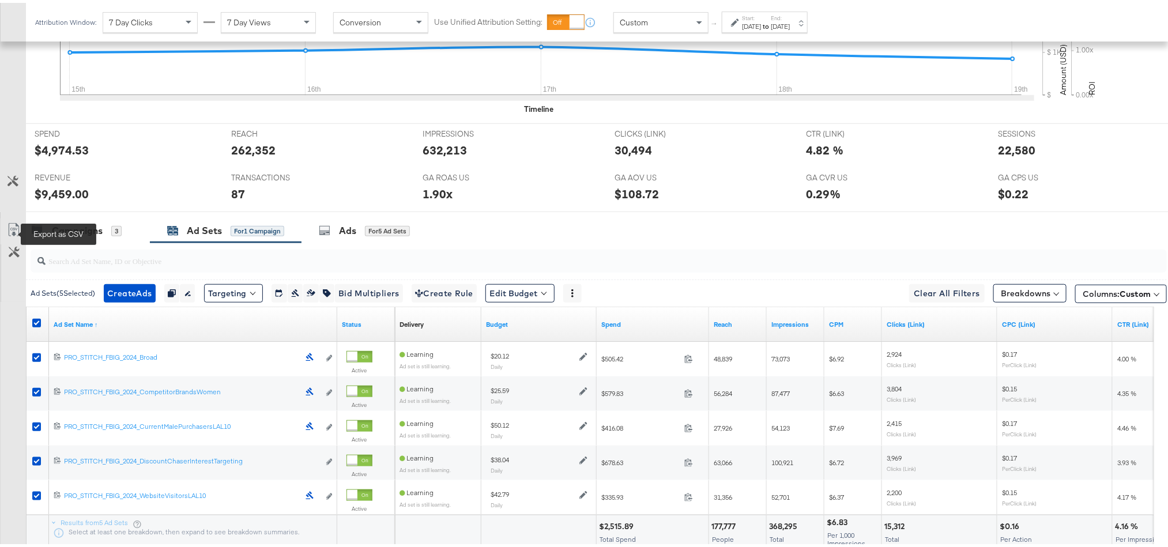
click at [11, 232] on icon at bounding box center [14, 227] width 14 height 14
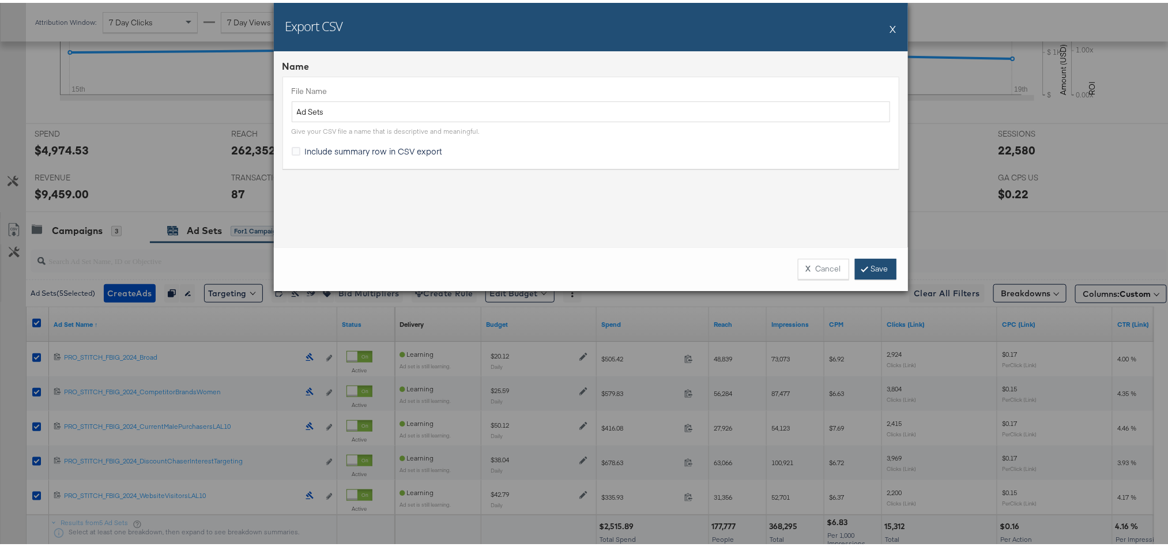
click at [868, 260] on link "Save" at bounding box center [876, 266] width 42 height 21
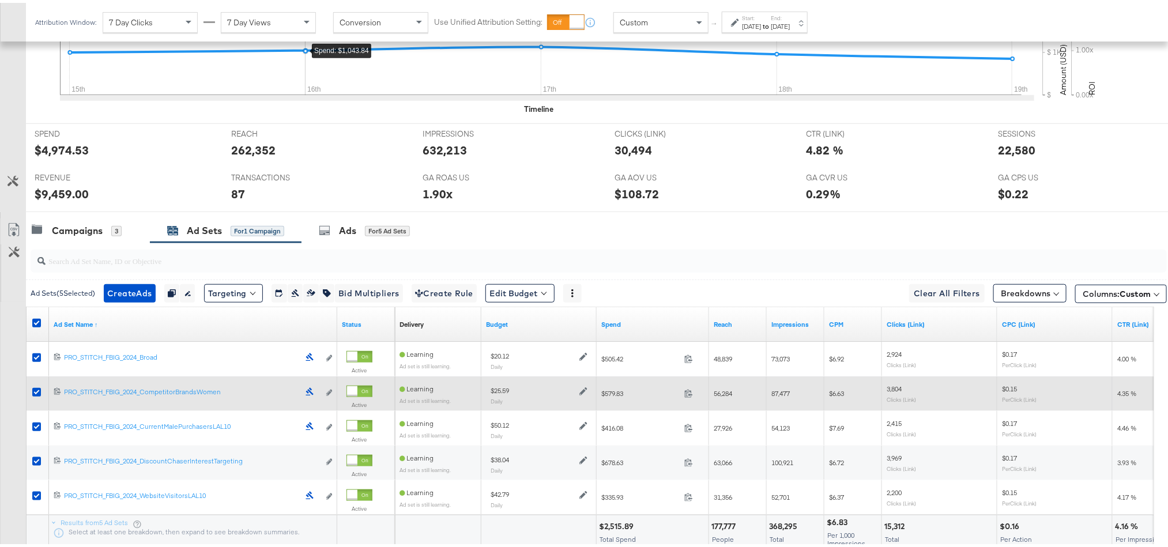
scroll to position [521, 0]
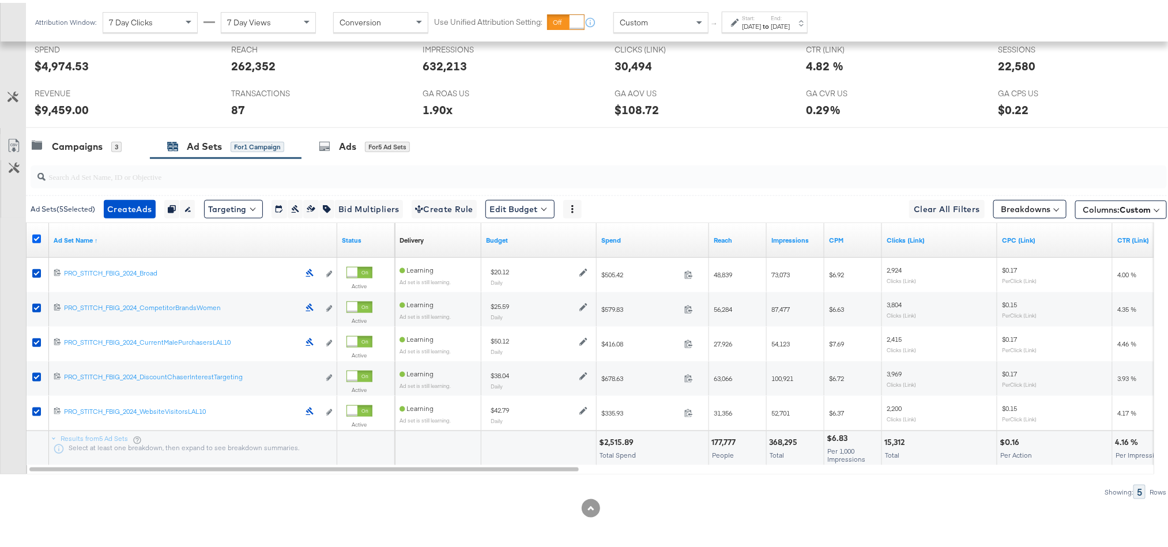
click at [35, 237] on icon at bounding box center [36, 236] width 9 height 9
click at [0, 0] on input "checkbox" at bounding box center [0, 0] width 0 height 0
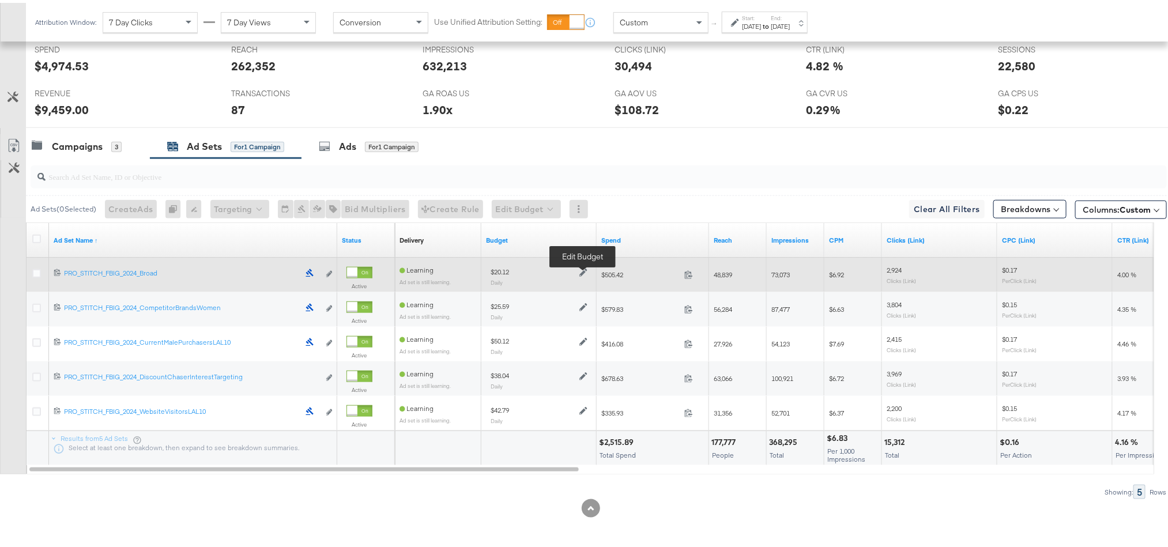
click at [585, 271] on icon at bounding box center [583, 270] width 8 height 8
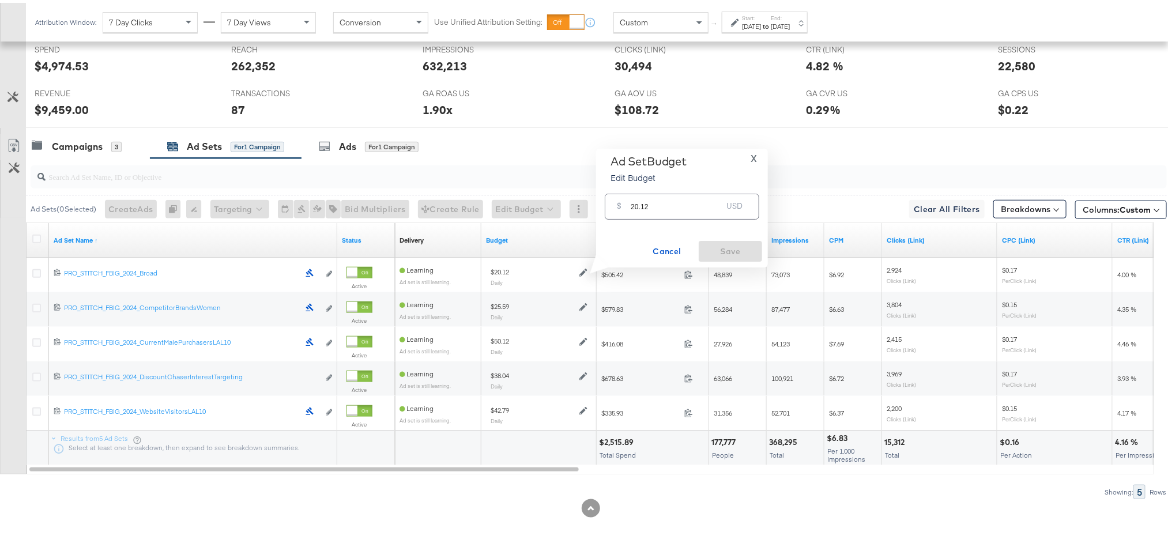
click at [681, 198] on input "20.12" at bounding box center [676, 199] width 91 height 25
paste input "$19.47"
type input "19.47"
click at [706, 250] on span "Save" at bounding box center [730, 249] width 54 height 14
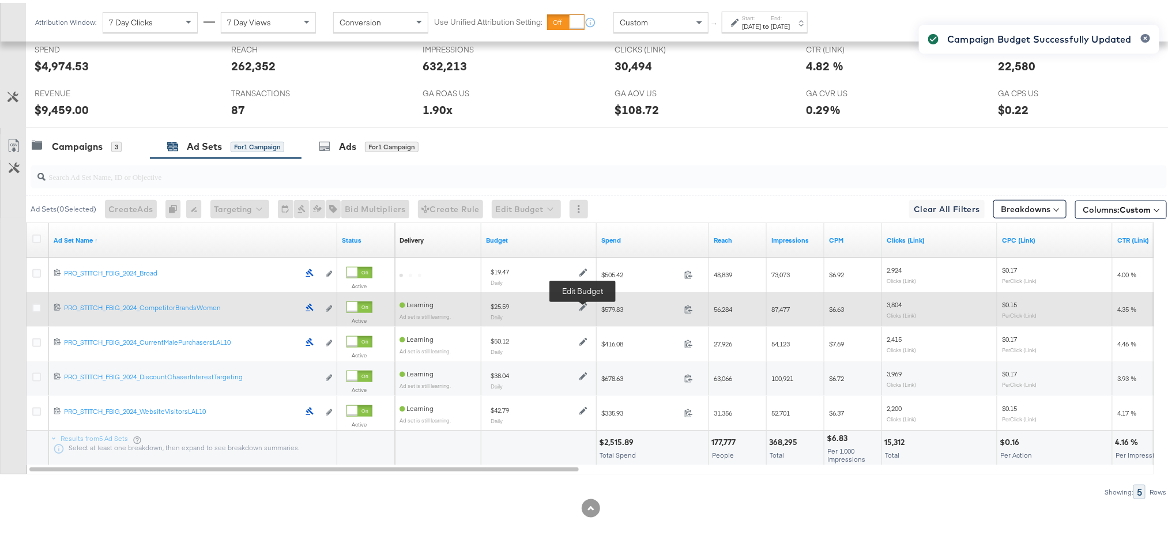
click at [586, 301] on icon at bounding box center [583, 304] width 8 height 8
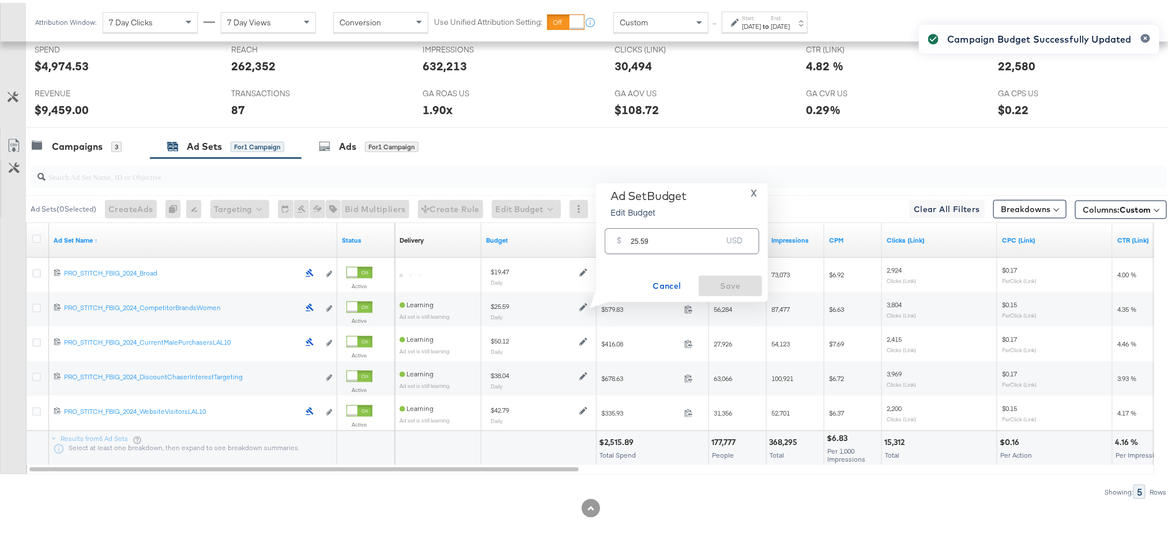
click at [676, 244] on input "25.59" at bounding box center [676, 233] width 91 height 25
paste input "$24.83"
type input "24.83"
click at [725, 274] on button "Save" at bounding box center [730, 283] width 63 height 21
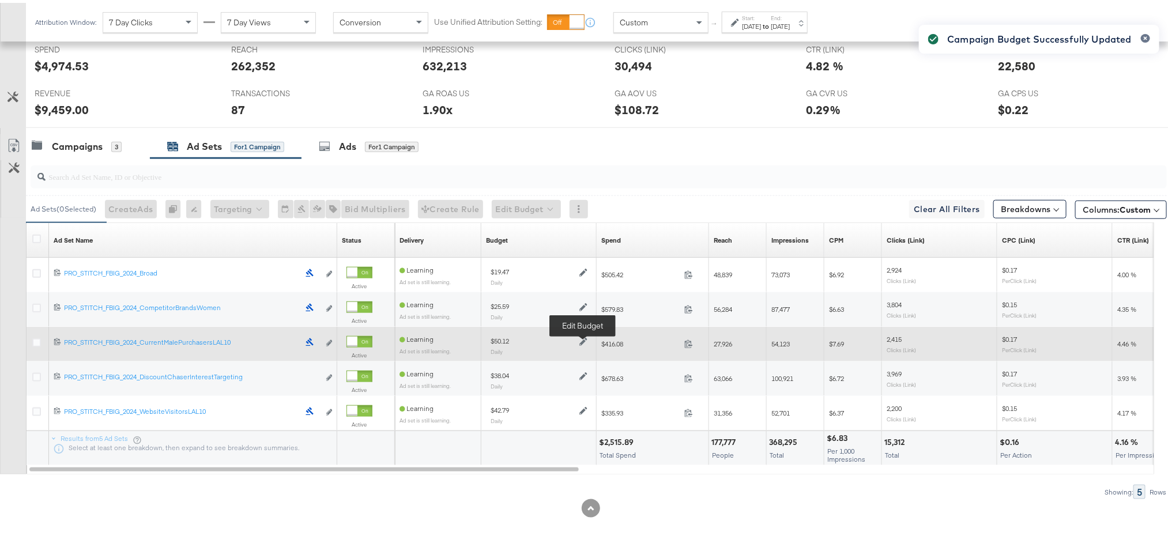
click at [580, 341] on icon at bounding box center [583, 339] width 8 height 8
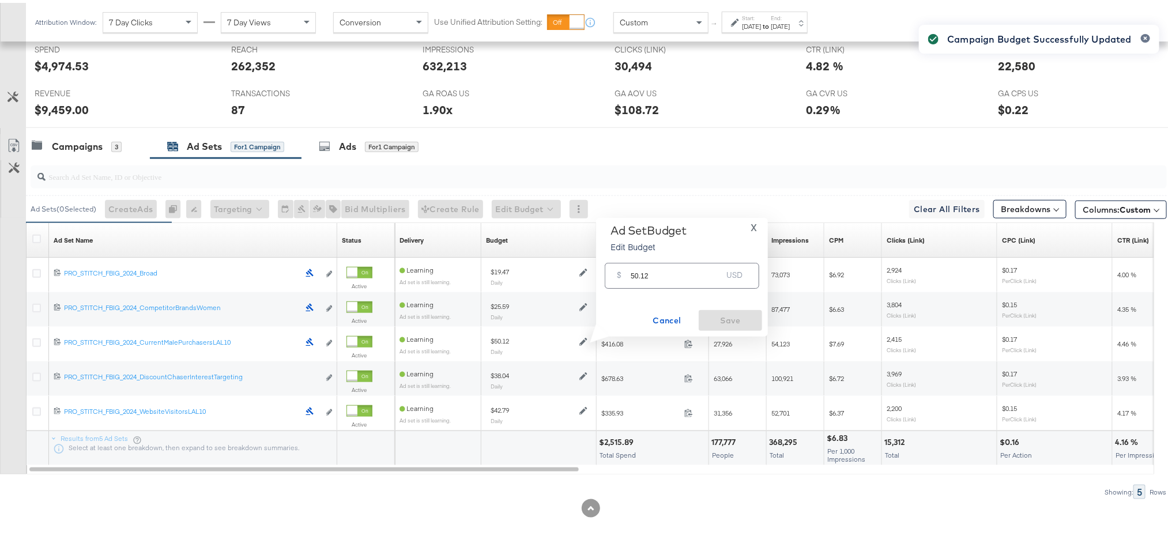
click at [652, 270] on input "50.12" at bounding box center [676, 268] width 91 height 25
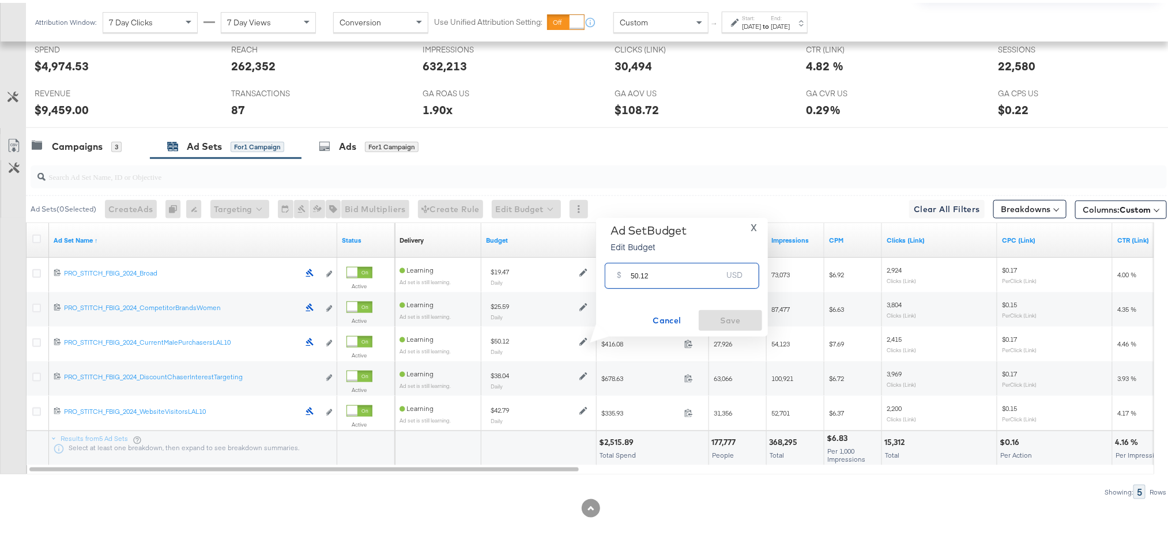
click at [652, 270] on input "50.12" at bounding box center [676, 268] width 91 height 25
paste input "$64.87"
type input "64.87"
click at [716, 316] on span "Save" at bounding box center [730, 318] width 54 height 14
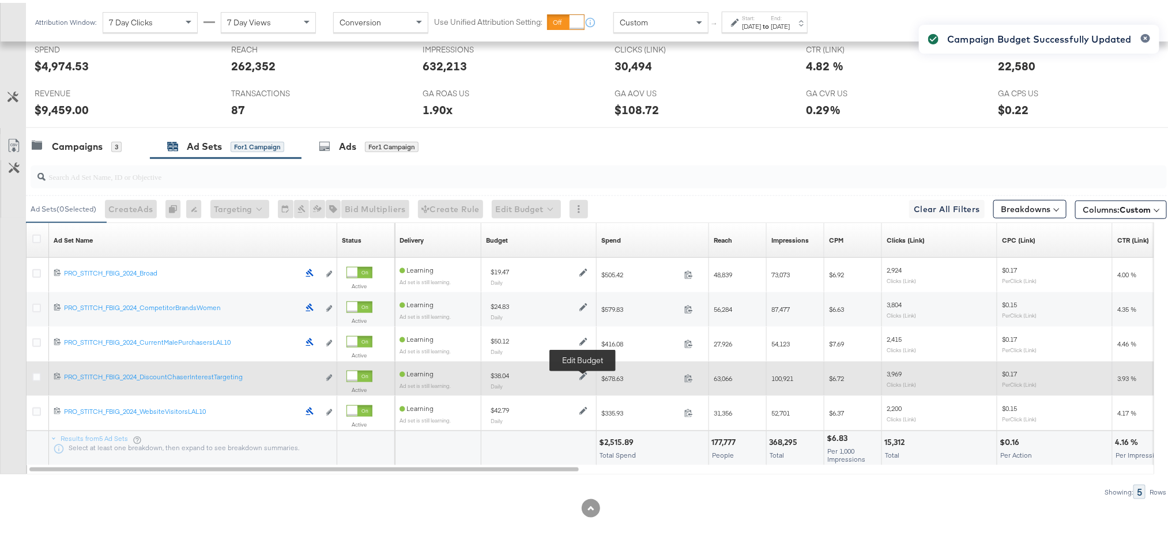
click at [581, 377] on icon at bounding box center [583, 373] width 8 height 8
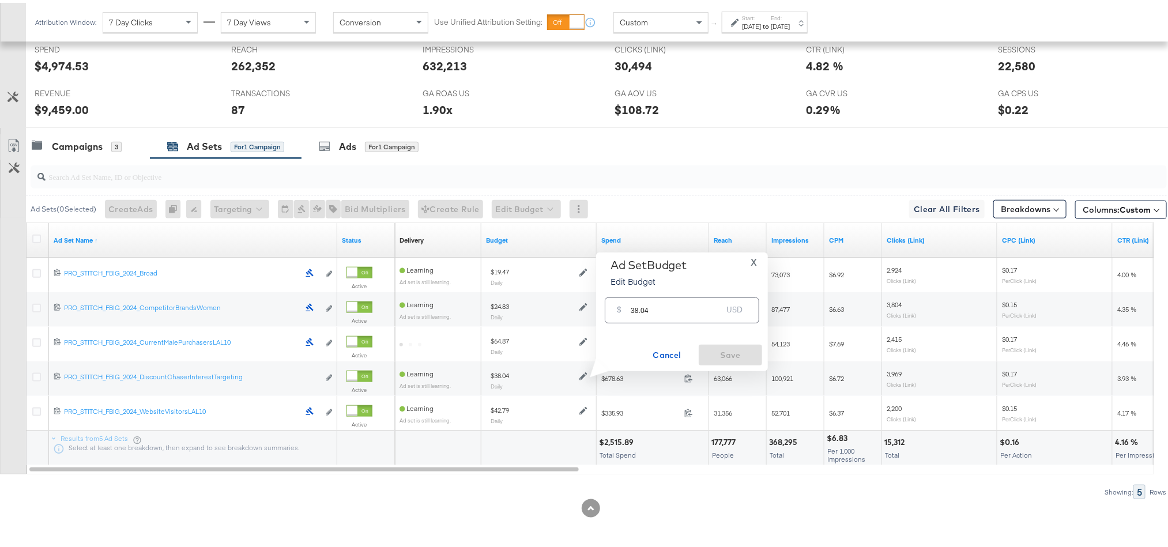
click at [661, 310] on input "38.04" at bounding box center [676, 303] width 91 height 25
paste input "$39.03"
type input "39.03"
click at [739, 353] on span "Save" at bounding box center [730, 352] width 54 height 14
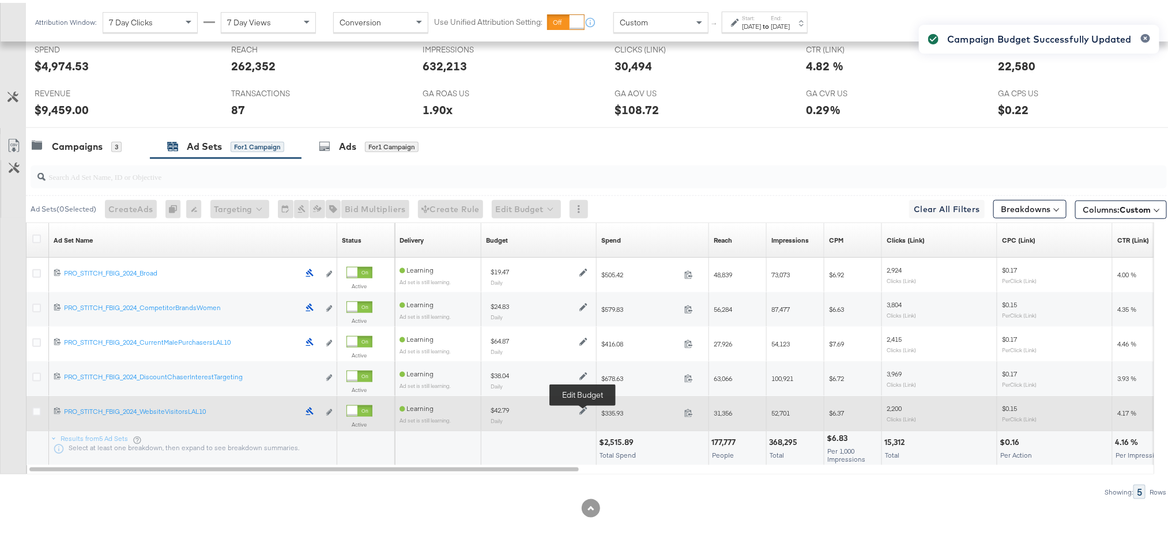
click at [580, 407] on icon at bounding box center [583, 408] width 8 height 8
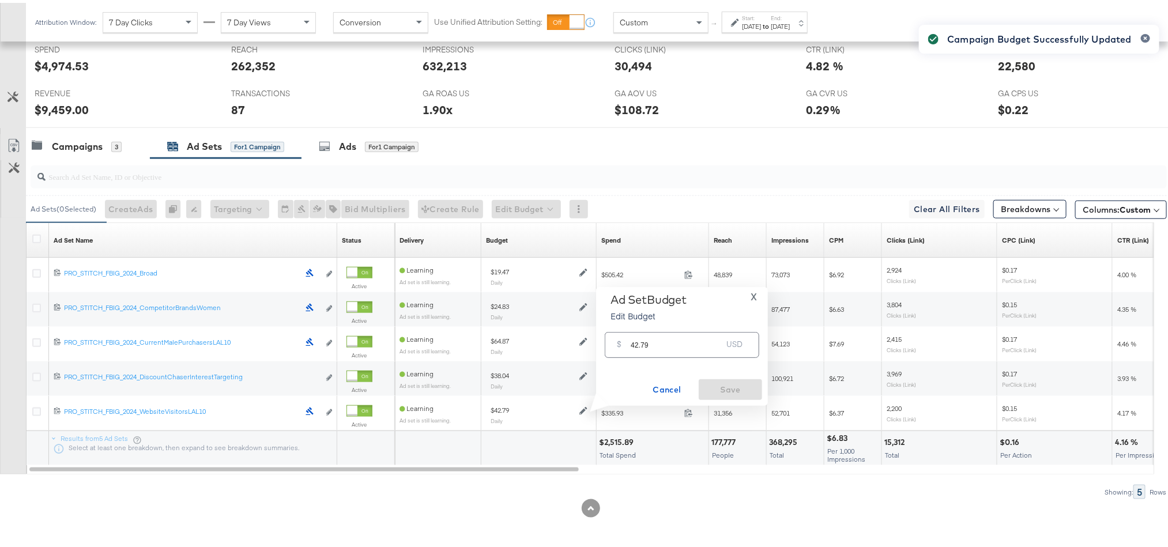
click at [637, 339] on input "42.79" at bounding box center [676, 337] width 91 height 25
paste input "$28.46"
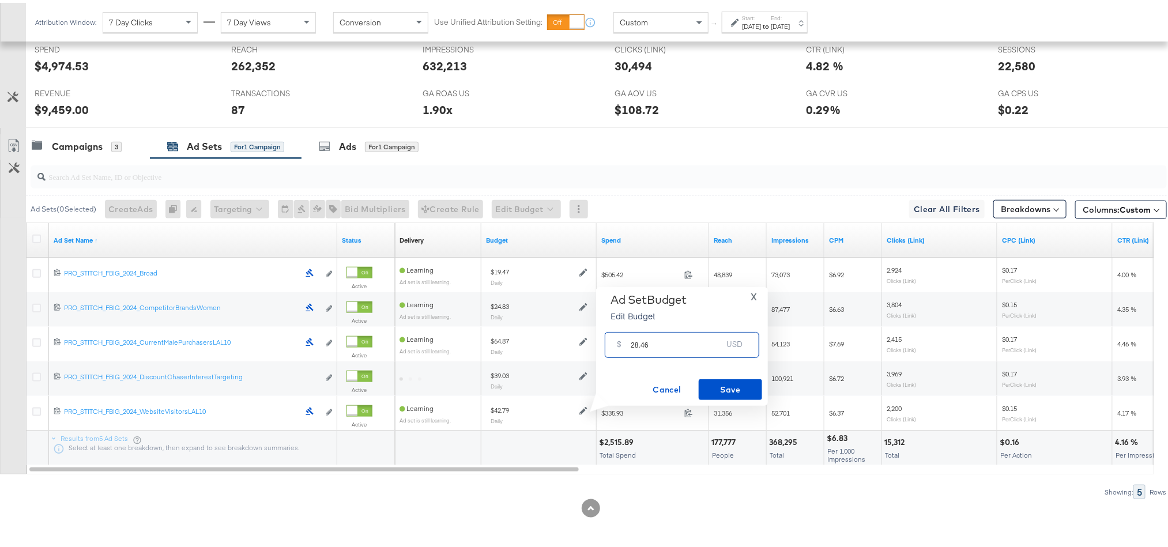
type input "28.46"
click at [723, 398] on div "Ad Set Budget Edit Budget X $ 28.46 USD Cancel Save" at bounding box center [682, 343] width 172 height 119
click at [723, 386] on span "Save" at bounding box center [730, 387] width 54 height 14
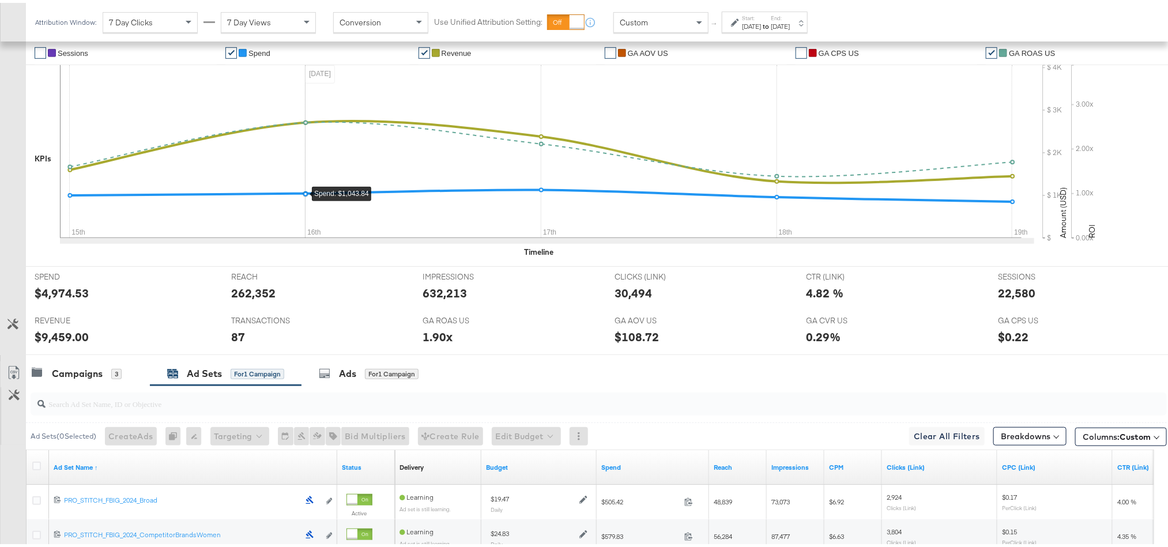
scroll to position [0, 0]
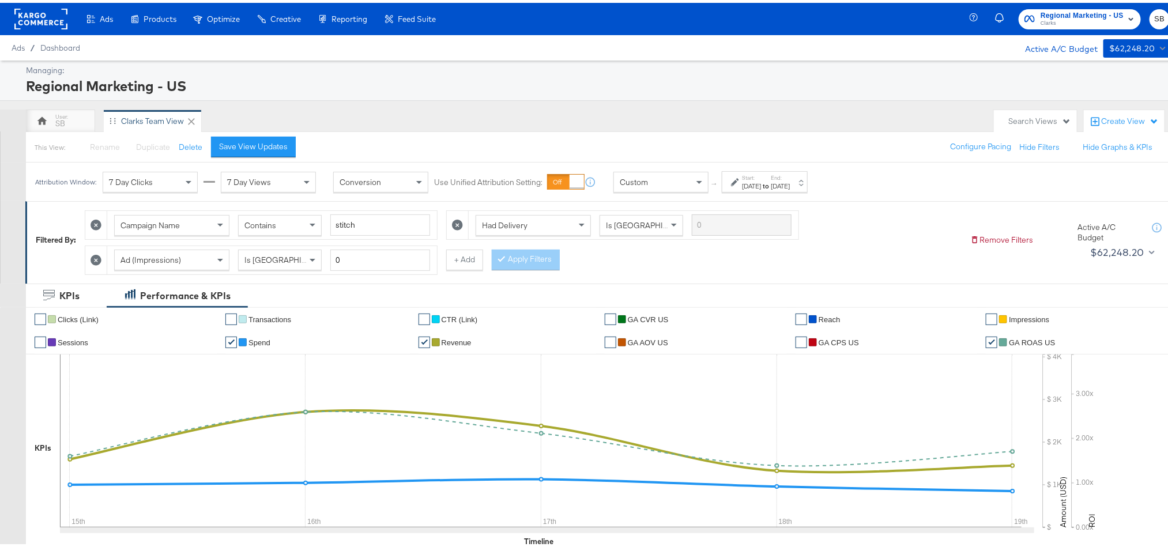
click at [47, 16] on rect at bounding box center [40, 16] width 53 height 21
